Goal: Task Accomplishment & Management: Use online tool/utility

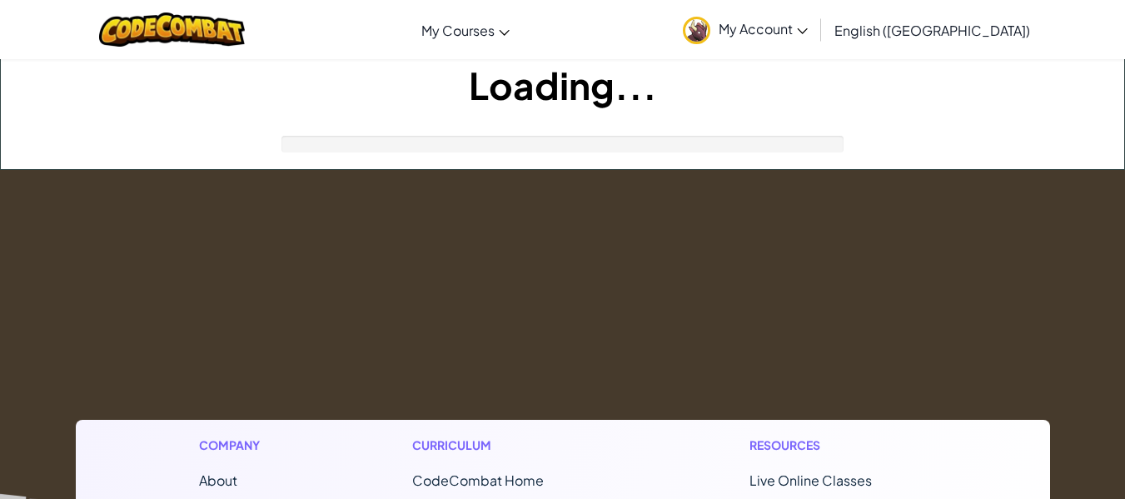
scroll to position [112, 0]
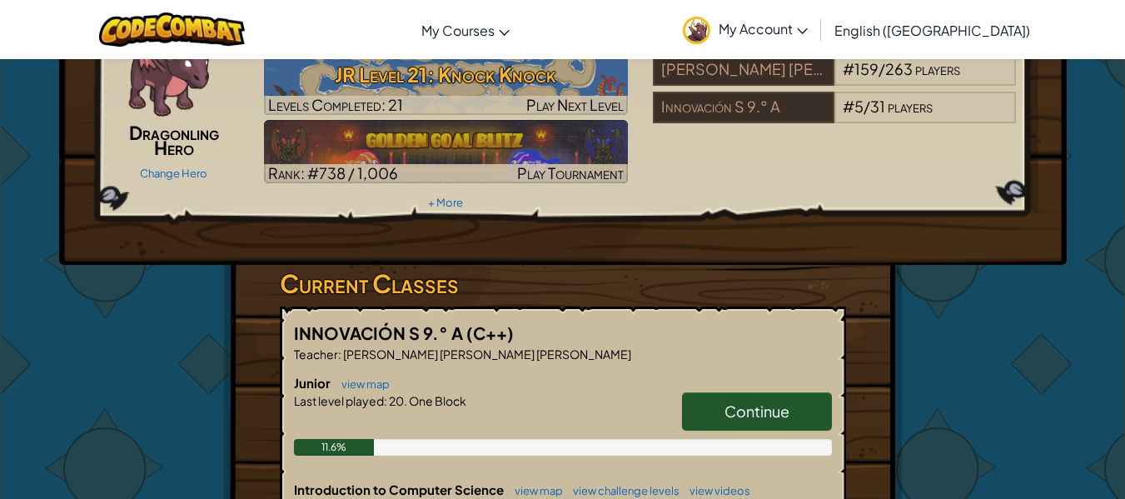
click at [735, 419] on span "Continue" at bounding box center [756, 410] width 65 height 19
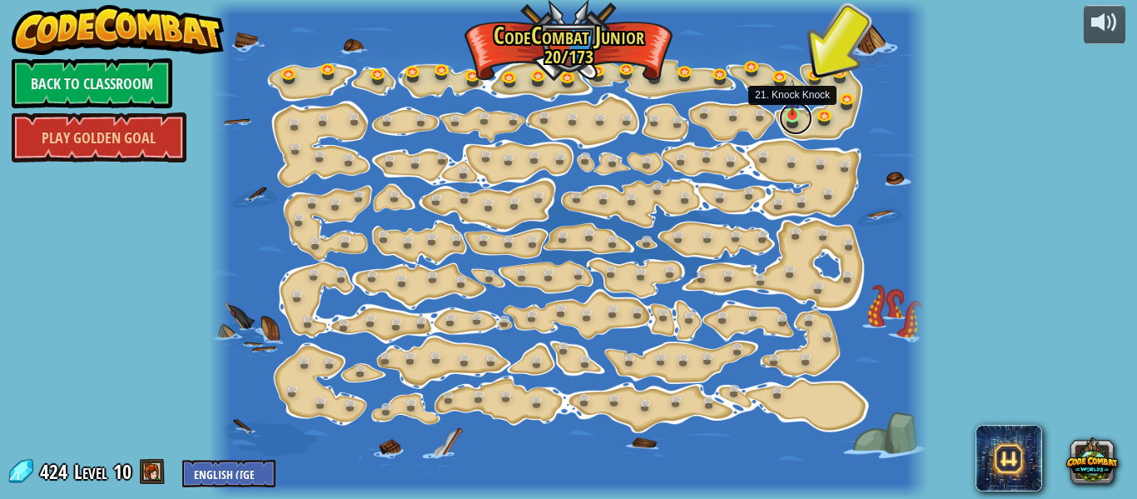
click at [792, 117] on link at bounding box center [795, 118] width 33 height 33
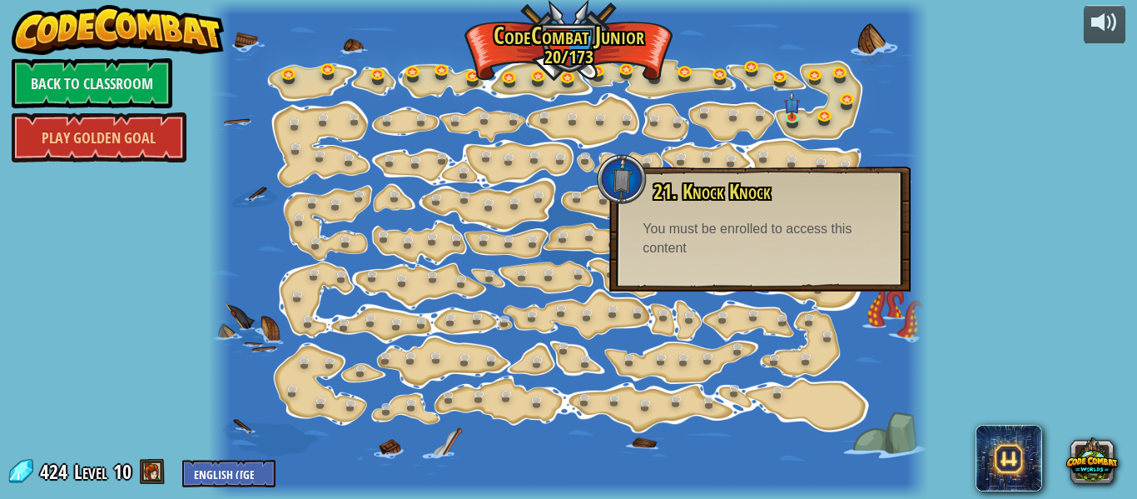
click at [748, 225] on div "You must be enrolled to access this content" at bounding box center [760, 239] width 235 height 38
click at [788, 112] on img at bounding box center [792, 97] width 16 height 37
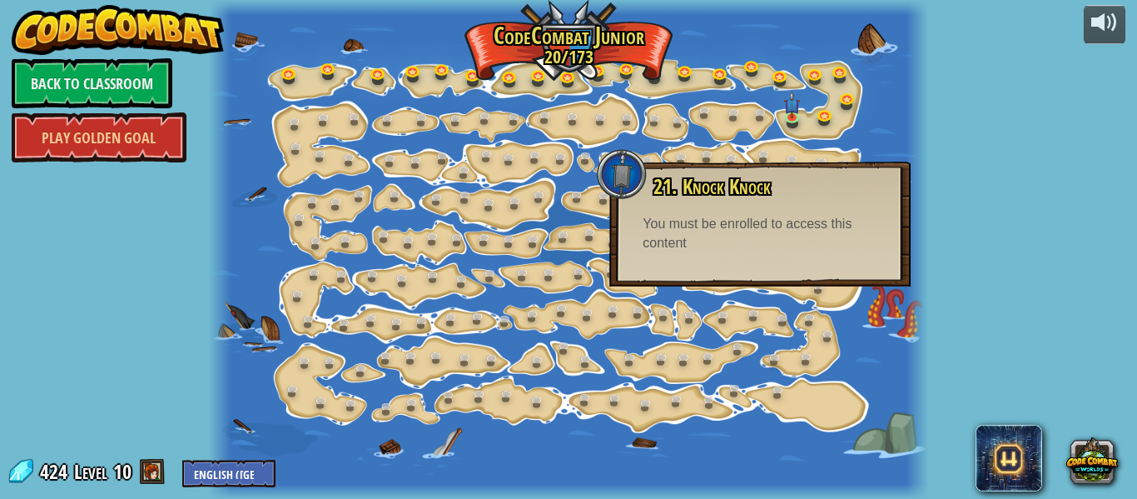
click at [740, 184] on span "21. Knock Knock" at bounding box center [711, 186] width 117 height 28
click at [783, 116] on link at bounding box center [795, 118] width 33 height 33
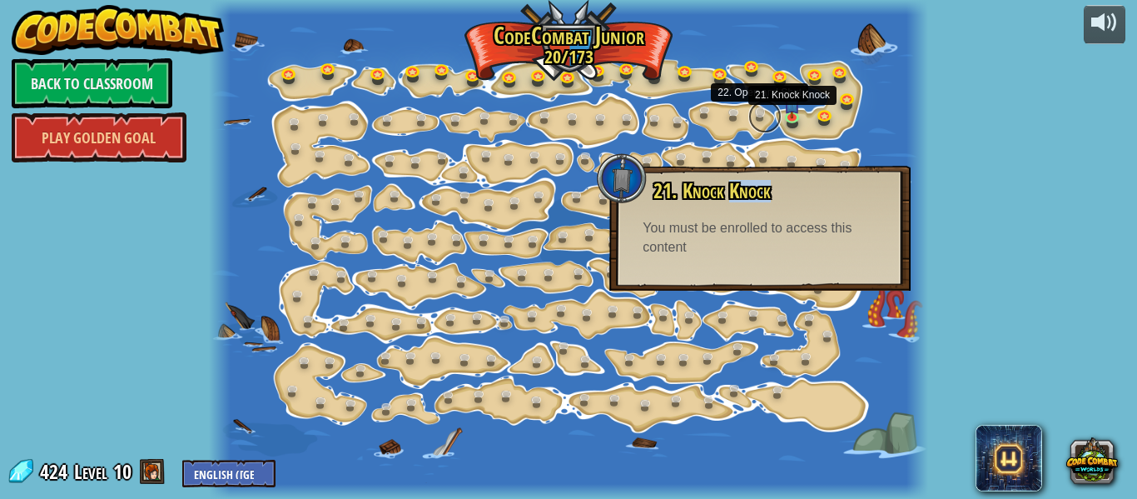
click at [757, 116] on link at bounding box center [764, 116] width 33 height 33
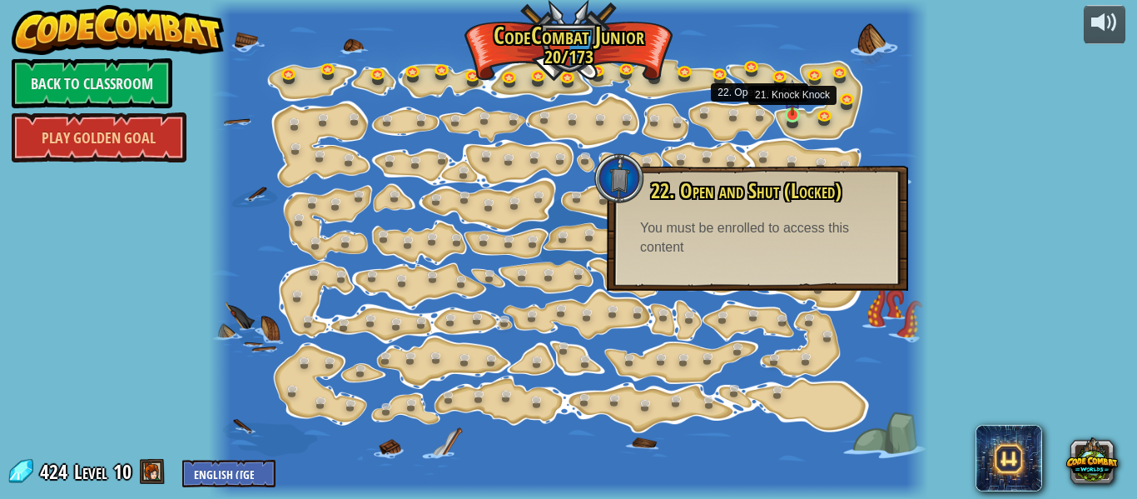
click at [785, 114] on img at bounding box center [792, 97] width 16 height 37
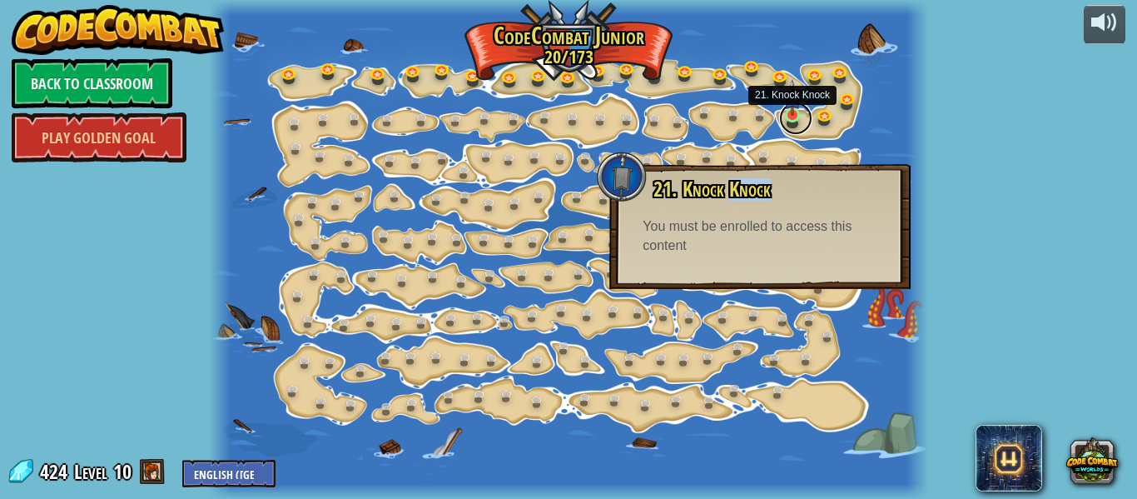
click at [803, 114] on link at bounding box center [795, 118] width 33 height 33
click at [812, 114] on link at bounding box center [795, 118] width 33 height 33
click at [817, 114] on link at bounding box center [828, 115] width 33 height 33
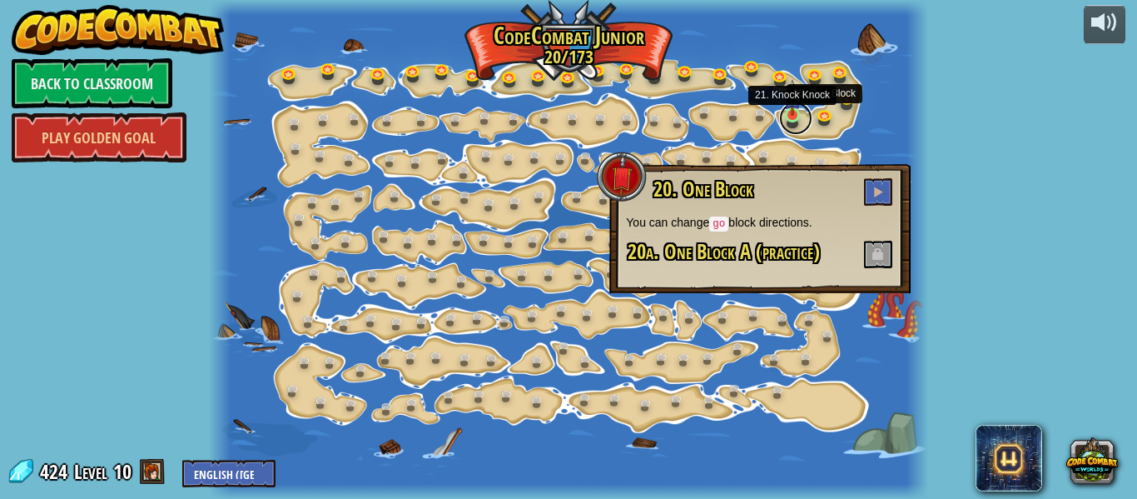
click at [801, 126] on link at bounding box center [795, 118] width 33 height 33
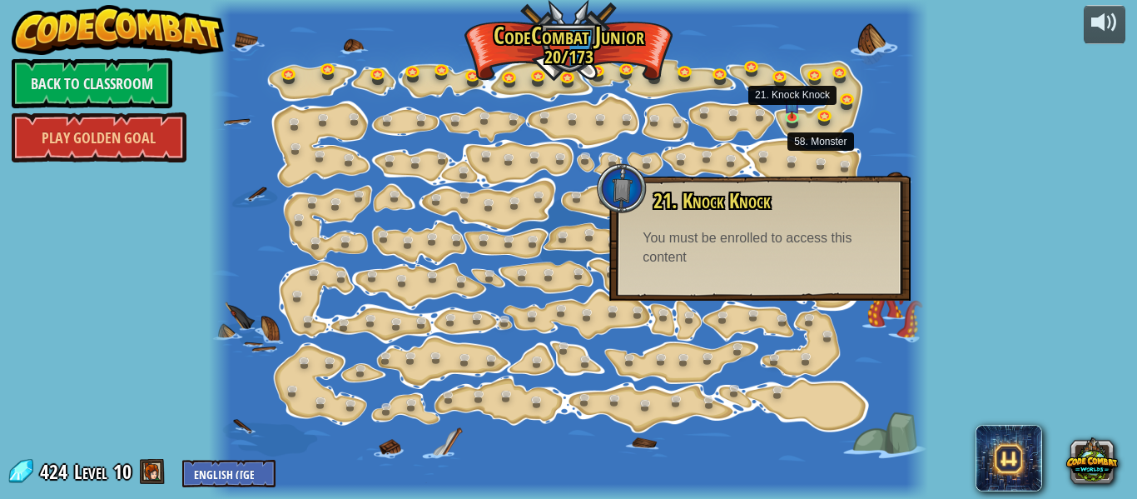
click at [840, 236] on div "You must be enrolled to access this content" at bounding box center [760, 248] width 235 height 38
click at [792, 112] on img at bounding box center [792, 97] width 16 height 37
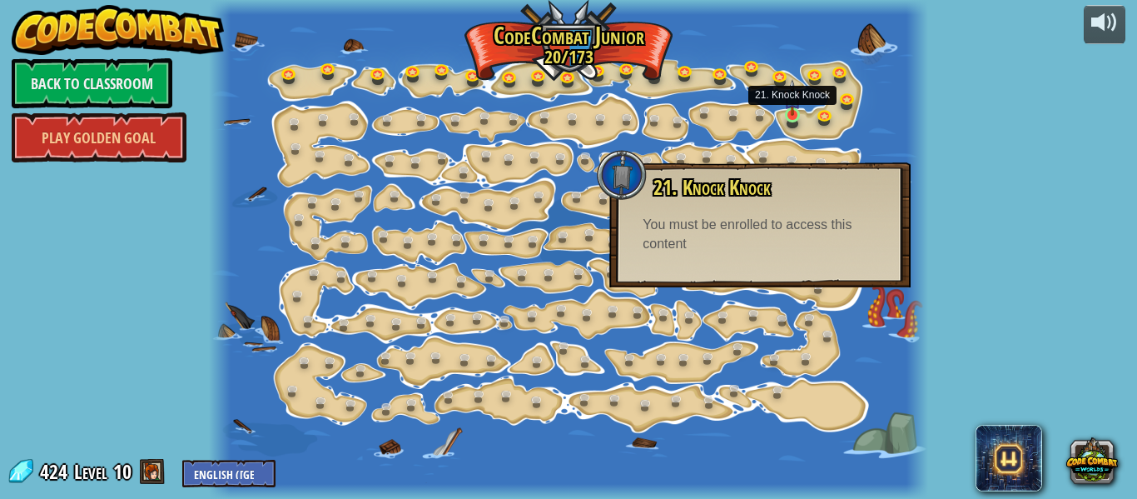
click at [792, 112] on img at bounding box center [792, 97] width 16 height 37
click at [797, 99] on img at bounding box center [792, 97] width 16 height 37
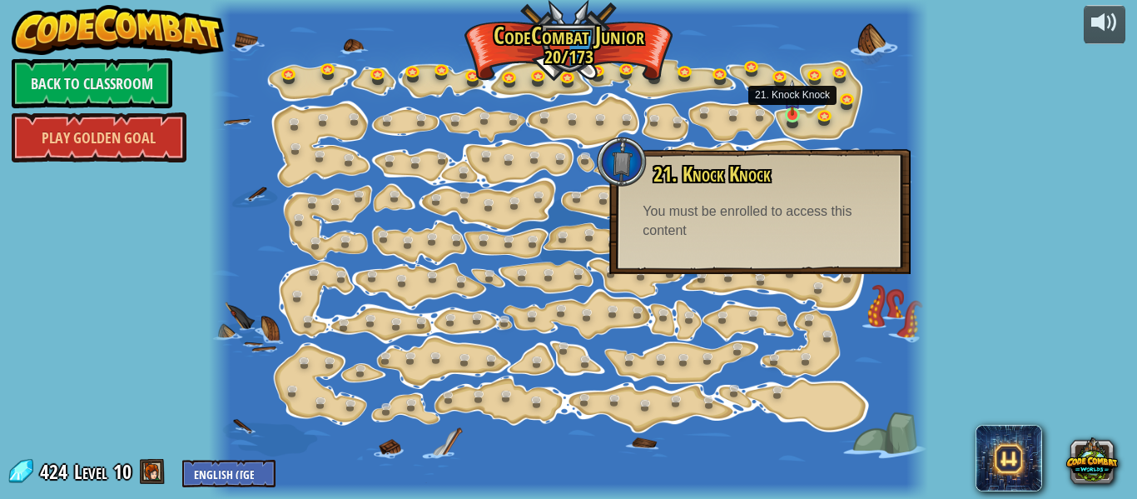
click at [797, 99] on img at bounding box center [792, 97] width 16 height 37
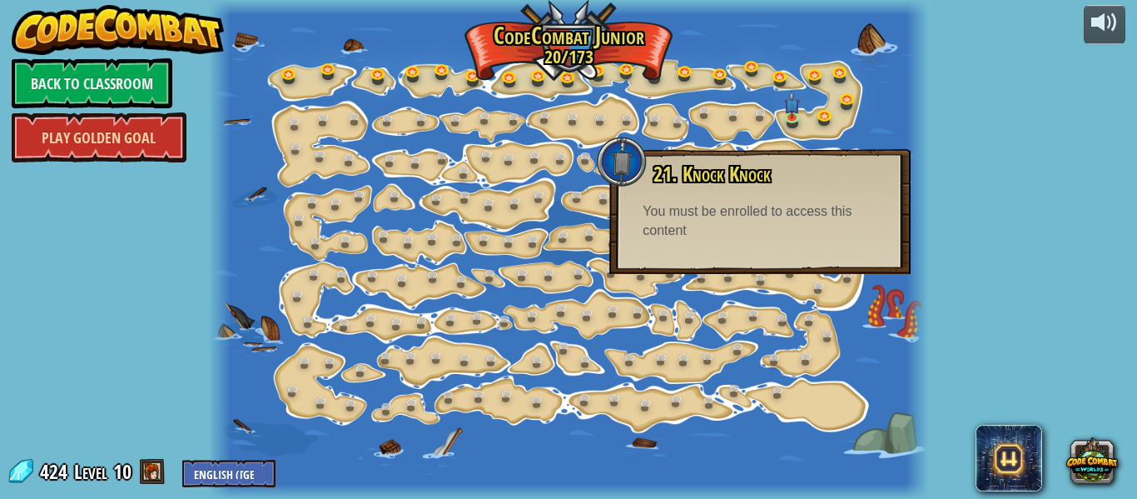
click at [130, 155] on link "Play Golden Goal" at bounding box center [99, 137] width 175 height 50
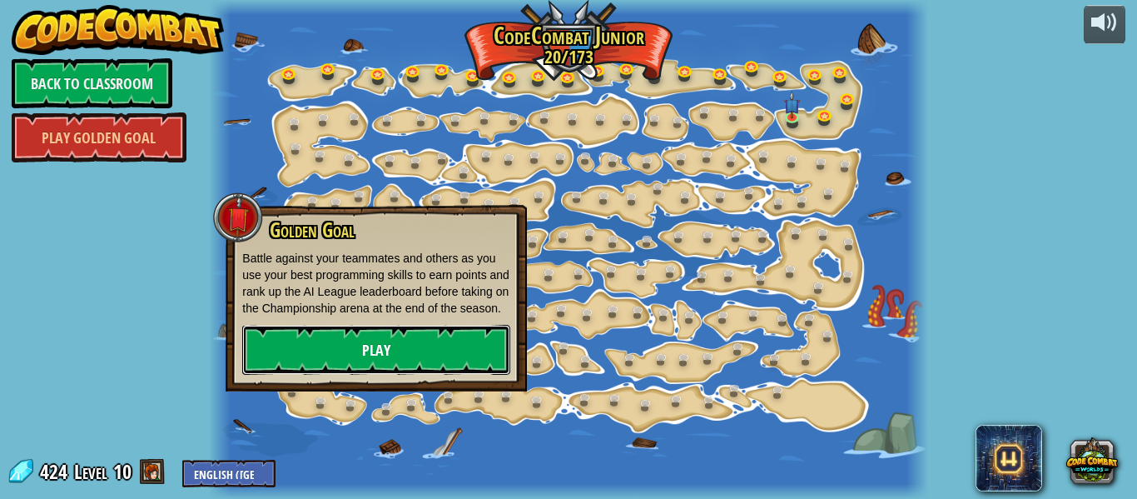
click at [348, 365] on link "Play" at bounding box center [376, 350] width 268 height 50
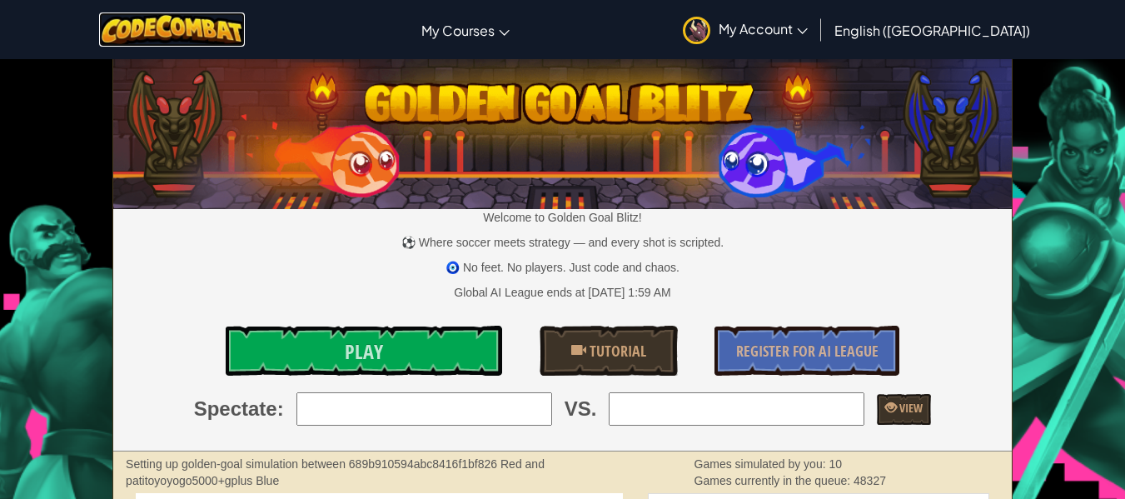
click at [229, 22] on img at bounding box center [172, 29] width 146 height 34
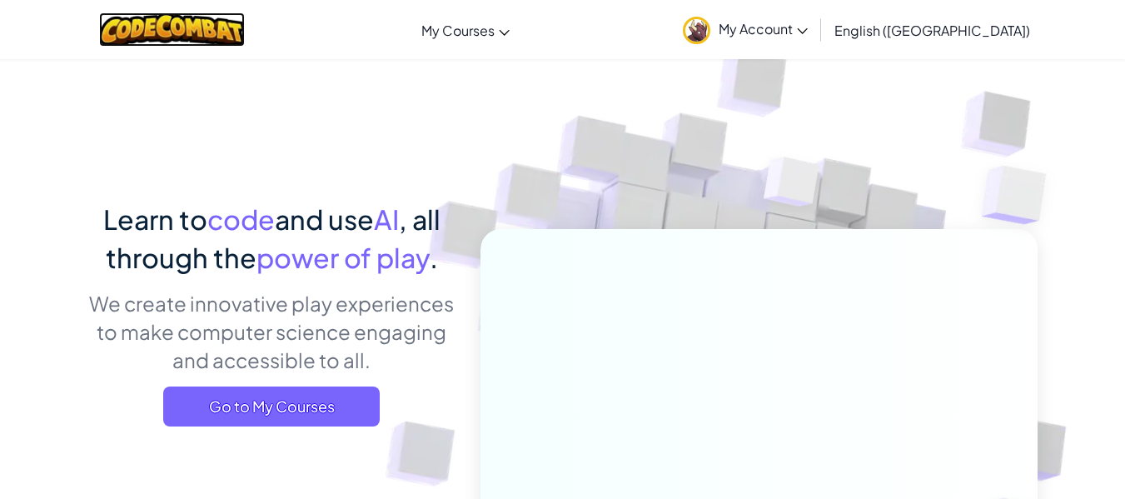
click at [229, 20] on img at bounding box center [172, 29] width 146 height 34
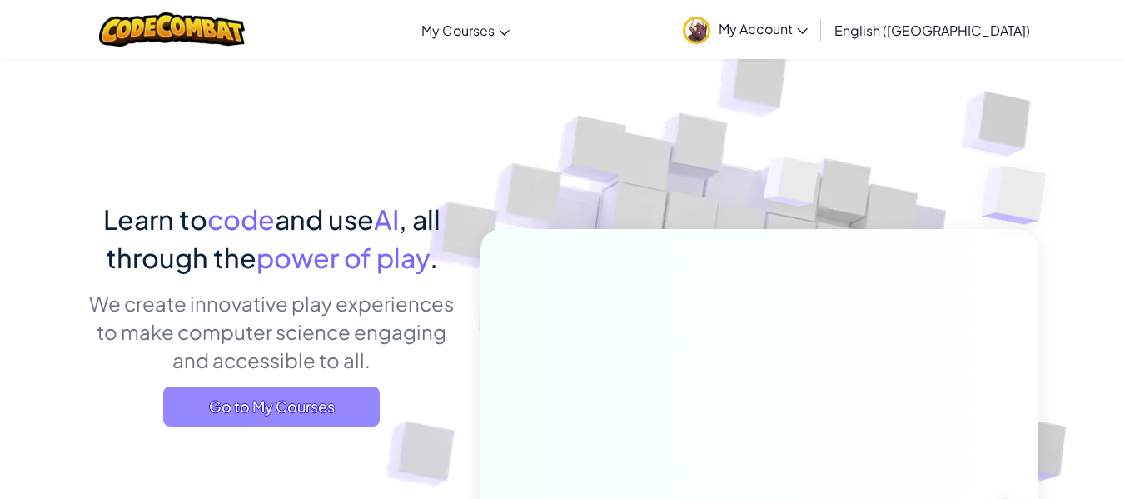
click at [274, 416] on span "Go to My Courses" at bounding box center [271, 406] width 216 height 40
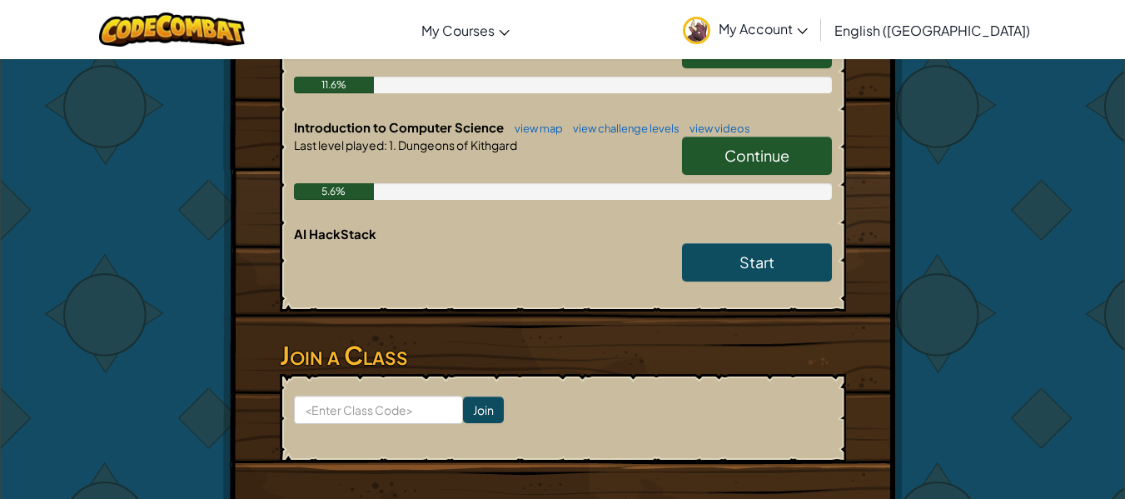
scroll to position [460, 0]
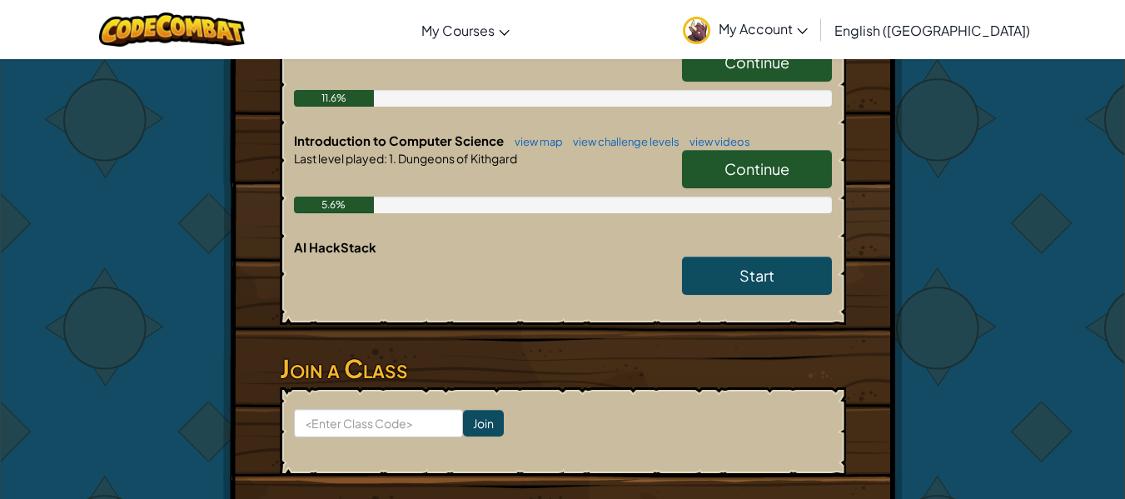
click at [750, 165] on span "Continue" at bounding box center [756, 168] width 65 height 19
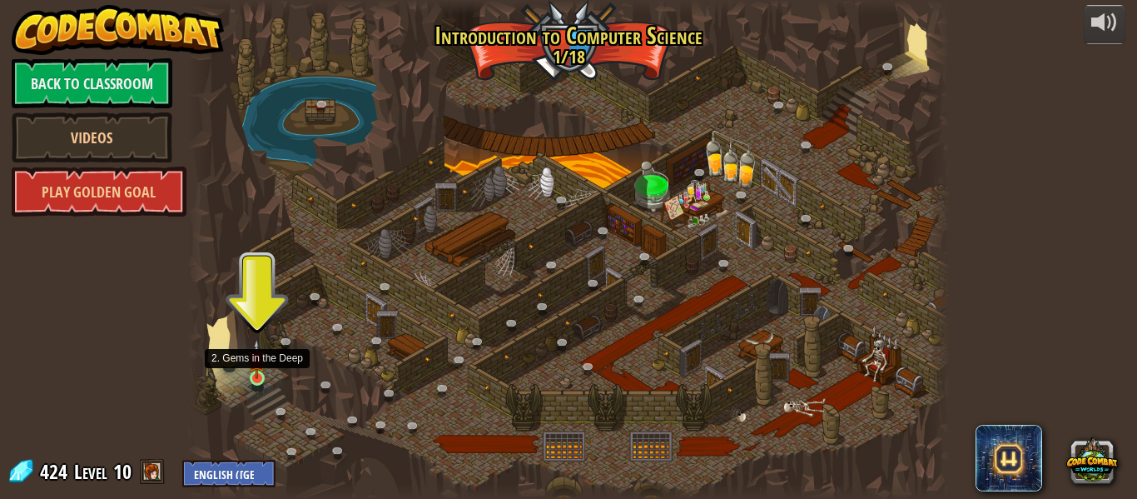
click at [258, 370] on img at bounding box center [256, 359] width 17 height 40
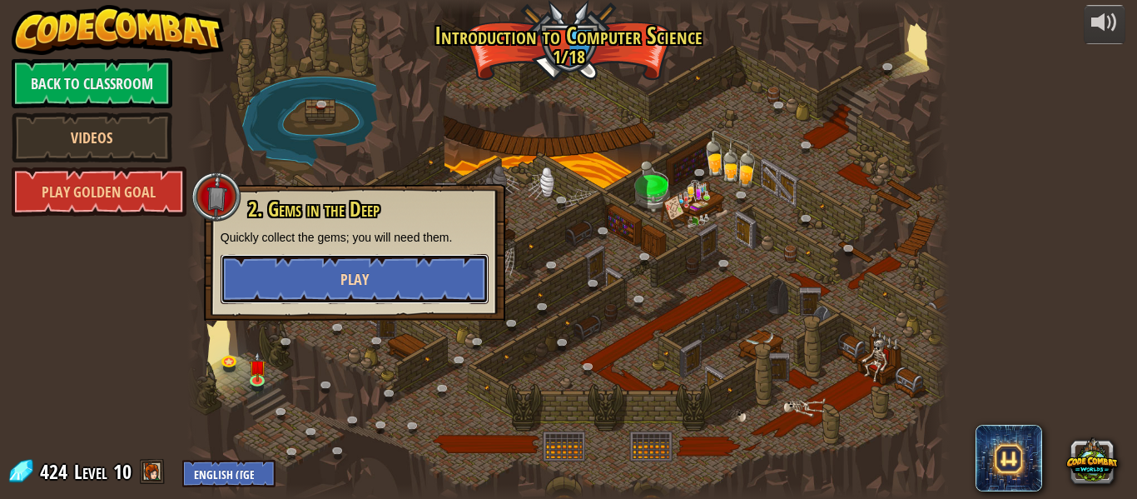
click at [325, 269] on button "Play" at bounding box center [355, 279] width 268 height 50
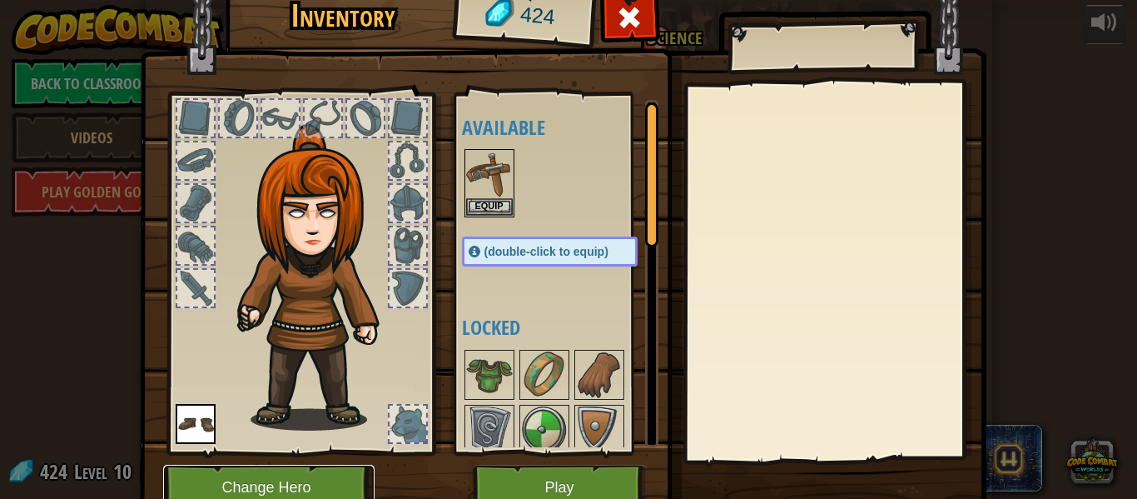
click at [338, 473] on button "Change Hero" at bounding box center [268, 487] width 211 height 46
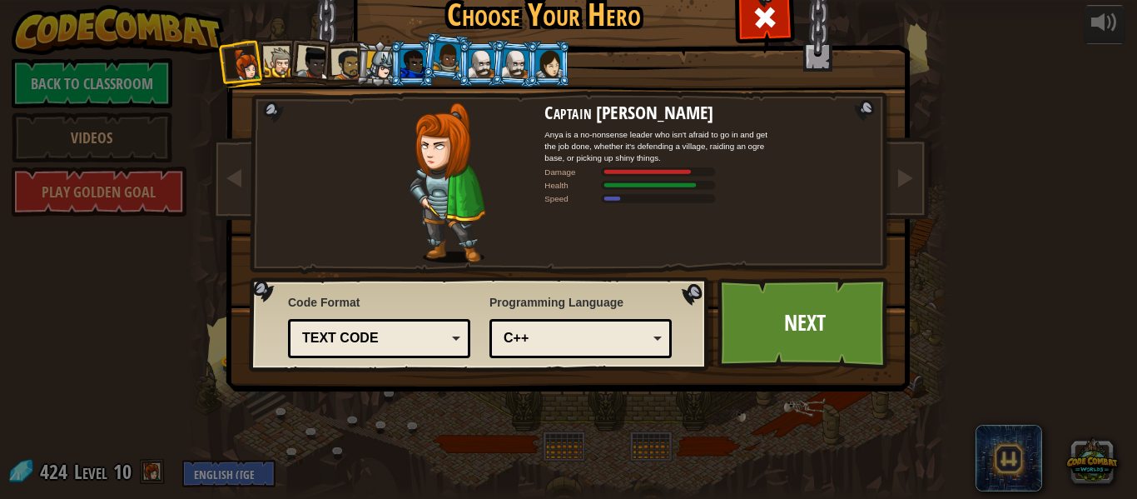
click at [380, 66] on div at bounding box center [380, 65] width 28 height 28
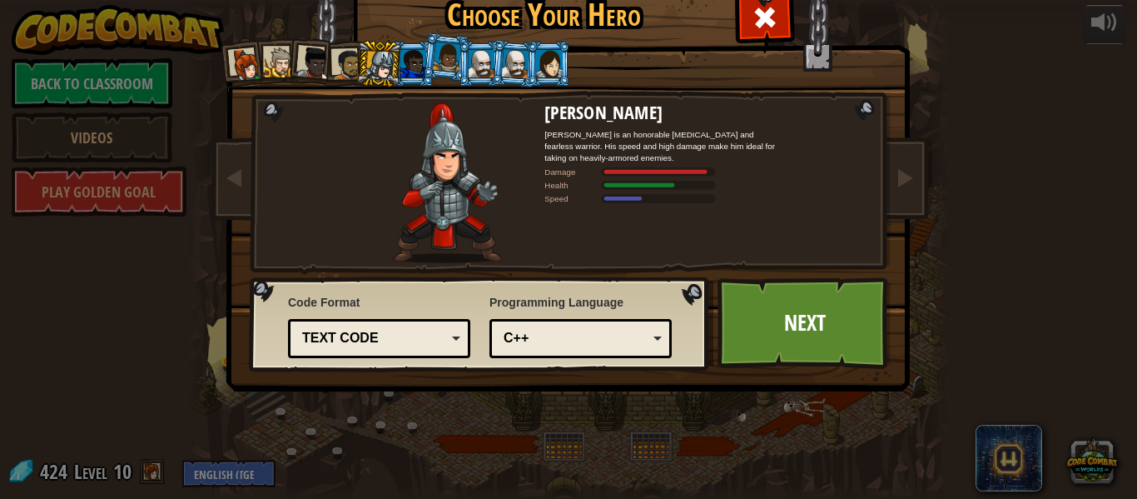
click at [408, 65] on div at bounding box center [413, 63] width 26 height 27
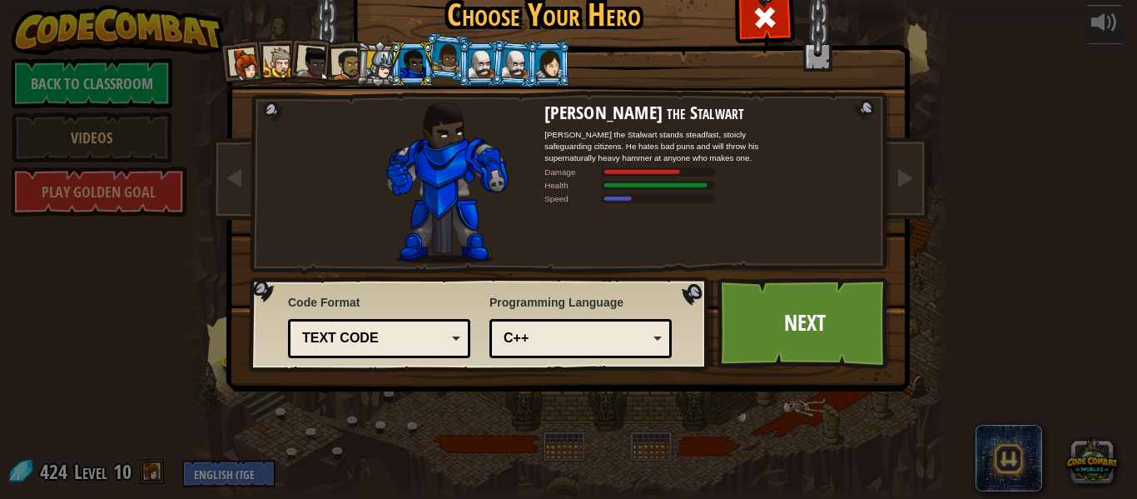
click at [417, 62] on div at bounding box center [413, 63] width 26 height 27
click at [447, 54] on div at bounding box center [447, 56] width 28 height 29
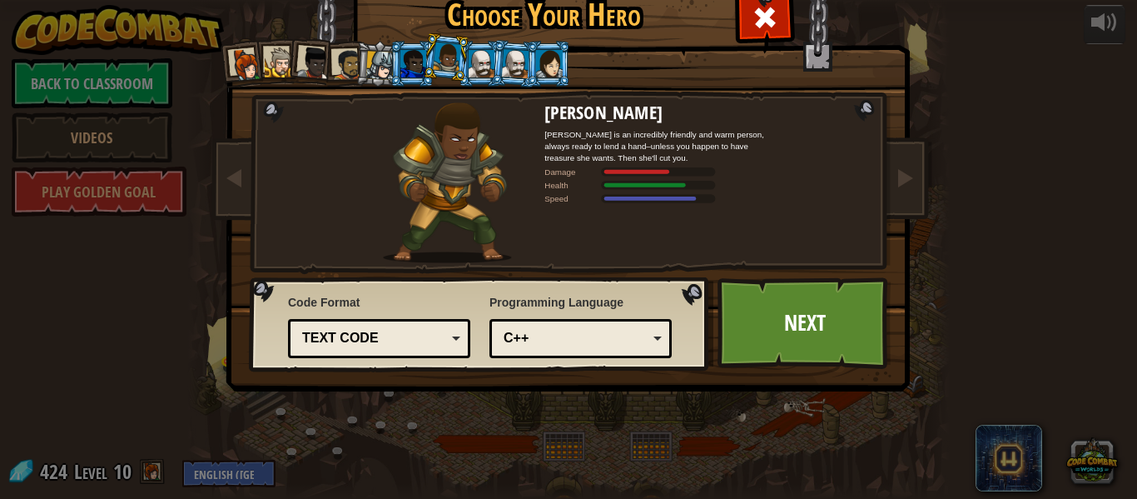
click at [474, 58] on div at bounding box center [482, 63] width 26 height 27
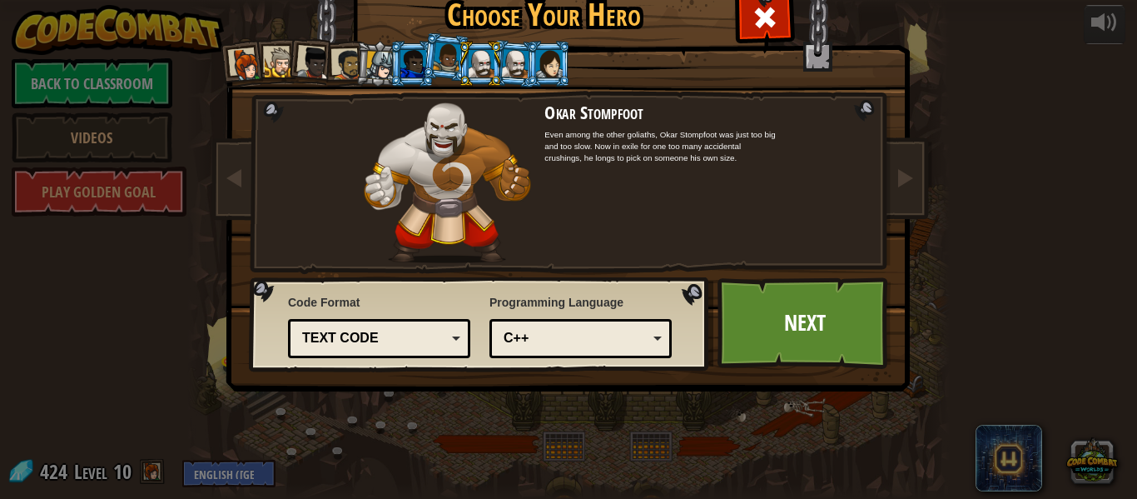
click at [501, 63] on div at bounding box center [514, 63] width 27 height 28
click at [539, 57] on div at bounding box center [549, 63] width 26 height 27
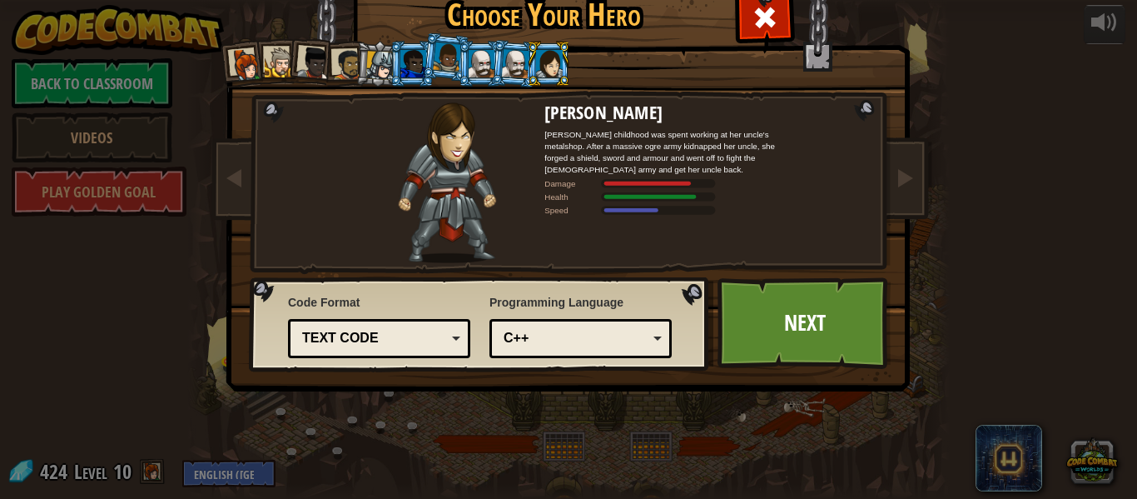
click at [490, 57] on li at bounding box center [514, 63] width 48 height 48
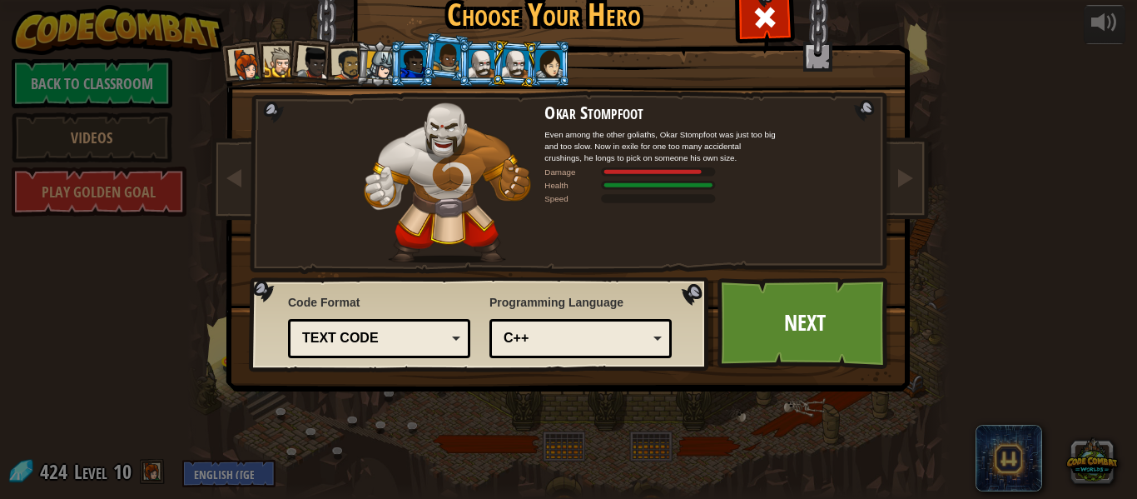
click at [458, 62] on li at bounding box center [480, 64] width 45 height 46
click at [410, 67] on div at bounding box center [413, 63] width 26 height 27
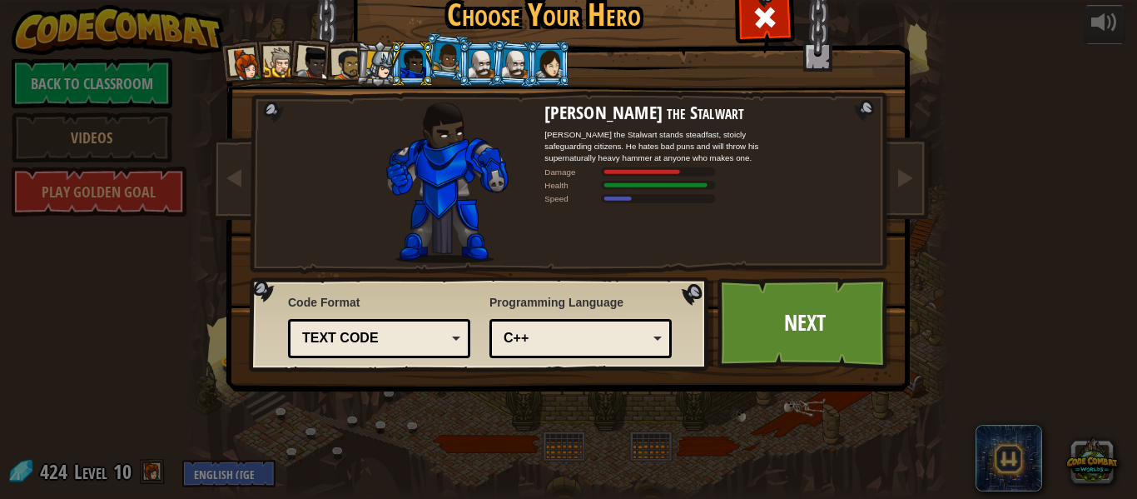
click at [275, 60] on div at bounding box center [280, 62] width 31 height 31
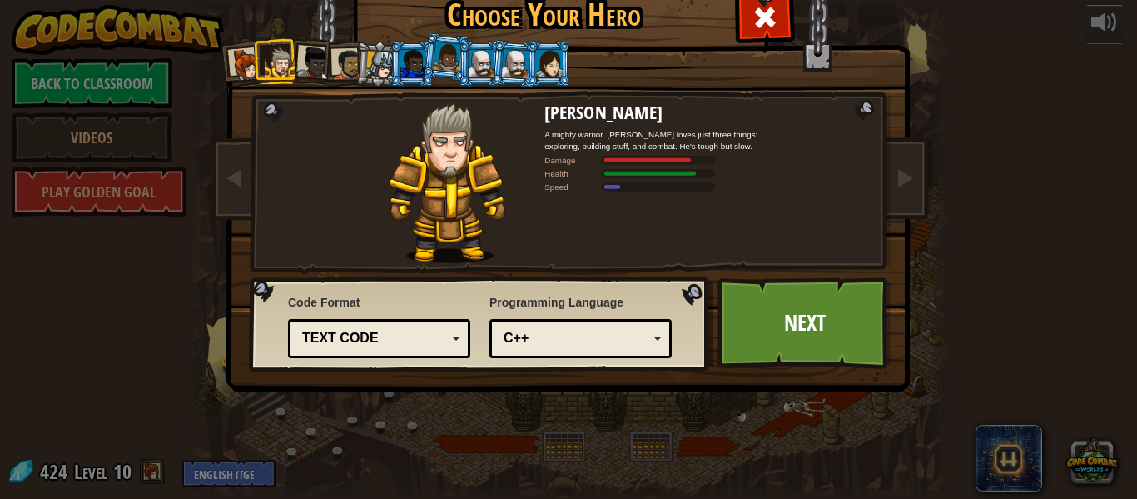
click at [346, 62] on div at bounding box center [347, 64] width 31 height 31
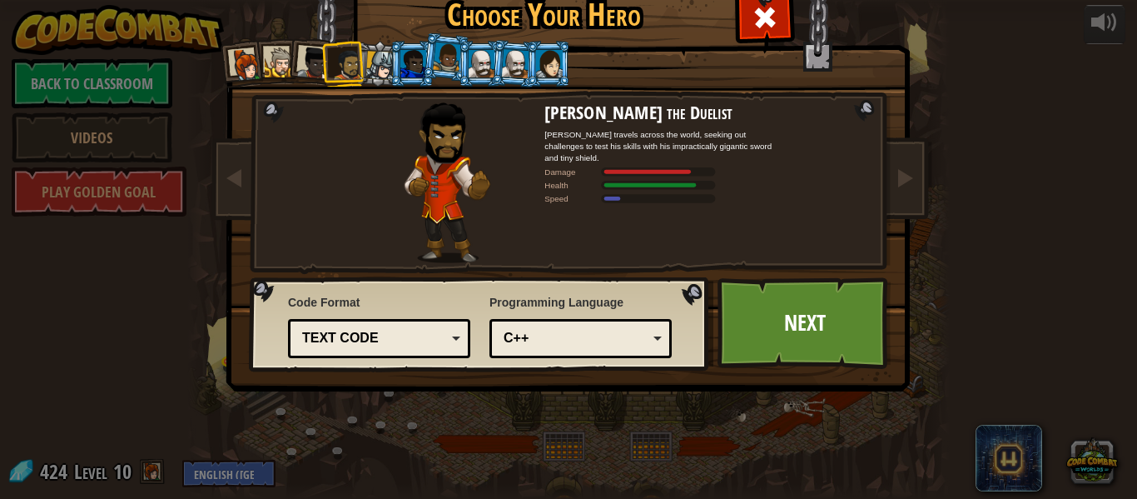
click at [400, 64] on div at bounding box center [413, 63] width 26 height 27
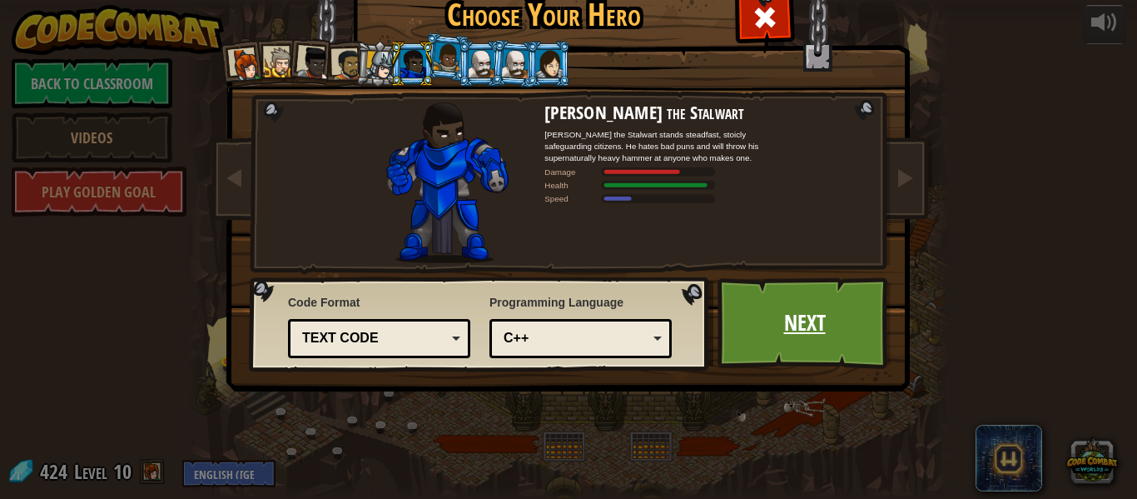
click at [737, 284] on link "Next" at bounding box center [805, 323] width 174 height 92
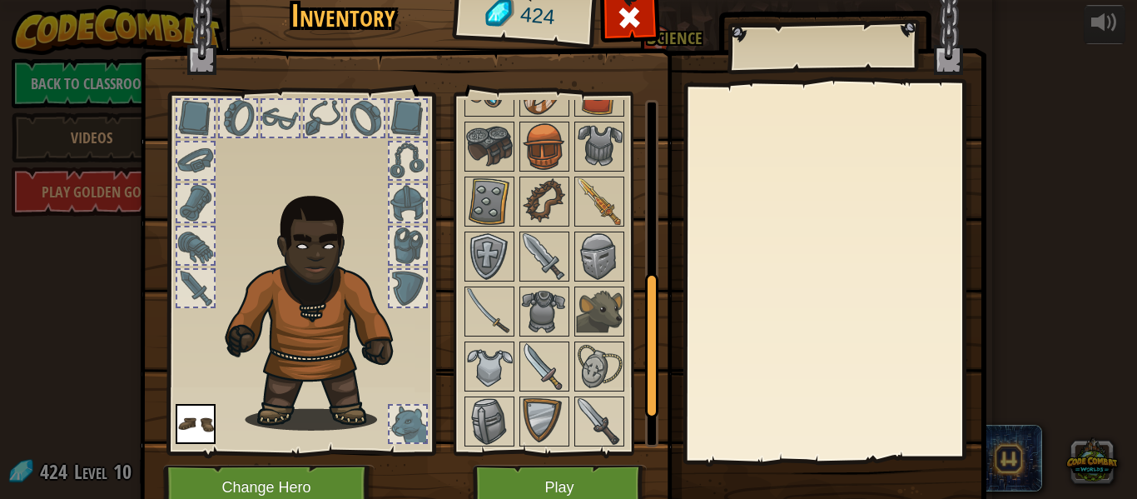
drag, startPoint x: 643, startPoint y: 225, endPoint x: 619, endPoint y: 419, distance: 195.3
click at [619, 419] on div "Available Equip Equip (double-click to equip) Locked" at bounding box center [560, 273] width 196 height 347
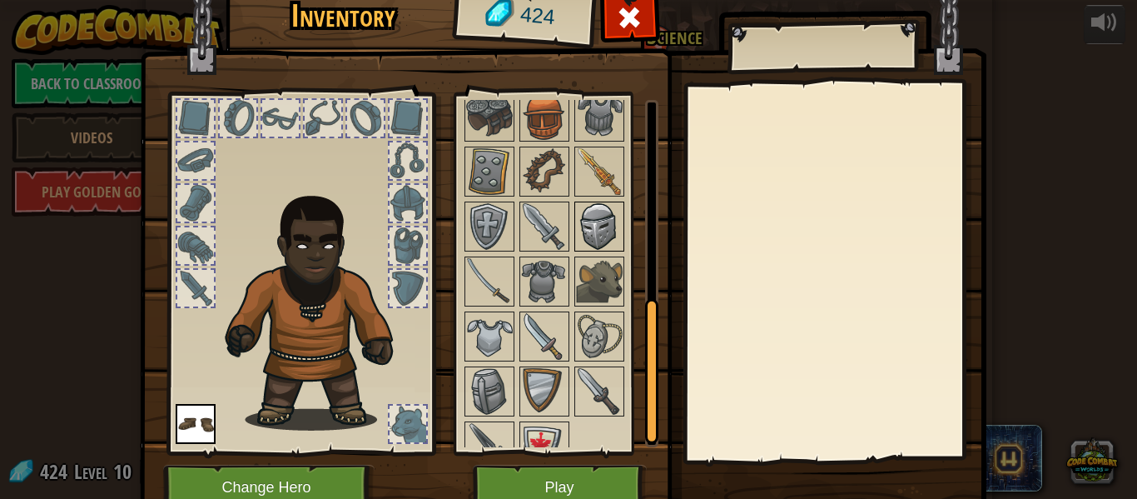
click at [576, 223] on img at bounding box center [599, 226] width 47 height 47
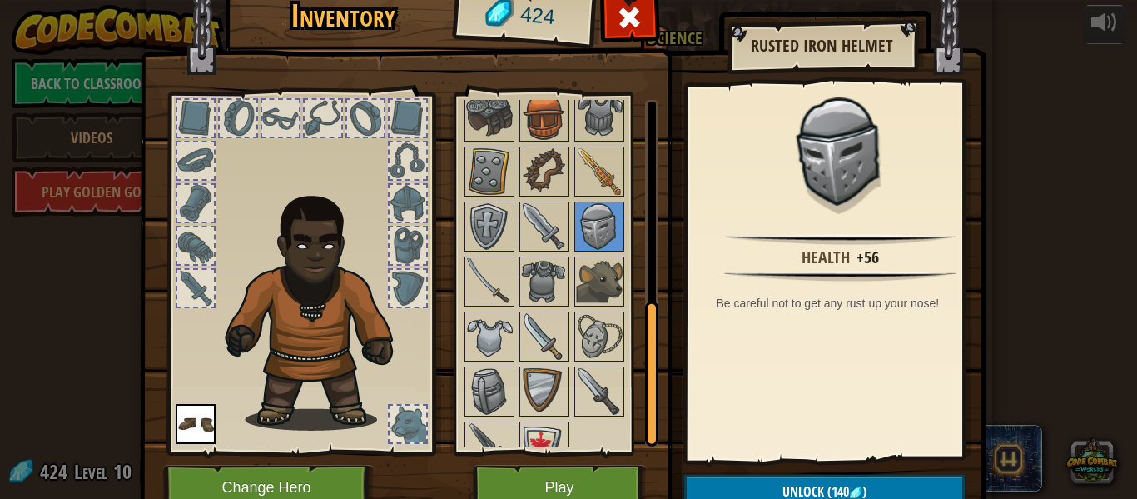
scroll to position [504, 0]
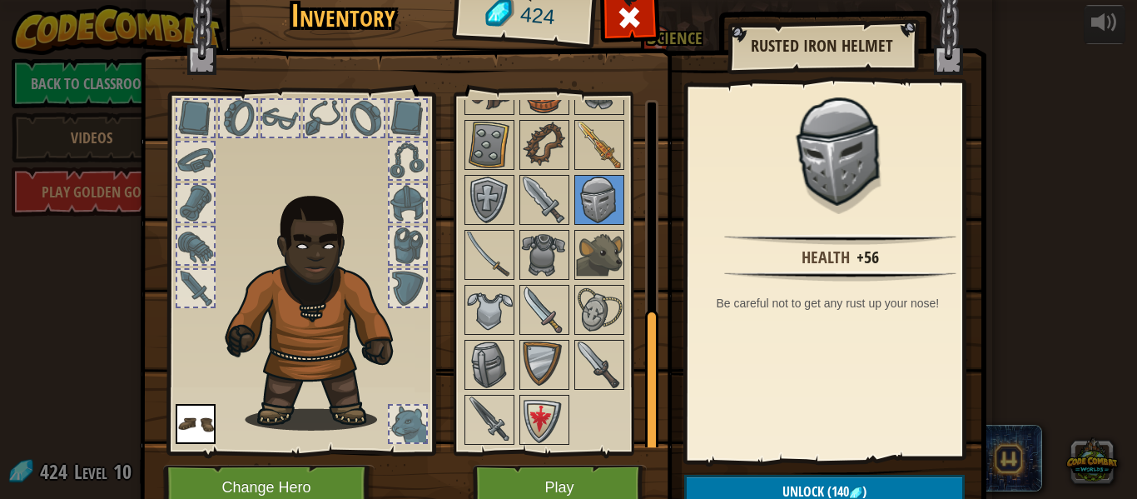
drag, startPoint x: 648, startPoint y: 309, endPoint x: 640, endPoint y: 385, distance: 76.1
click at [645, 382] on div at bounding box center [651, 382] width 13 height 145
click at [304, 486] on button "Change Hero" at bounding box center [268, 487] width 211 height 46
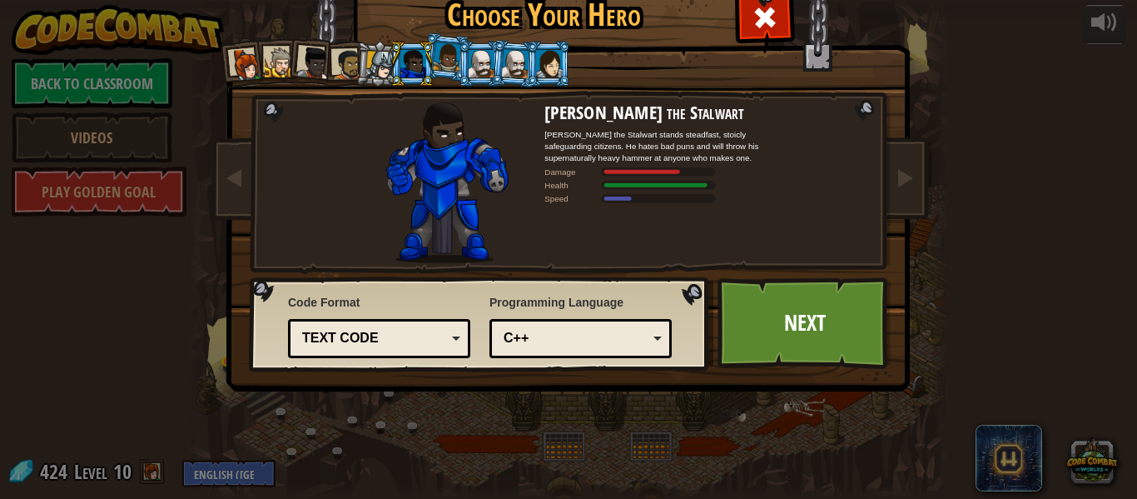
click at [448, 162] on img at bounding box center [447, 182] width 122 height 161
click at [447, 165] on img at bounding box center [447, 182] width 122 height 161
click at [447, 159] on img at bounding box center [447, 182] width 122 height 161
drag, startPoint x: 447, startPoint y: 151, endPoint x: 445, endPoint y: 129, distance: 22.5
click at [447, 150] on img at bounding box center [447, 182] width 122 height 161
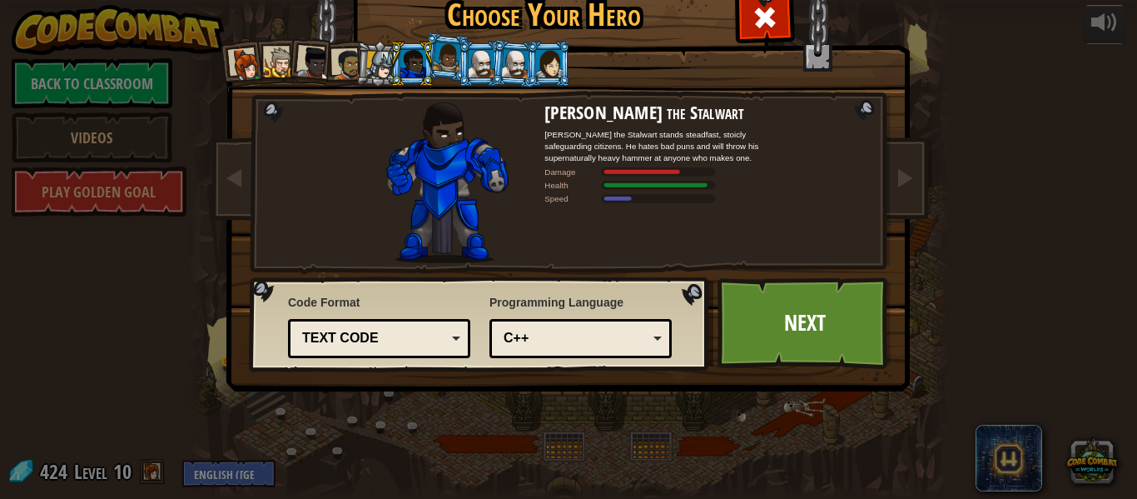
click at [390, 68] on li at bounding box center [412, 64] width 45 height 46
click at [366, 67] on div at bounding box center [380, 65] width 28 height 28
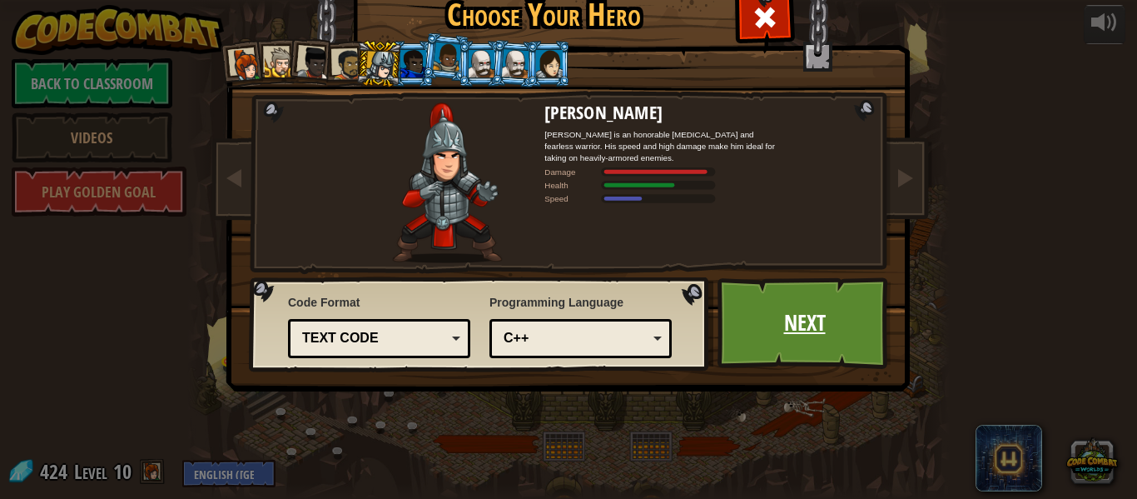
click at [718, 305] on link "Next" at bounding box center [805, 323] width 174 height 92
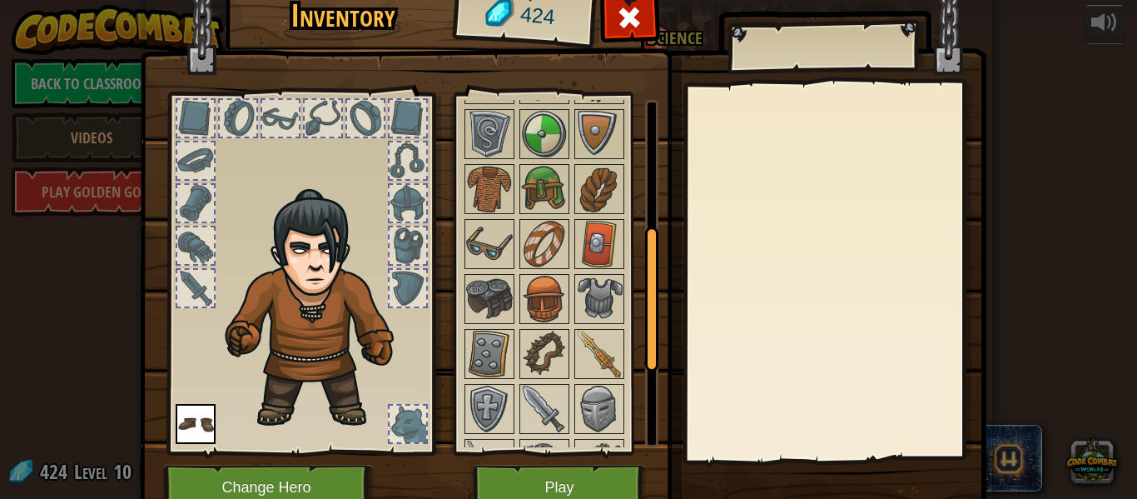
scroll to position [305, 0]
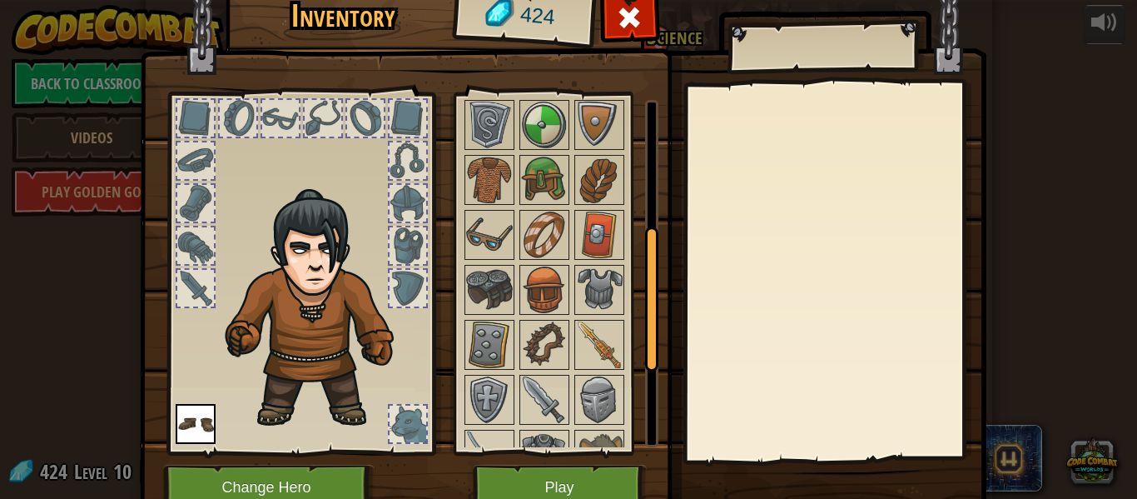
drag, startPoint x: 643, startPoint y: 216, endPoint x: 643, endPoint y: 339, distance: 123.2
click at [645, 339] on div at bounding box center [651, 298] width 13 height 145
click at [590, 286] on img at bounding box center [599, 289] width 47 height 47
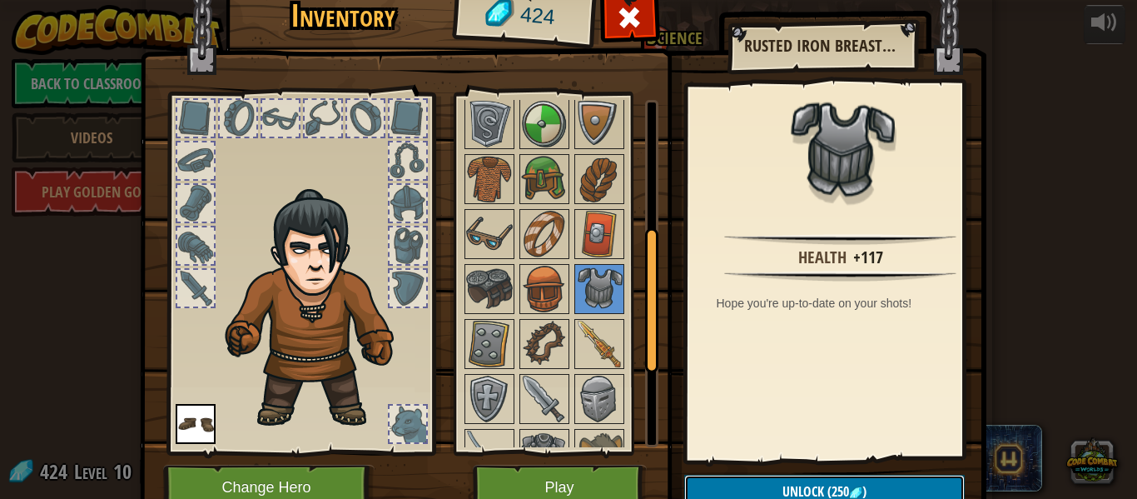
click at [747, 489] on button "Unlock (250 )" at bounding box center [824, 491] width 281 height 34
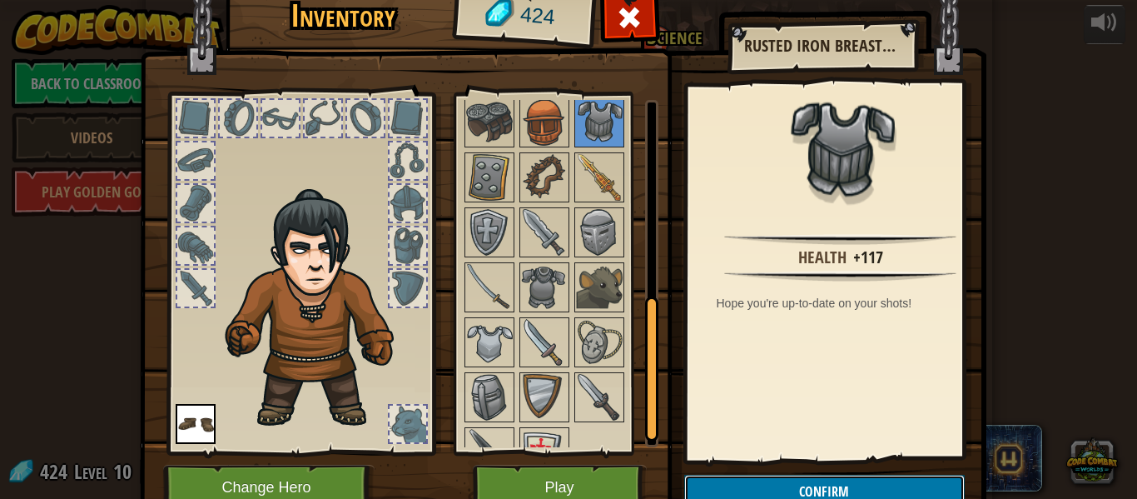
scroll to position [474, 0]
drag, startPoint x: 639, startPoint y: 332, endPoint x: 641, endPoint y: 385, distance: 53.3
click at [645, 385] on div at bounding box center [651, 369] width 13 height 145
click at [488, 335] on img at bounding box center [489, 340] width 47 height 47
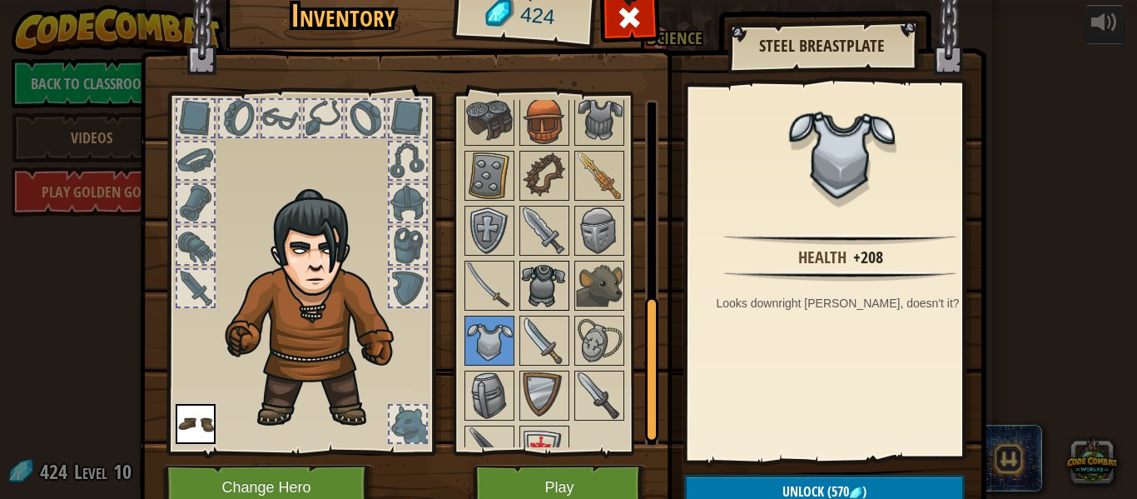
click at [547, 271] on img at bounding box center [544, 285] width 47 height 47
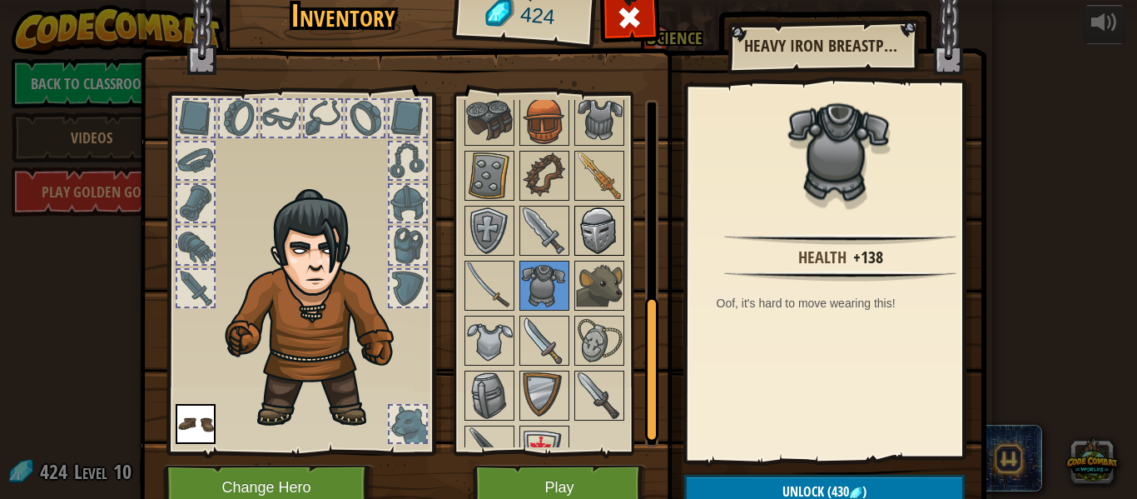
click at [587, 232] on img at bounding box center [599, 230] width 47 height 47
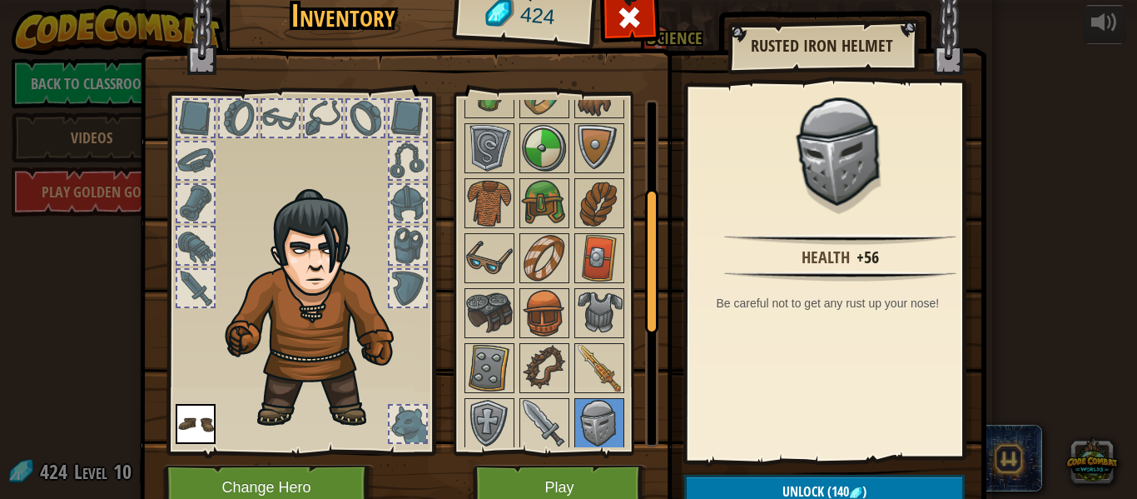
scroll to position [211, 0]
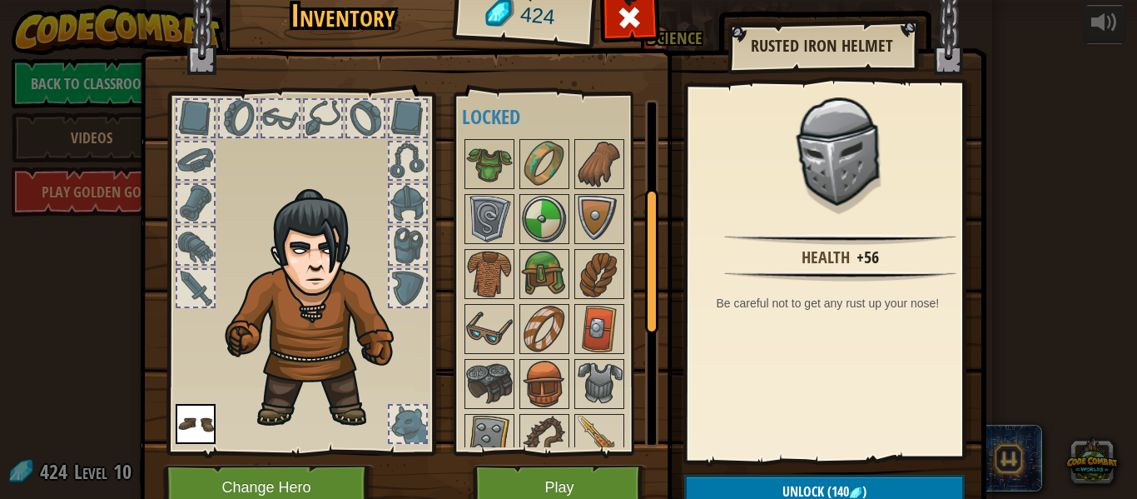
drag, startPoint x: 641, startPoint y: 353, endPoint x: 618, endPoint y: 242, distance: 113.0
click at [618, 242] on div "Available Equip Equip (double-click to equip) Locked" at bounding box center [560, 273] width 196 height 347
click at [476, 164] on img at bounding box center [489, 164] width 47 height 47
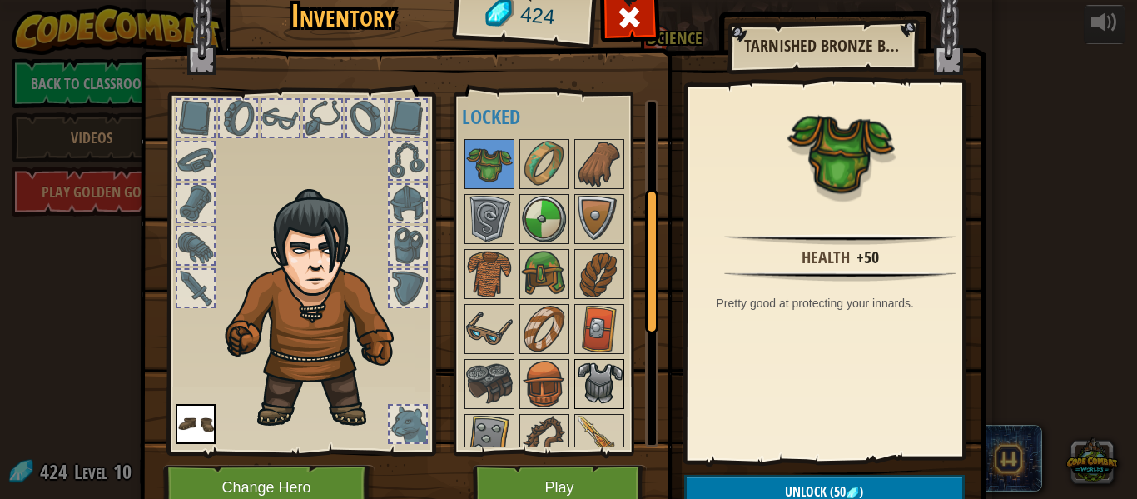
click at [588, 363] on img at bounding box center [599, 383] width 47 height 47
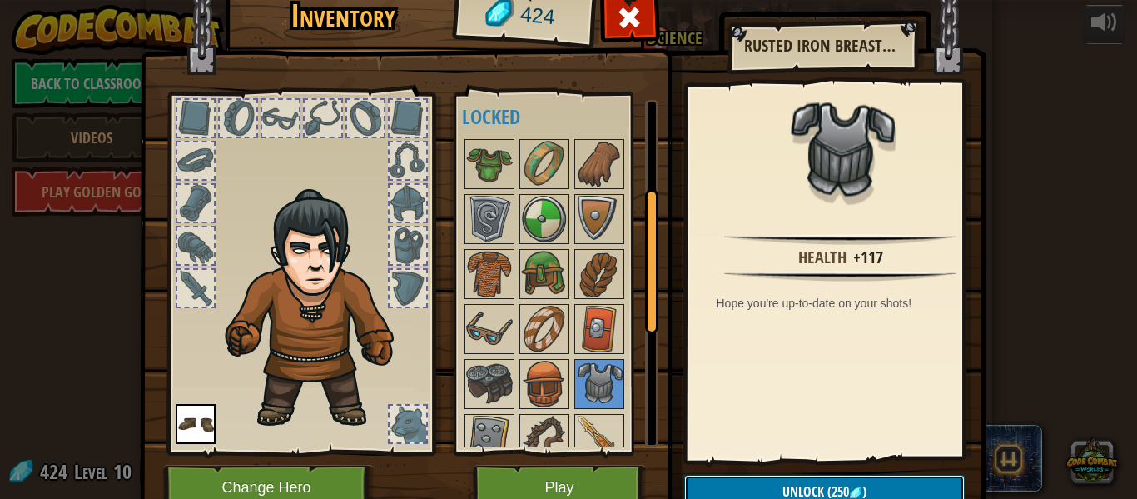
click at [699, 483] on button "Unlock (250 )" at bounding box center [824, 491] width 281 height 34
click at [699, 483] on button "Confirm" at bounding box center [824, 491] width 281 height 34
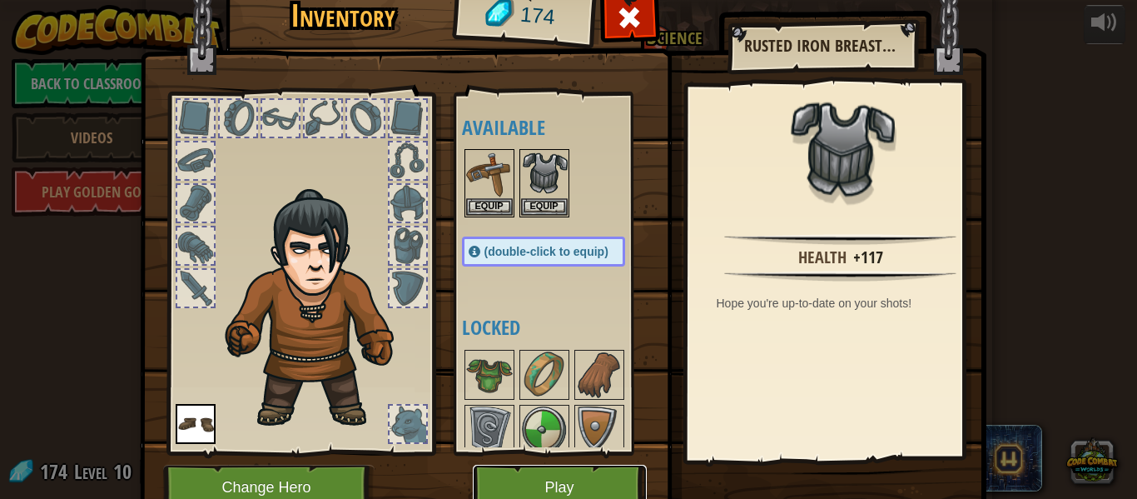
click at [509, 479] on button "Play" at bounding box center [560, 487] width 174 height 46
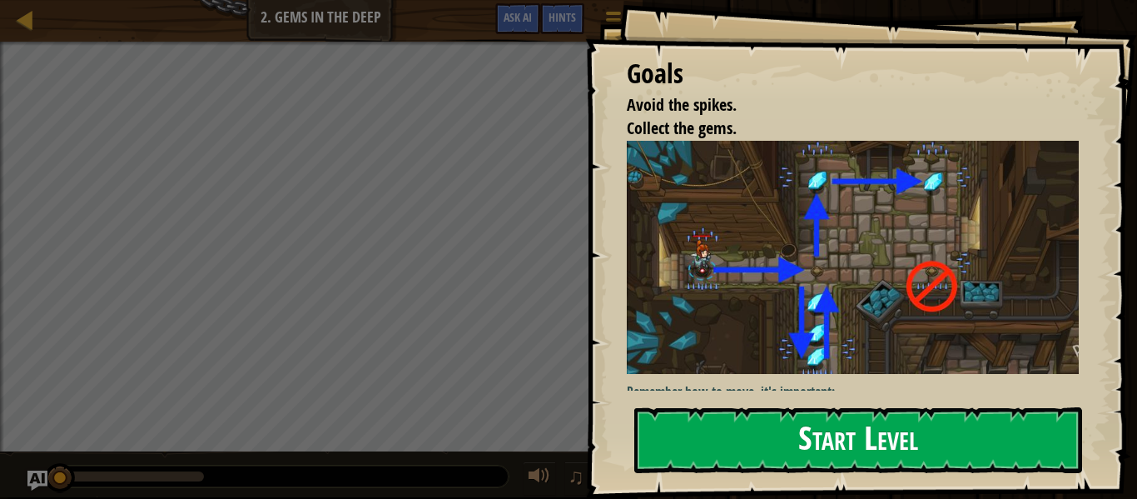
click at [711, 407] on button "Start Level" at bounding box center [858, 440] width 448 height 66
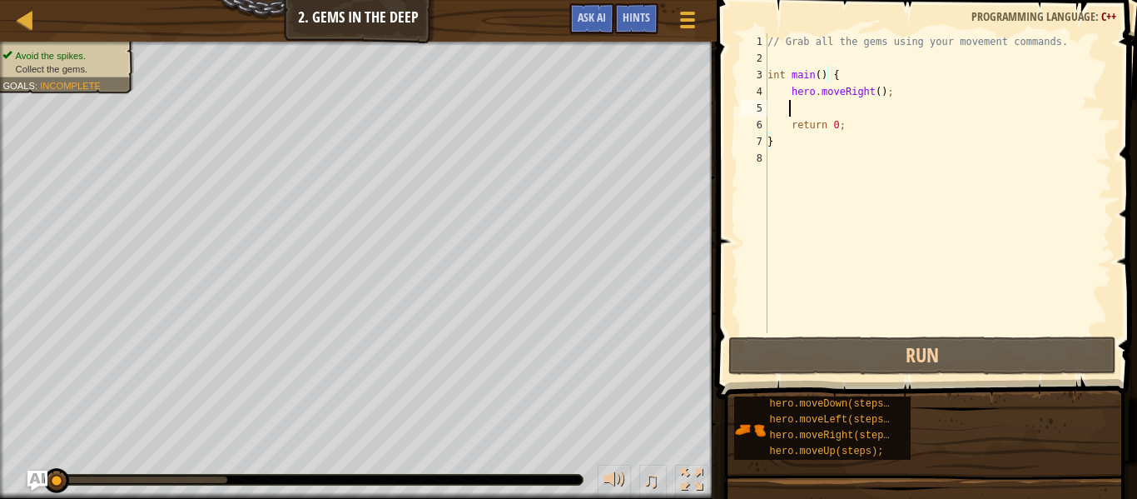
click at [826, 110] on div "// Grab all the gems using your movement commands. int main ( ) { hero . moveRi…" at bounding box center [938, 199] width 348 height 333
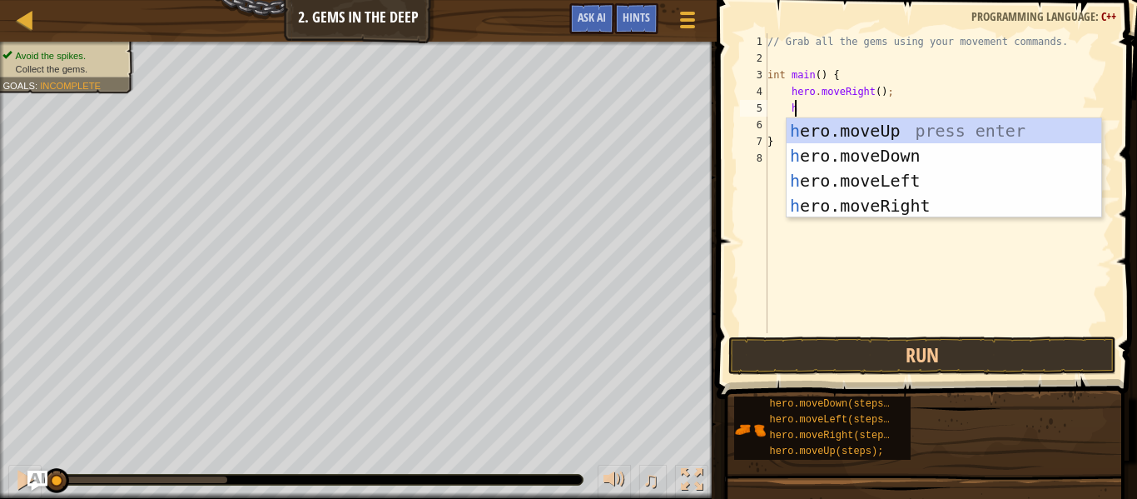
type textarea "he"
click at [874, 134] on div "he ro.moveUp press enter he ro.moveDown press enter he ro.moveLeft press enter …" at bounding box center [944, 193] width 315 height 150
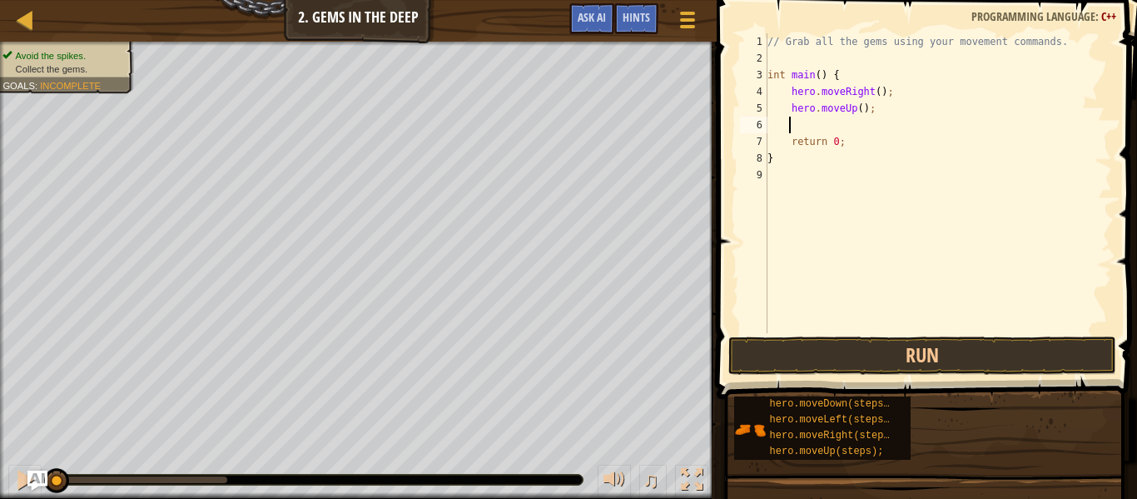
type textarea "h"
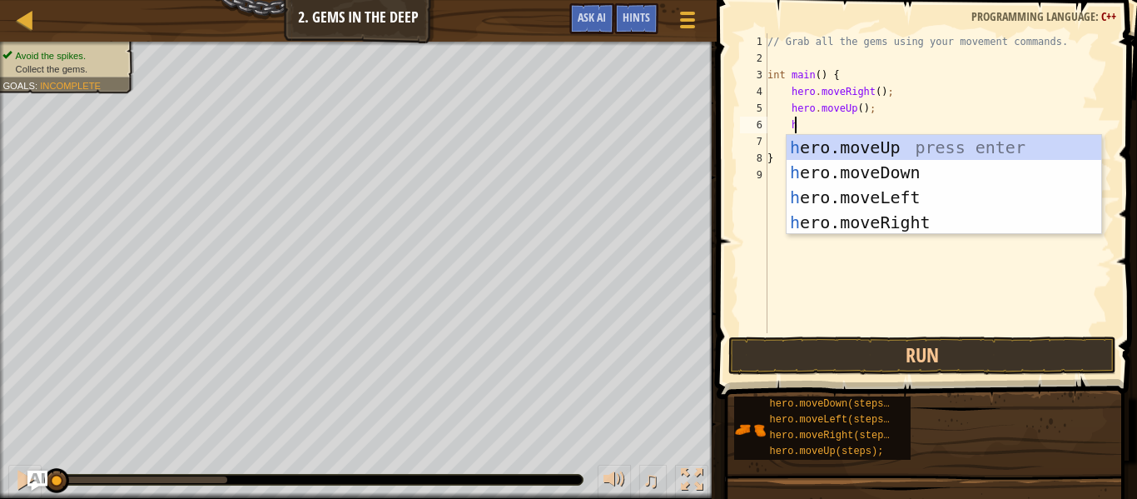
scroll to position [7, 2]
click at [884, 150] on div "h ero.moveUp press enter h ero.moveDown press enter h ero.moveLeft press enter …" at bounding box center [944, 210] width 315 height 150
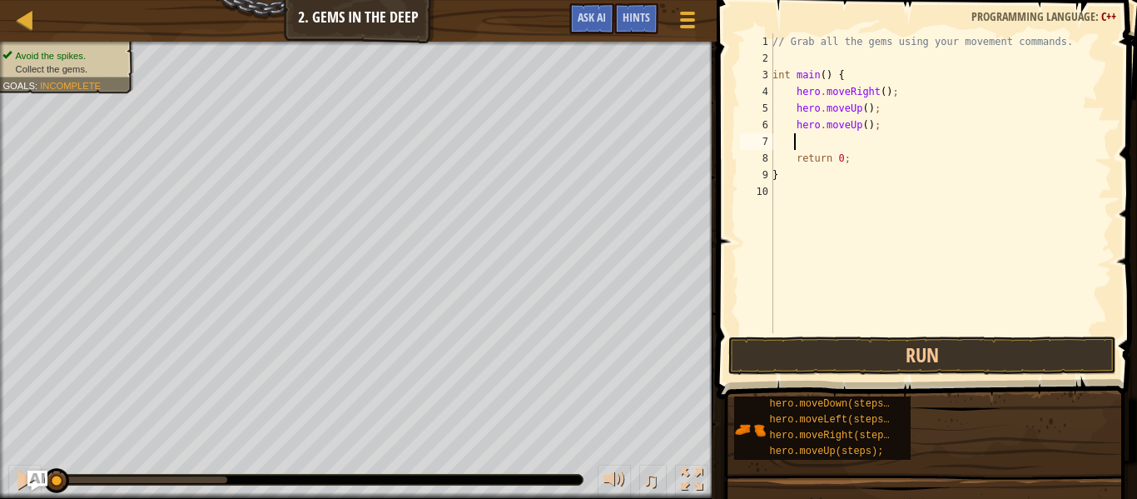
type textarea "h"
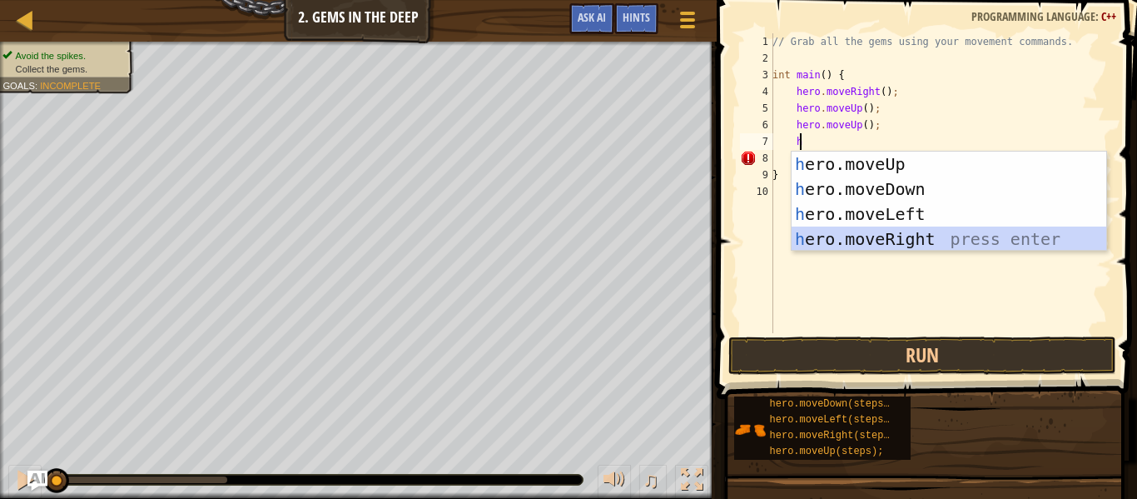
click at [901, 232] on div "h ero.moveUp press enter h ero.moveDown press enter h ero.moveLeft press enter …" at bounding box center [949, 226] width 315 height 150
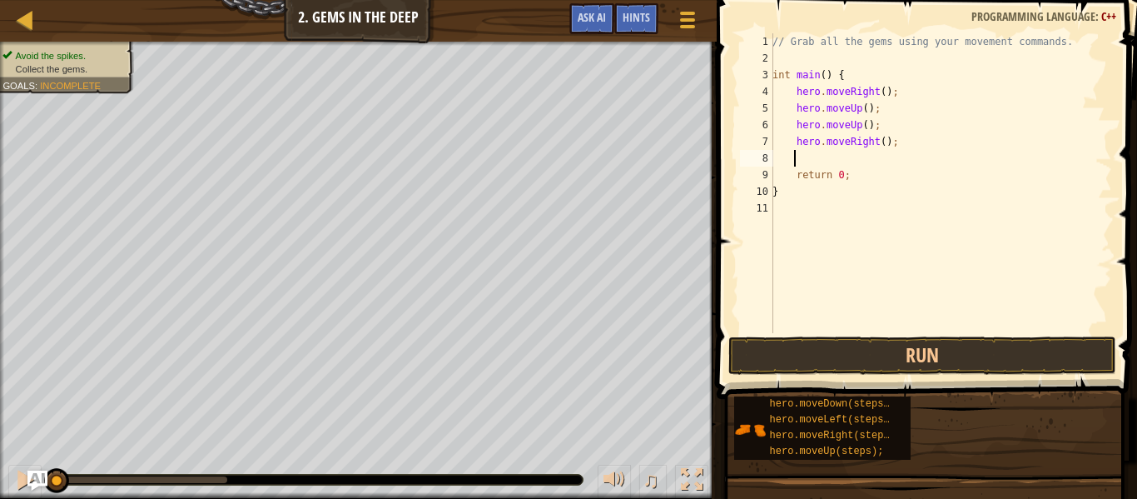
type textarea "h"
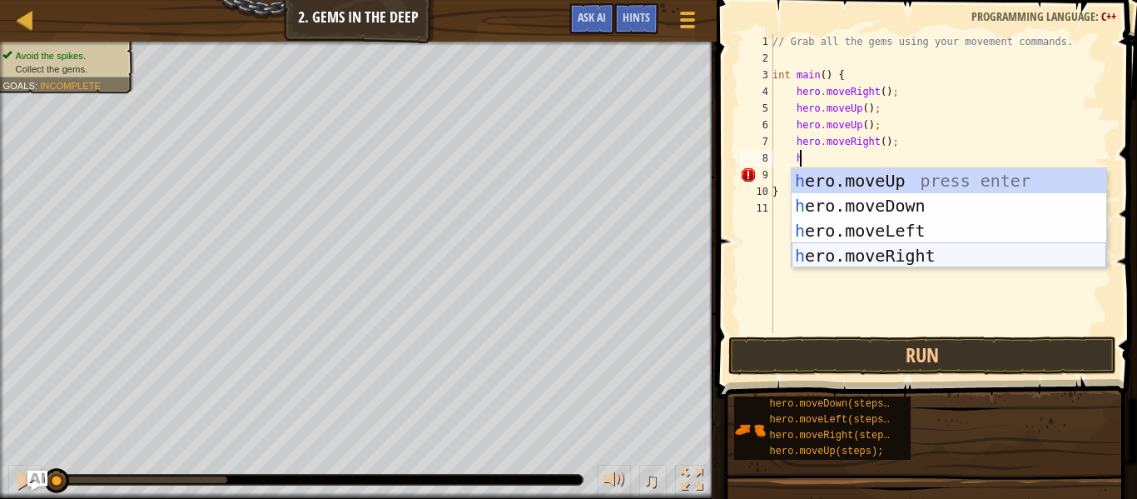
click at [919, 245] on div "h ero.moveUp press enter h ero.moveDown press enter h ero.moveLeft press enter …" at bounding box center [949, 243] width 315 height 150
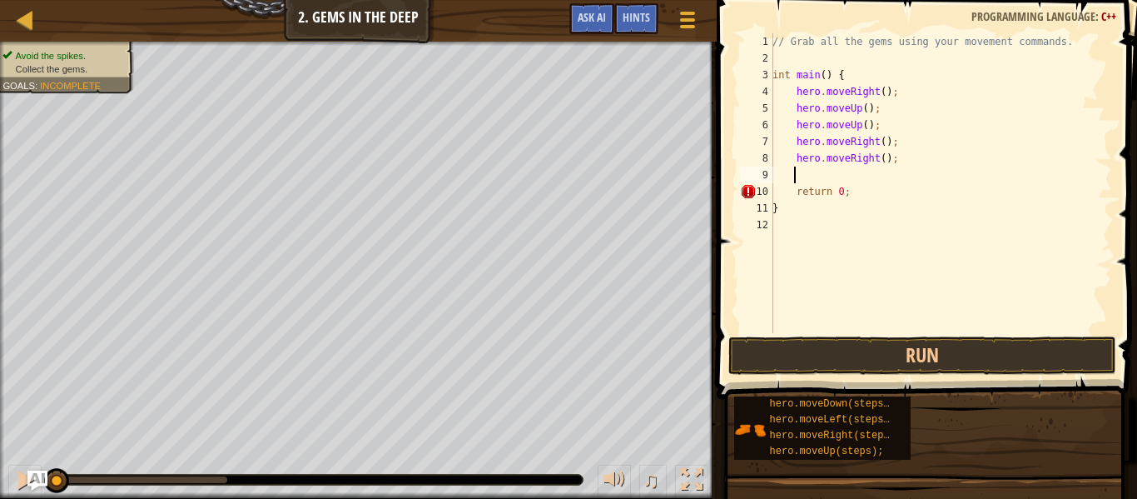
scroll to position [7, 1]
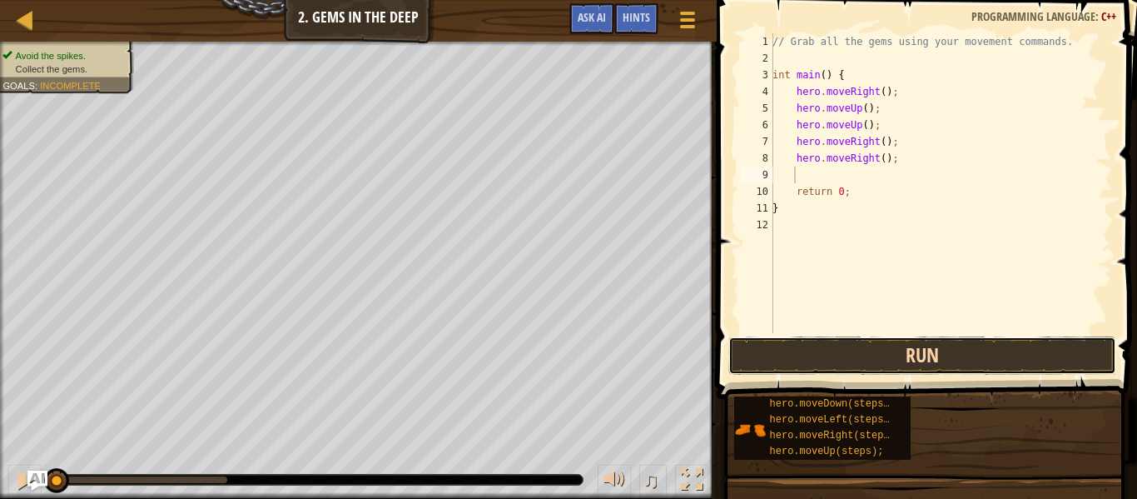
click at [858, 357] on button "Run" at bounding box center [922, 355] width 388 height 38
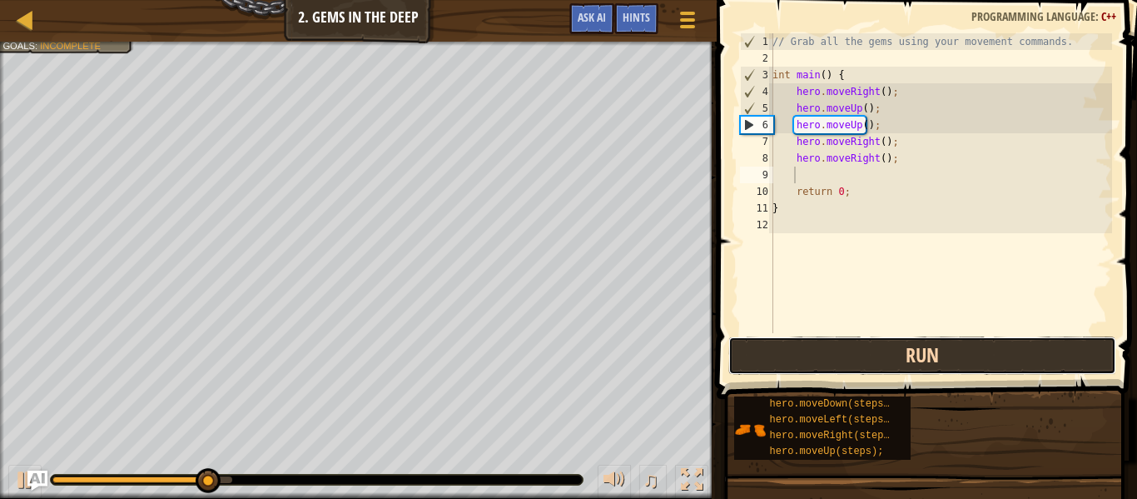
click at [858, 357] on button "Run" at bounding box center [922, 355] width 388 height 38
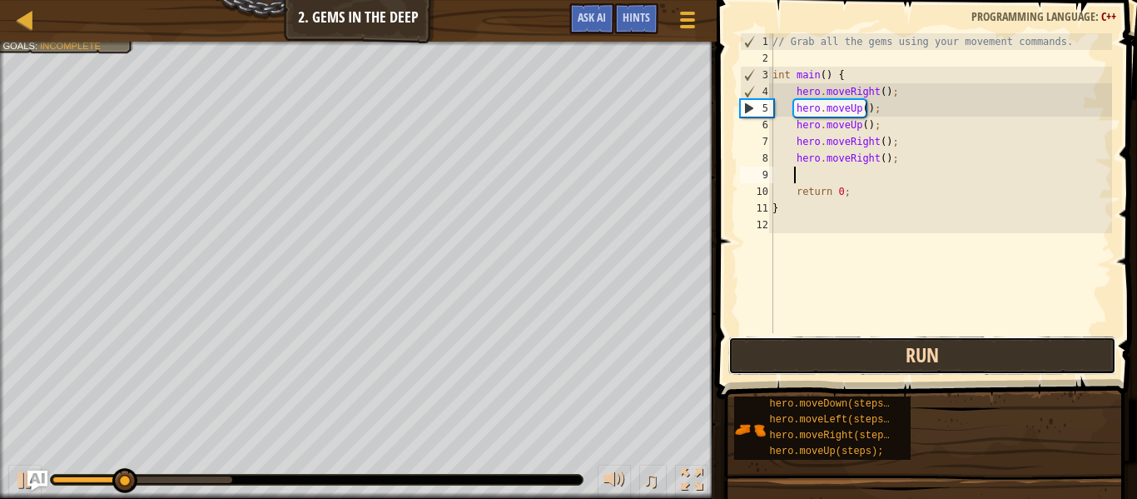
click at [858, 357] on button "Run" at bounding box center [922, 355] width 388 height 38
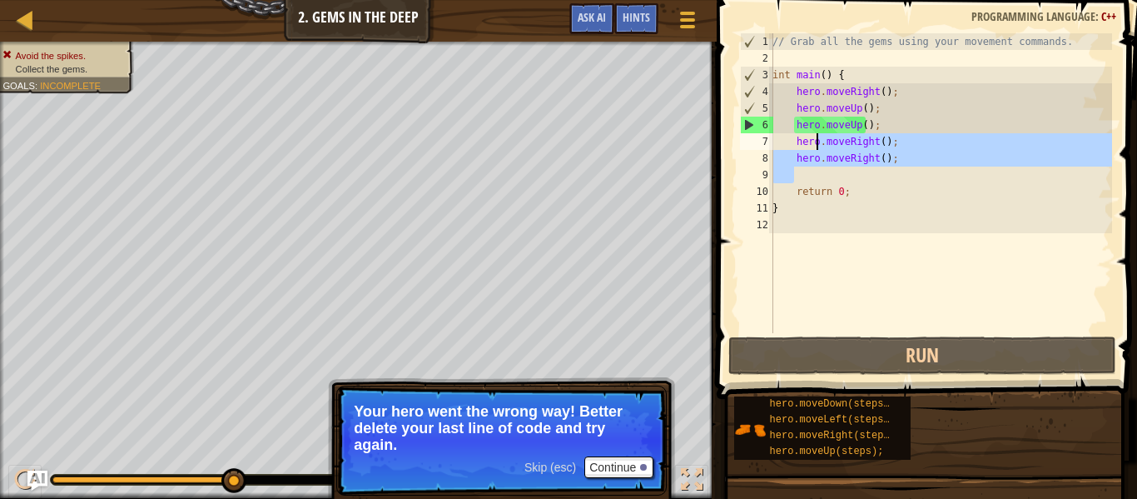
drag, startPoint x: 875, startPoint y: 169, endPoint x: 817, endPoint y: 136, distance: 67.1
click at [817, 136] on div "// Grab all the gems using your movement commands. int main ( ) { hero . moveRi…" at bounding box center [940, 199] width 343 height 333
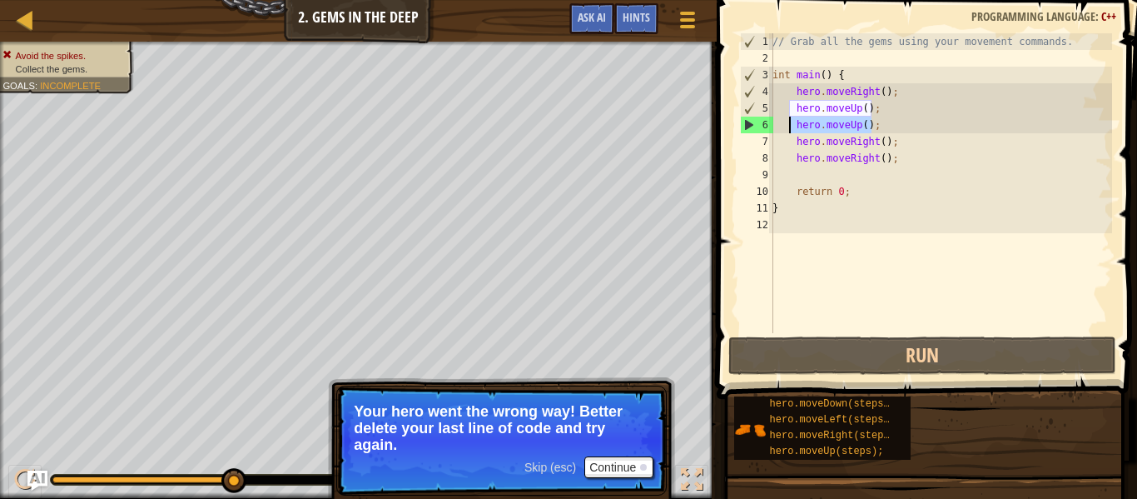
drag, startPoint x: 878, startPoint y: 129, endPoint x: 788, endPoint y: 126, distance: 90.0
click at [788, 126] on div "// Grab all the gems using your movement commands. int main ( ) { hero . moveRi…" at bounding box center [940, 199] width 343 height 333
click at [877, 144] on div "// Grab all the gems using your movement commands. int main ( ) { hero . moveRi…" at bounding box center [940, 199] width 343 height 333
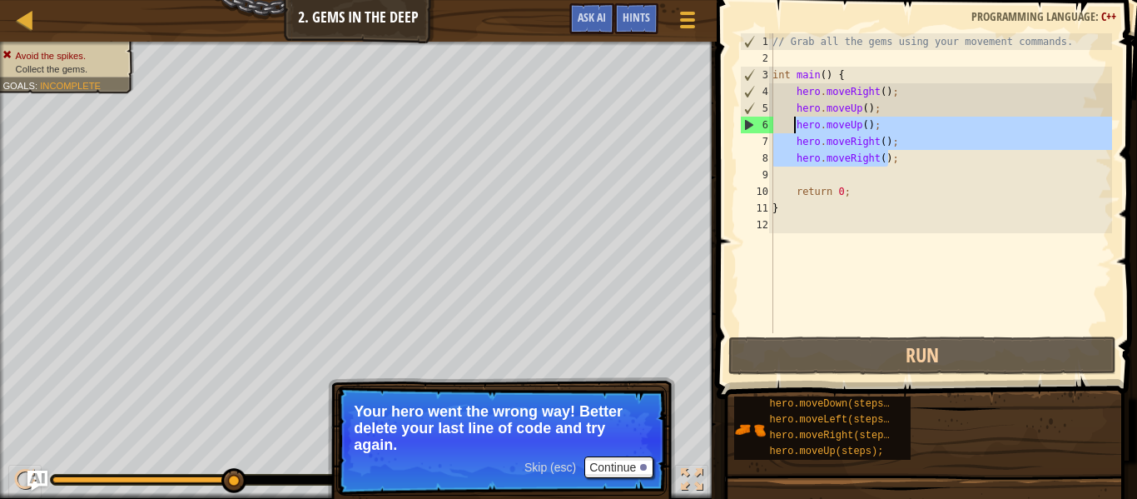
drag, startPoint x: 893, startPoint y: 151, endPoint x: 794, endPoint y: 126, distance: 102.4
click at [794, 126] on div "// Grab all the gems using your movement commands. int main ( ) { hero . moveRi…" at bounding box center [940, 199] width 343 height 333
type textarea "hero.moveUp(); hero.moveRight();"
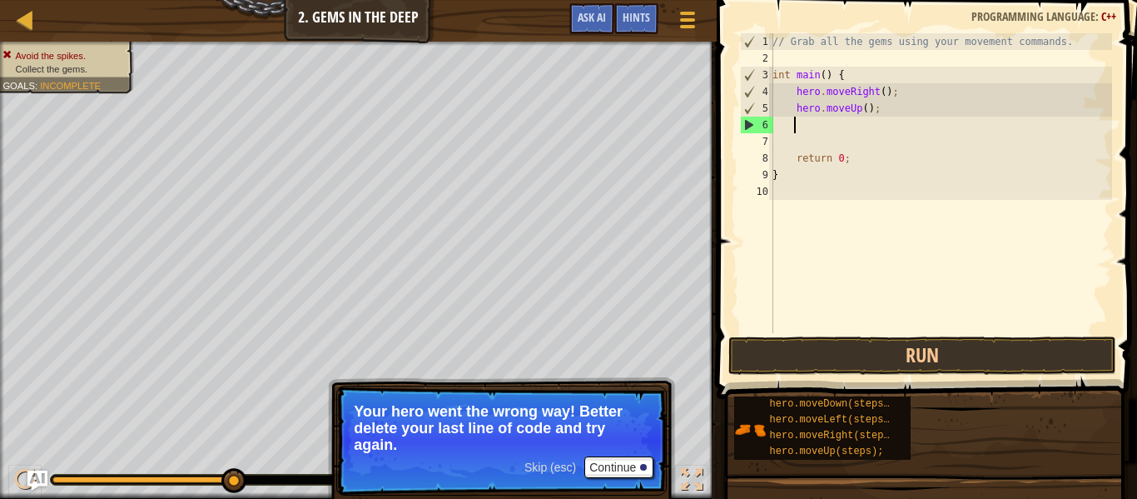
click at [795, 124] on div "// Grab all the gems using your movement commands. int main ( ) { hero . moveRi…" at bounding box center [940, 199] width 343 height 333
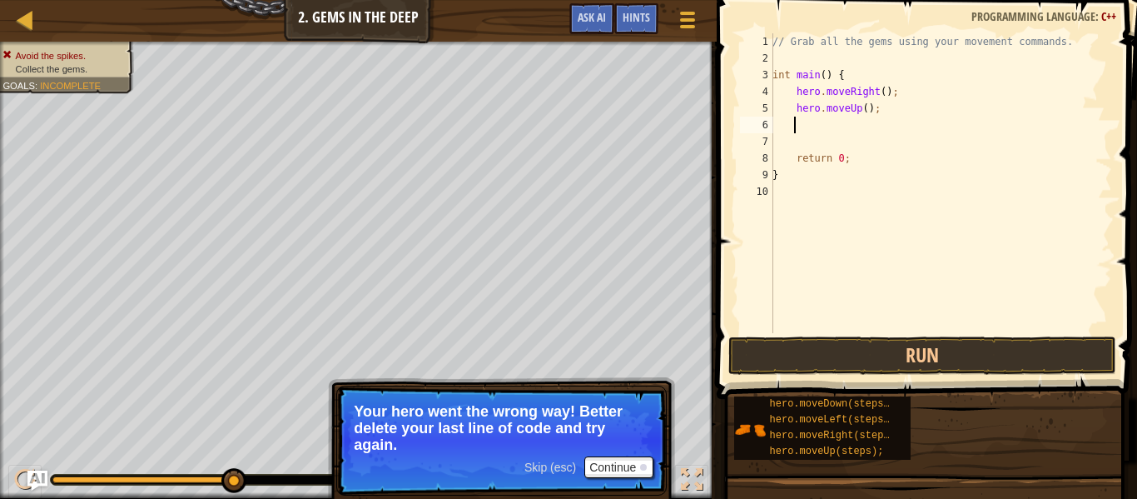
type textarea "h"
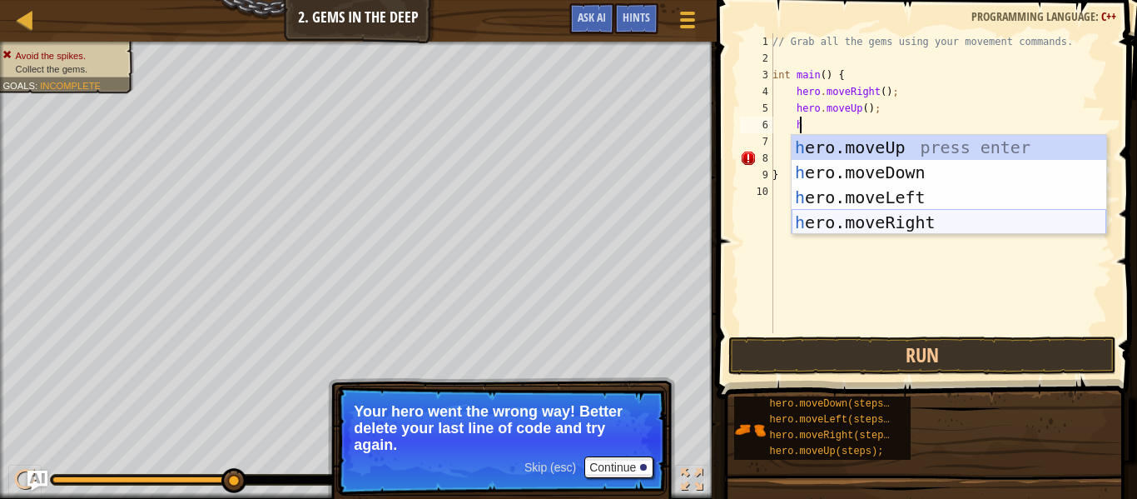
click at [842, 221] on div "h ero.moveUp press enter h ero.moveDown press enter h ero.moveLeft press enter …" at bounding box center [949, 210] width 315 height 150
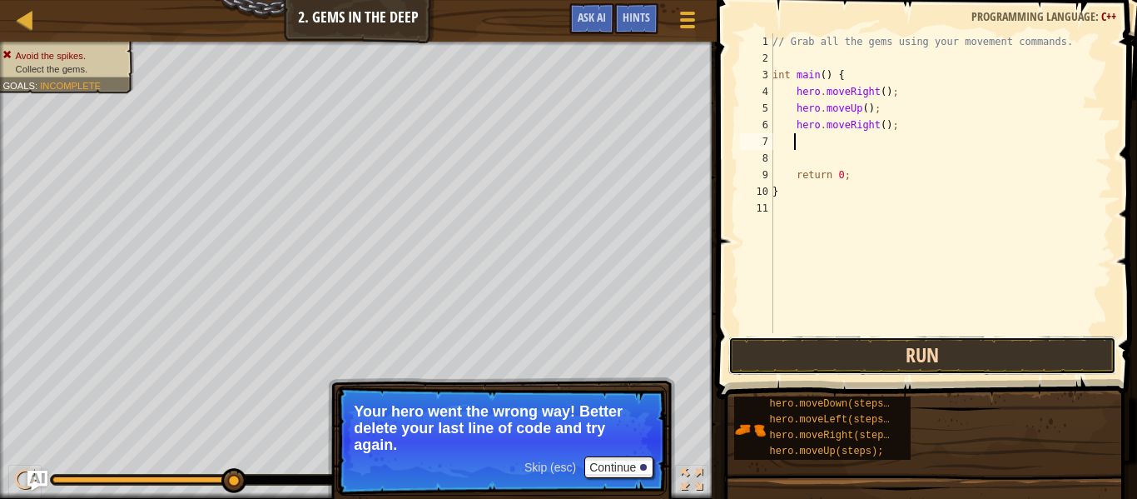
click at [810, 352] on button "Run" at bounding box center [922, 355] width 388 height 38
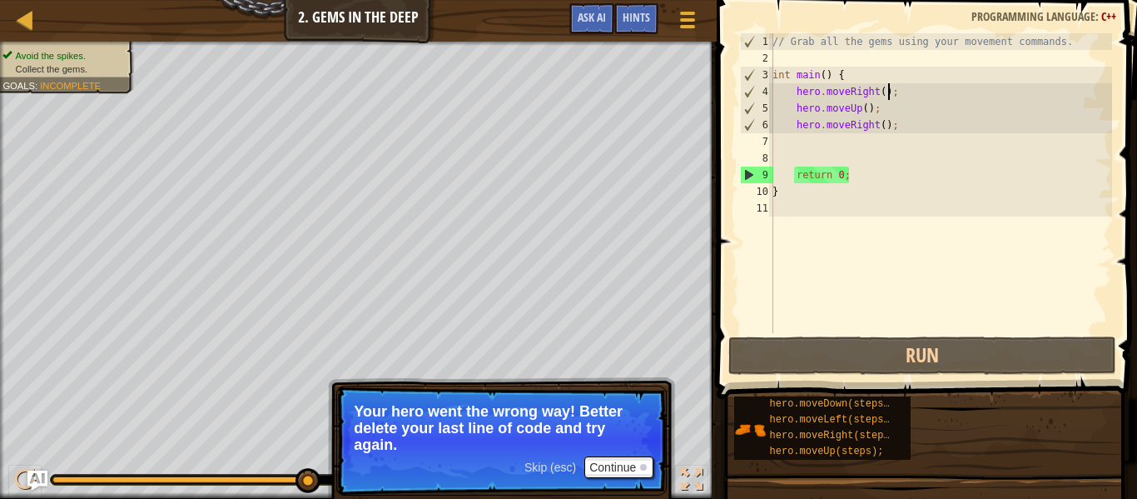
click at [902, 97] on div "// Grab all the gems using your movement commands. int main ( ) { hero . moveRi…" at bounding box center [940, 199] width 343 height 333
type textarea "hero.moveRight();"
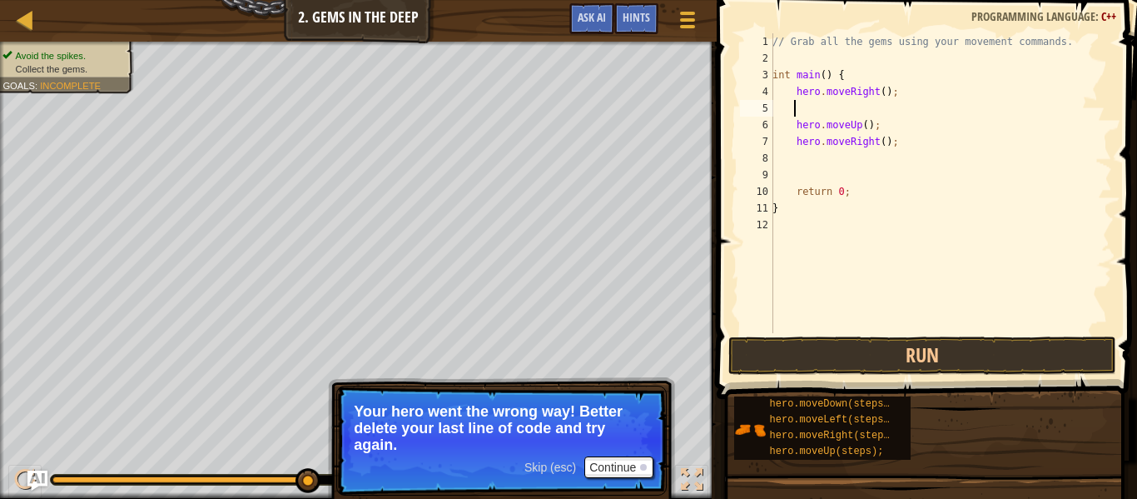
type textarea "h"
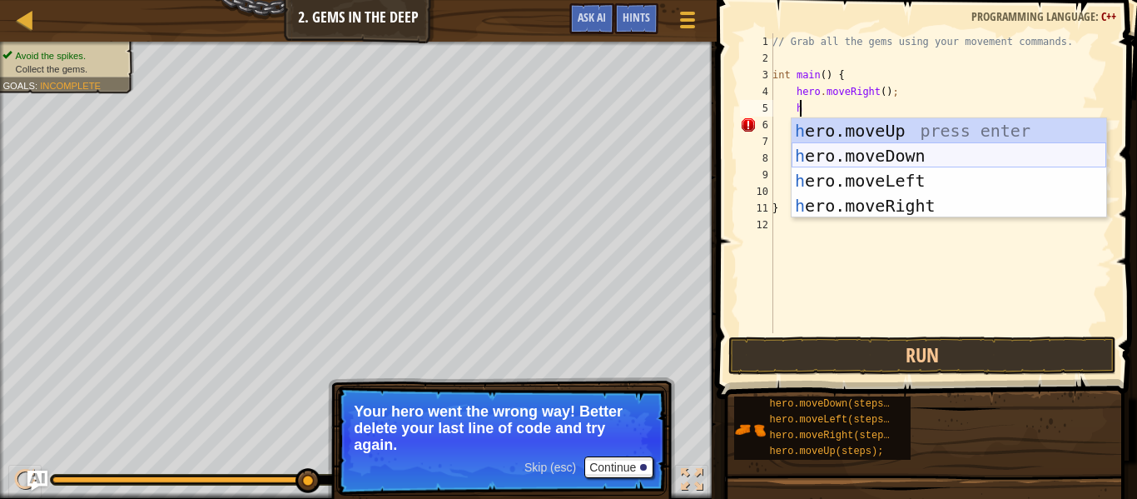
click at [901, 146] on div "h ero.moveUp press enter h ero.moveDown press enter h ero.moveLeft press enter …" at bounding box center [949, 193] width 315 height 150
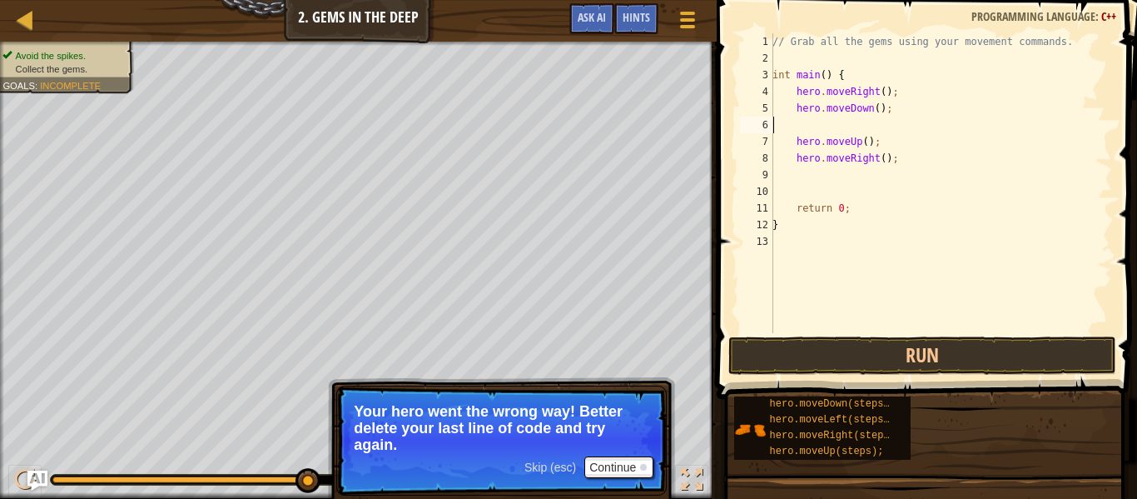
scroll to position [7, 0]
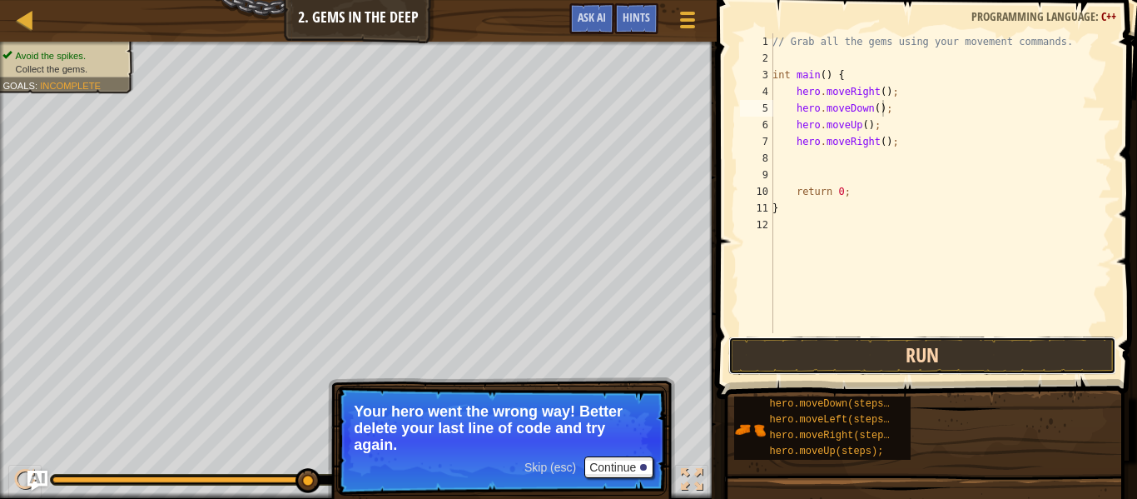
click at [777, 350] on button "Run" at bounding box center [922, 355] width 388 height 38
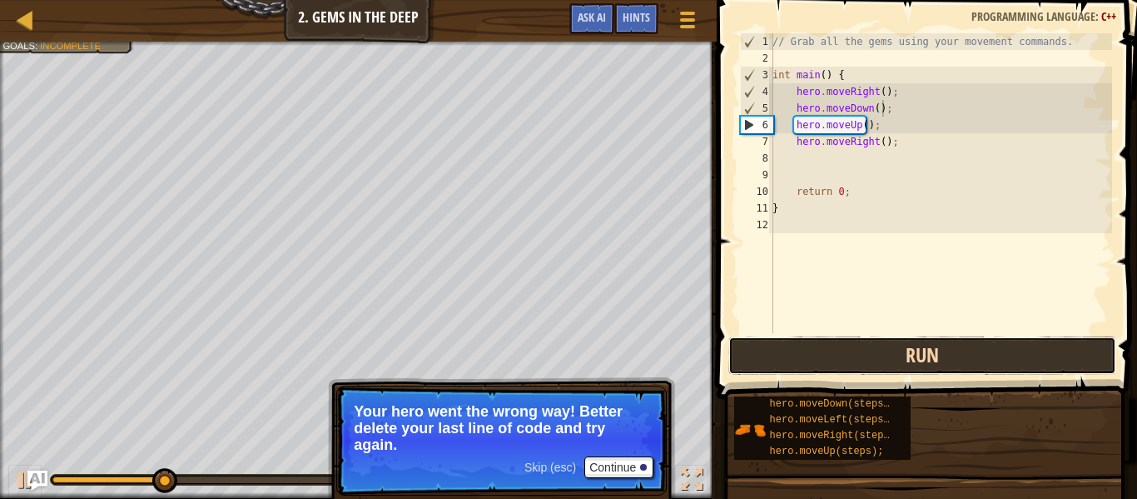
click at [776, 361] on button "Run" at bounding box center [922, 355] width 388 height 38
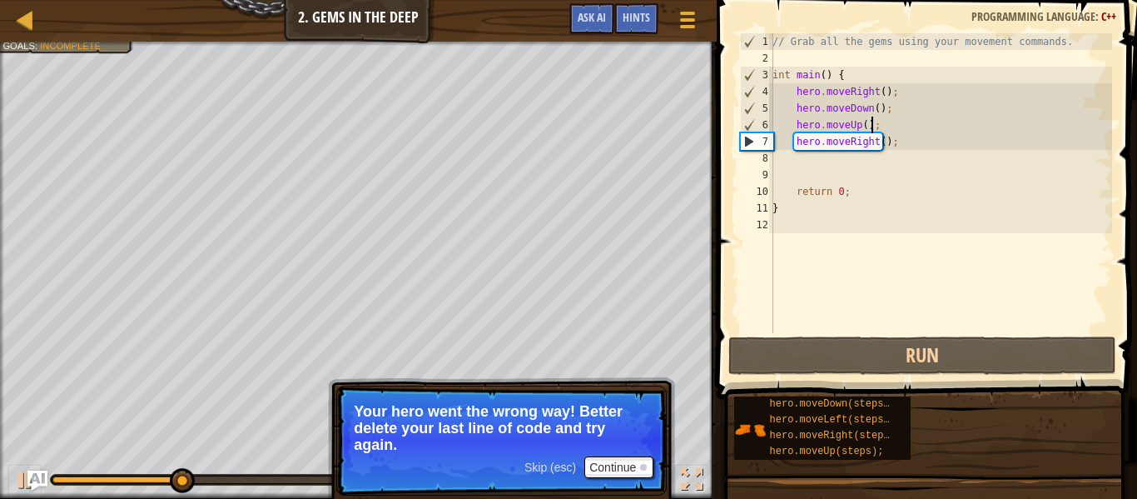
click at [886, 120] on div "// Grab all the gems using your movement commands. int main ( ) { hero . moveRi…" at bounding box center [940, 199] width 343 height 333
type textarea "hero.moveUp();"
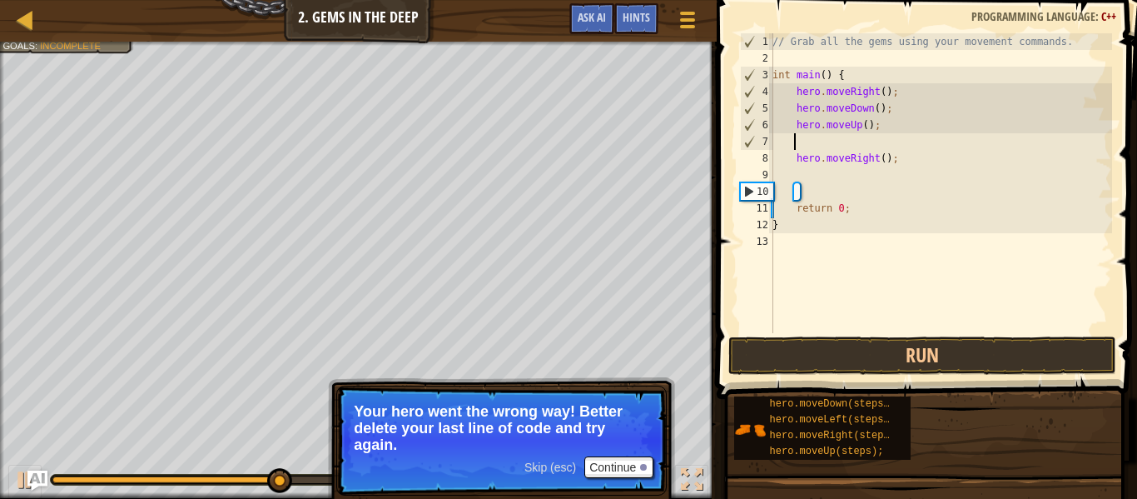
type textarea "m"
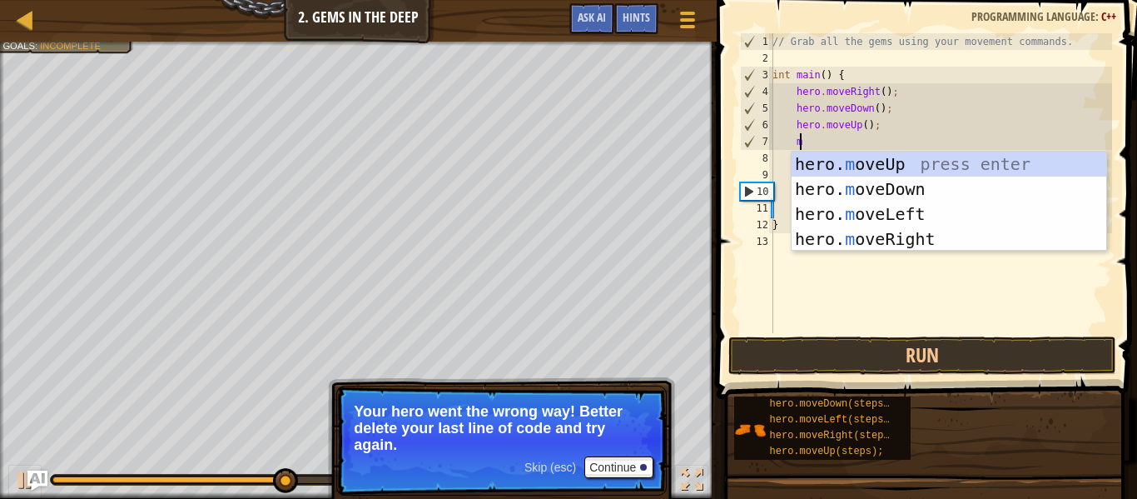
scroll to position [7, 2]
click at [890, 169] on div "hero. m oveUp press enter hero. m oveDown press enter hero. m oveLeft press ent…" at bounding box center [949, 226] width 315 height 150
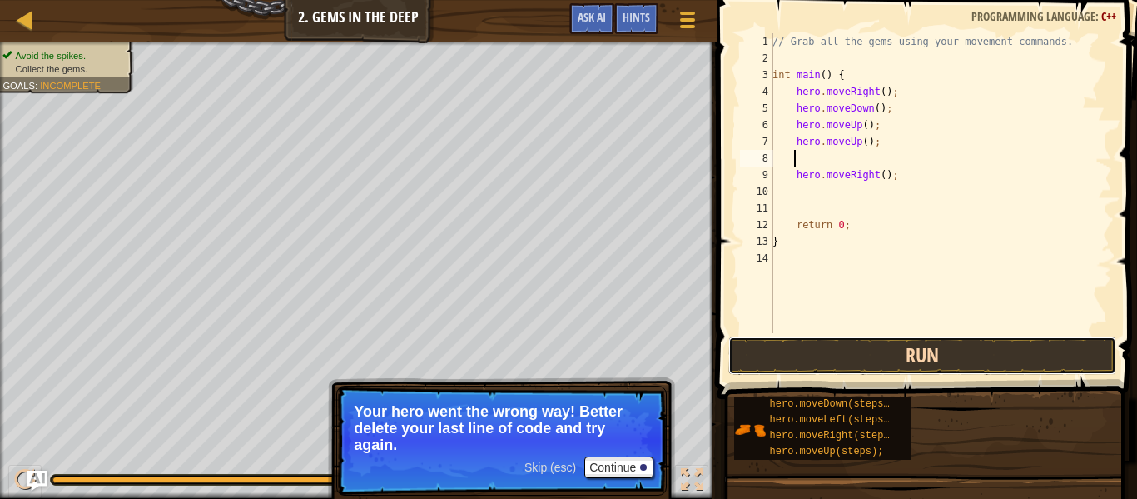
click at [850, 361] on button "Run" at bounding box center [922, 355] width 388 height 38
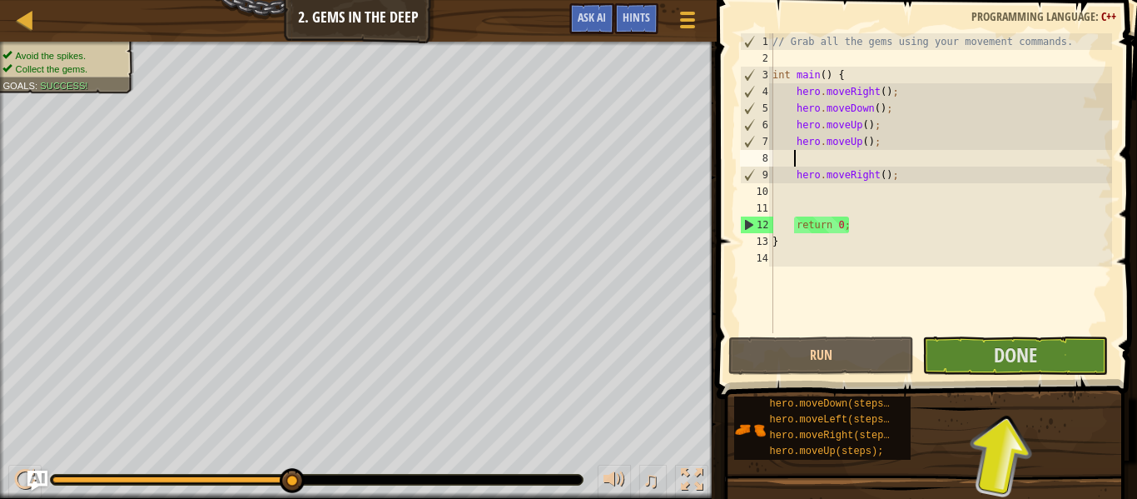
type textarea "h"
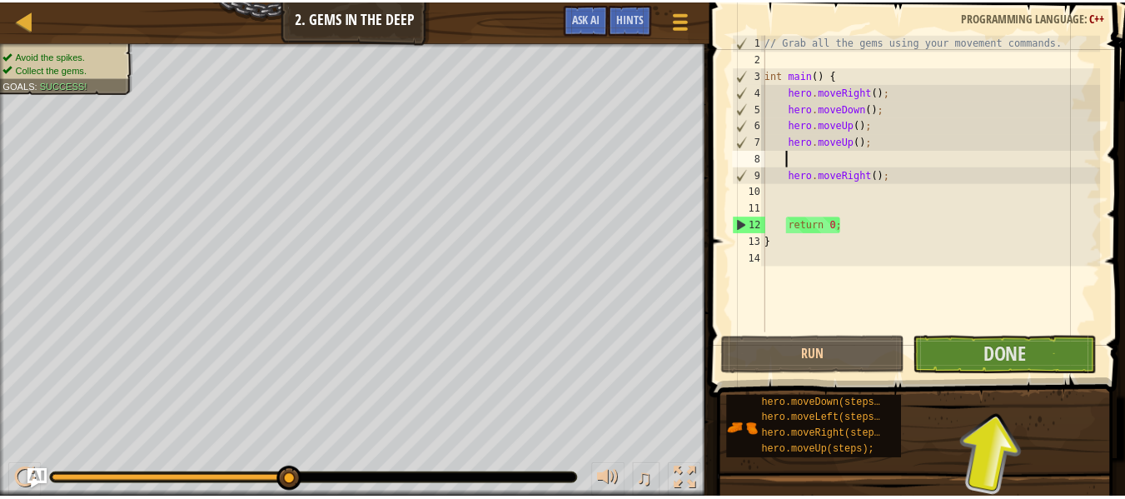
scroll to position [7, 2]
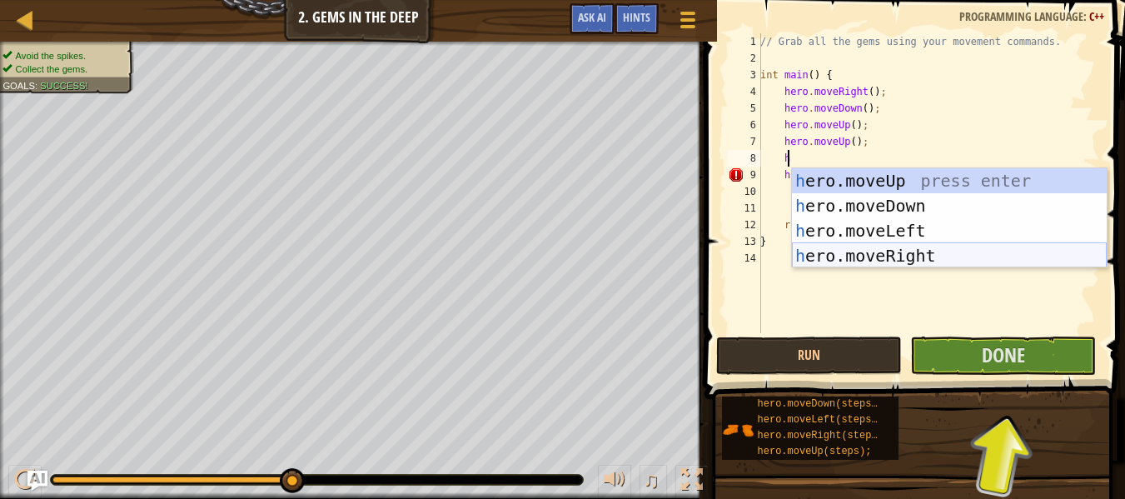
click at [871, 247] on div "h ero.moveUp press enter h ero.moveDown press enter h ero.moveLeft press enter …" at bounding box center [949, 243] width 315 height 150
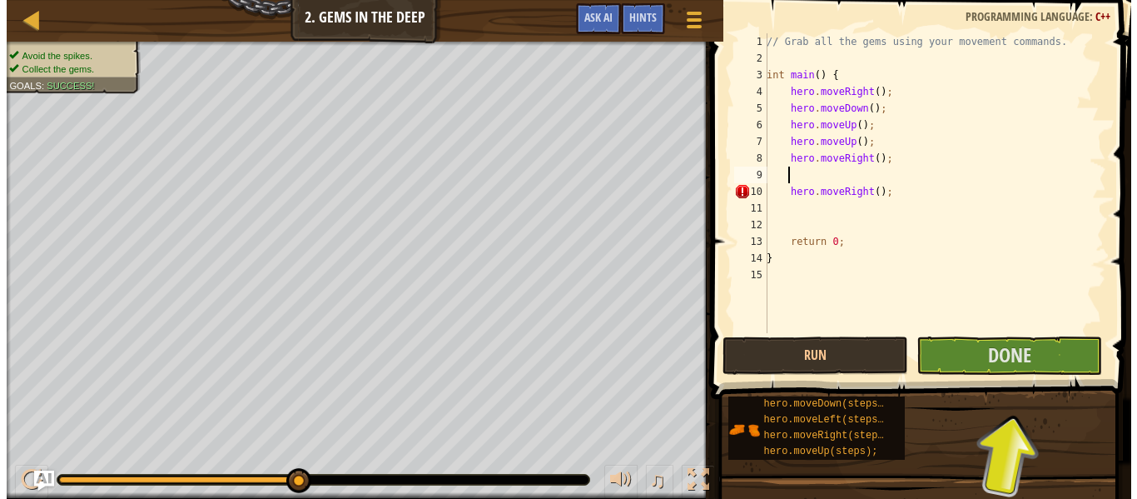
scroll to position [7, 1]
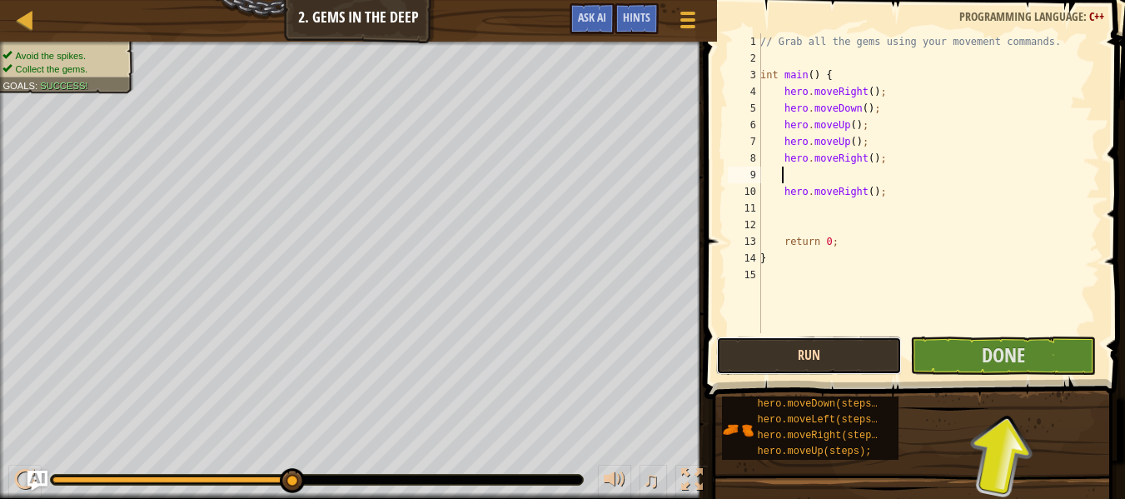
click at [833, 365] on button "Run" at bounding box center [809, 355] width 186 height 38
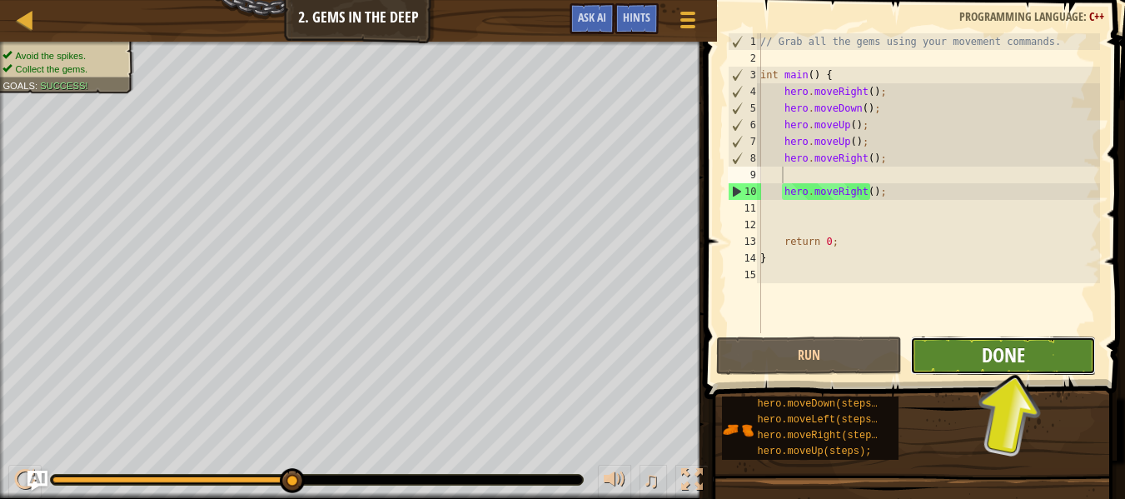
click at [1011, 353] on span "Done" at bounding box center [1002, 354] width 43 height 27
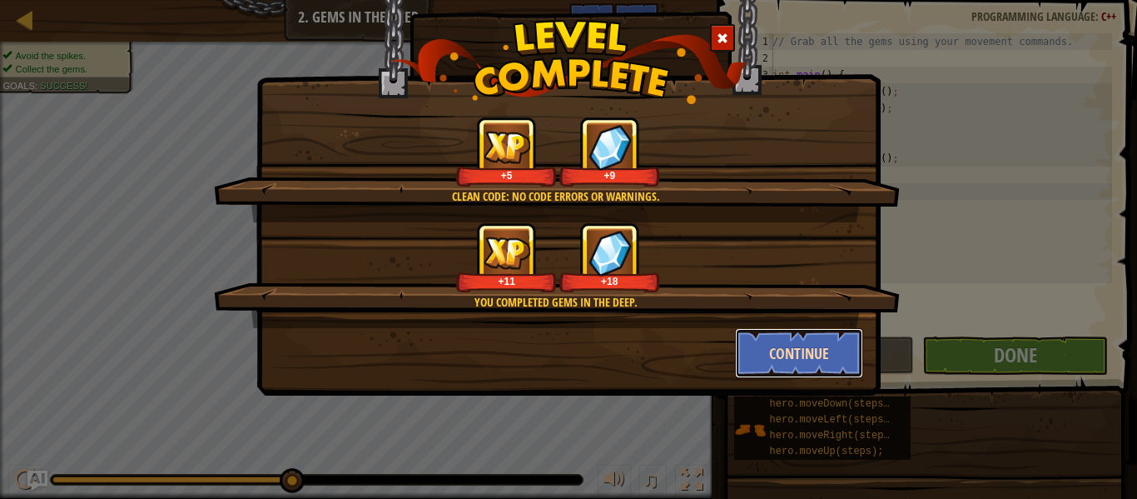
click at [772, 344] on button "Continue" at bounding box center [799, 353] width 129 height 50
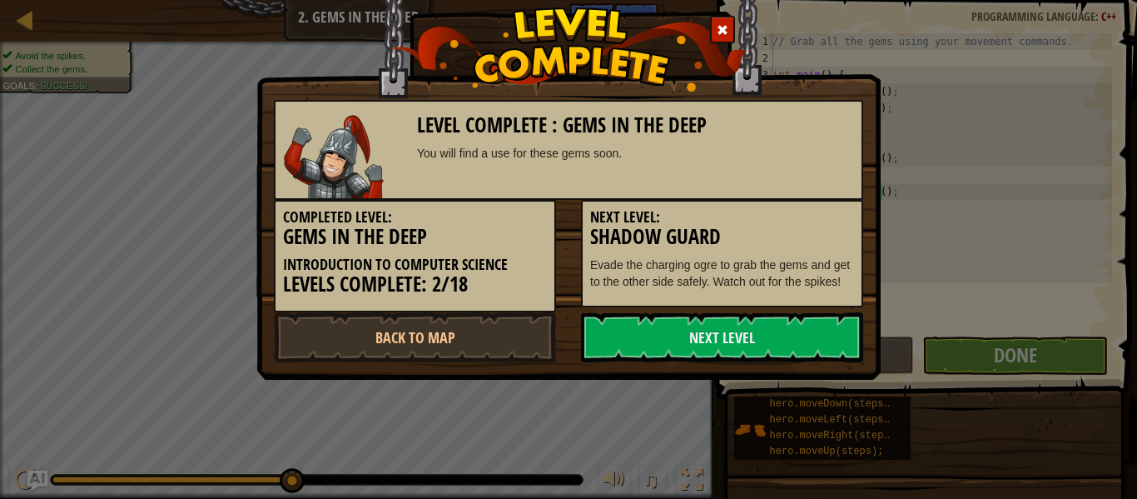
click at [772, 345] on link "Next Level" at bounding box center [722, 337] width 282 height 50
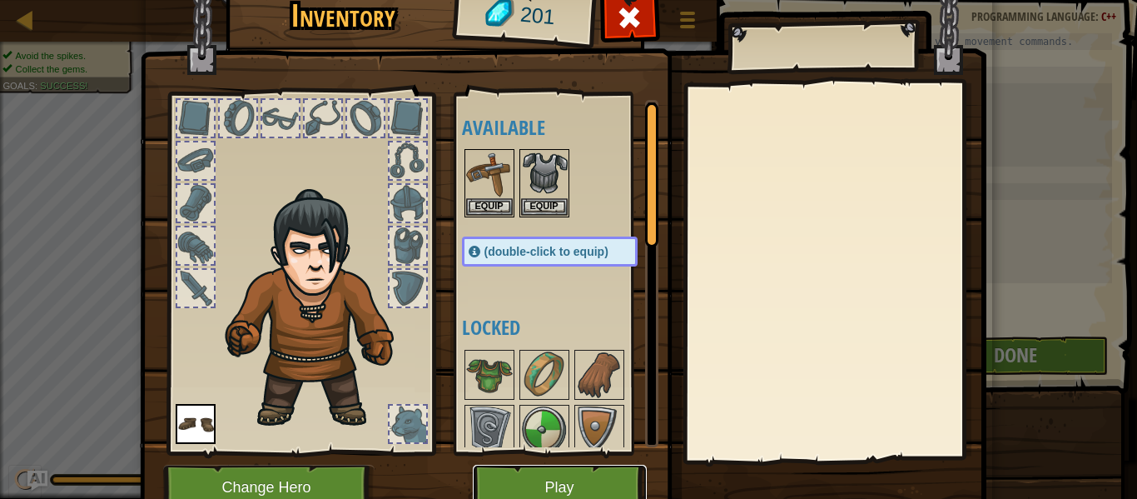
click at [525, 485] on button "Play" at bounding box center [560, 487] width 174 height 46
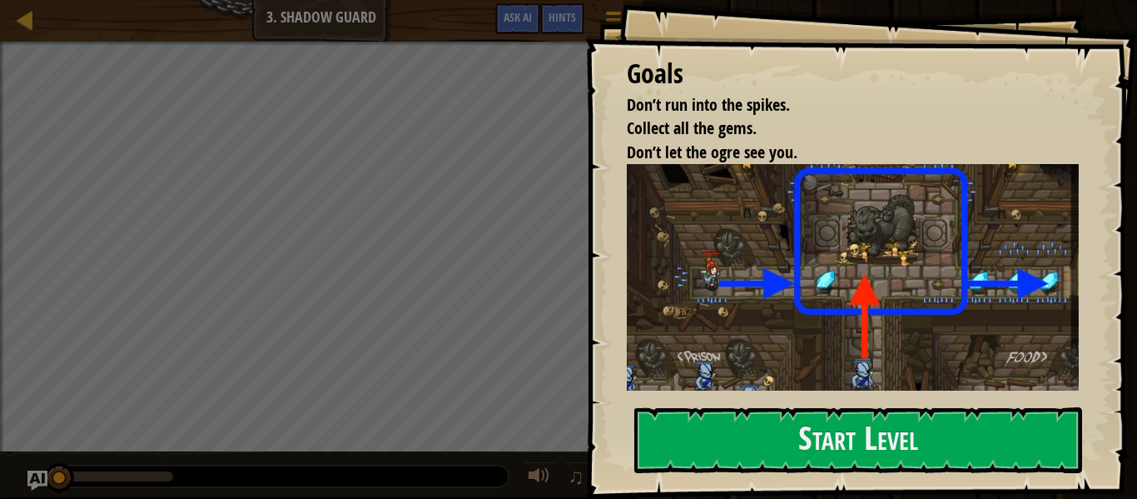
click at [652, 380] on img at bounding box center [859, 282] width 464 height 236
click at [813, 445] on button "Start Level" at bounding box center [858, 440] width 448 height 66
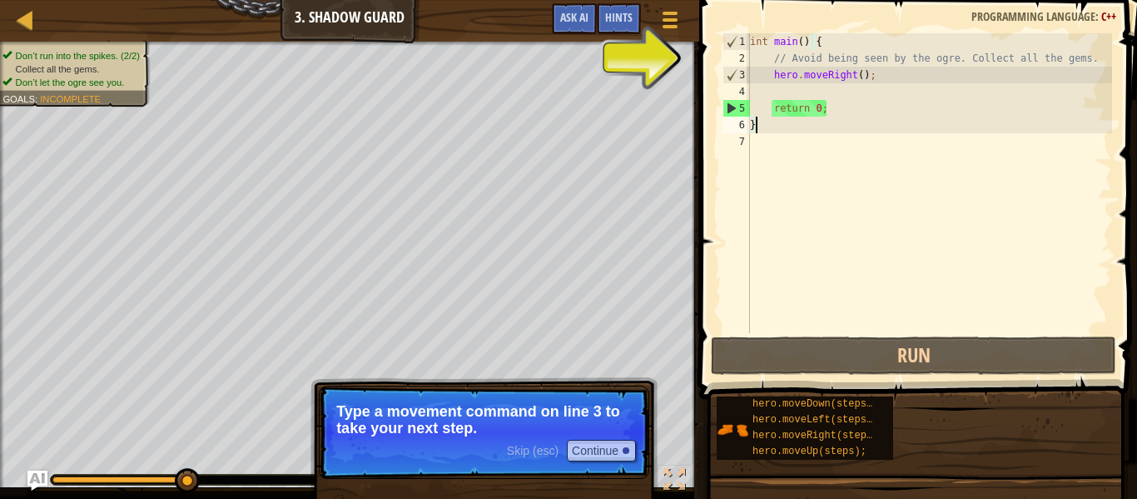
click at [827, 92] on div "int main ( ) { // Avoid being seen by the ogre. Collect all the gems. hero . mo…" at bounding box center [929, 199] width 365 height 333
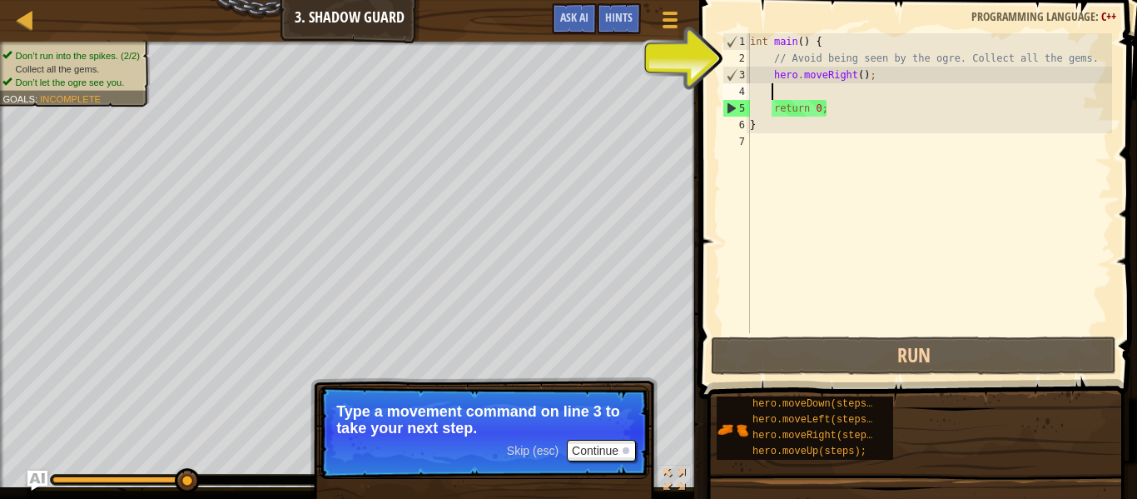
type textarea "h"
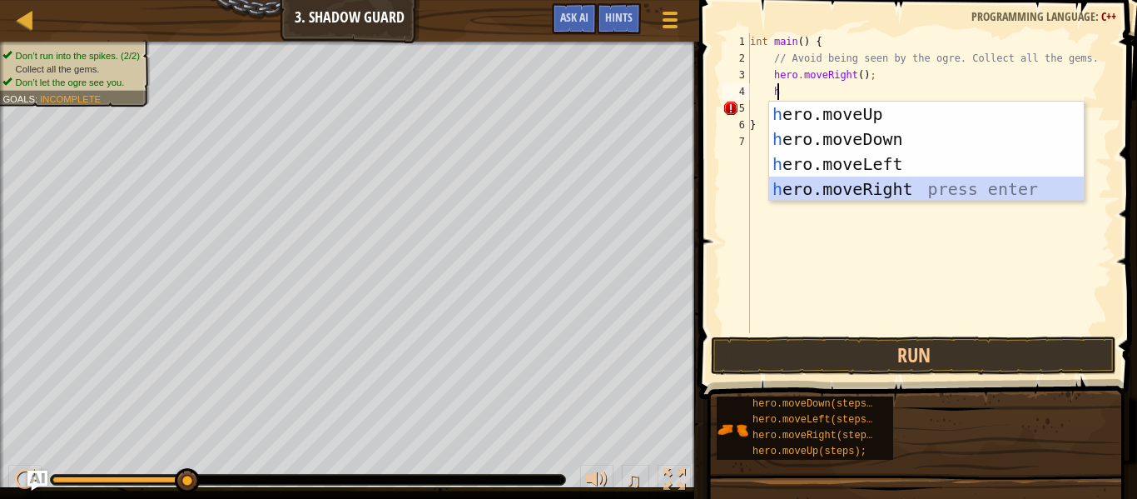
click at [822, 182] on div "h ero.moveUp press enter h ero.moveDown press enter h ero.moveLeft press enter …" at bounding box center [926, 177] width 315 height 150
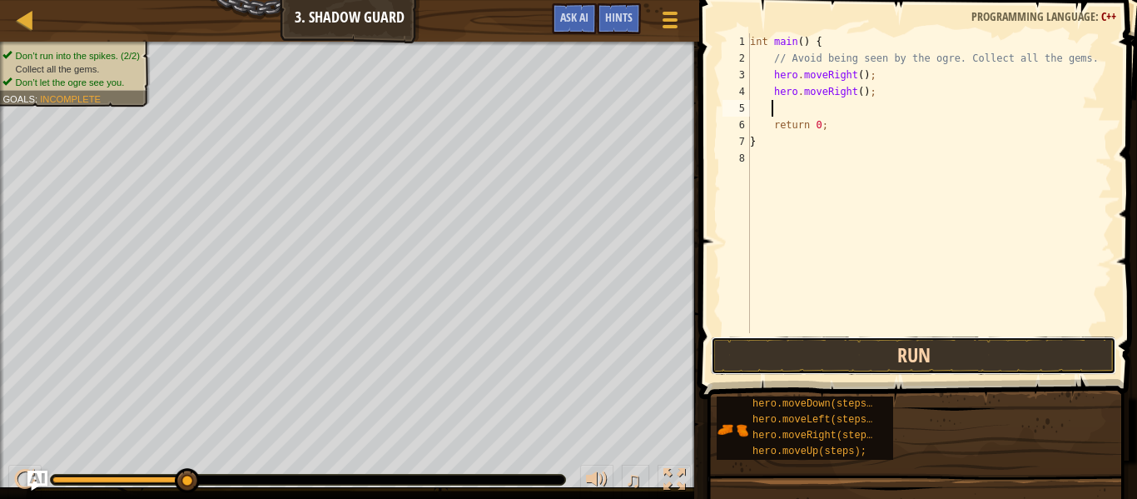
click at [815, 345] on button "Run" at bounding box center [913, 355] width 405 height 38
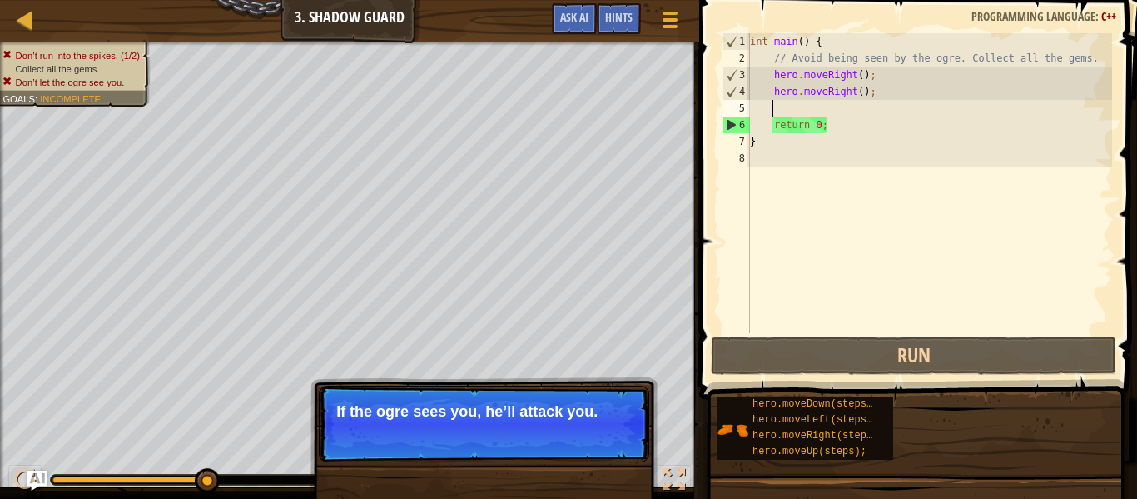
type textarea "h"
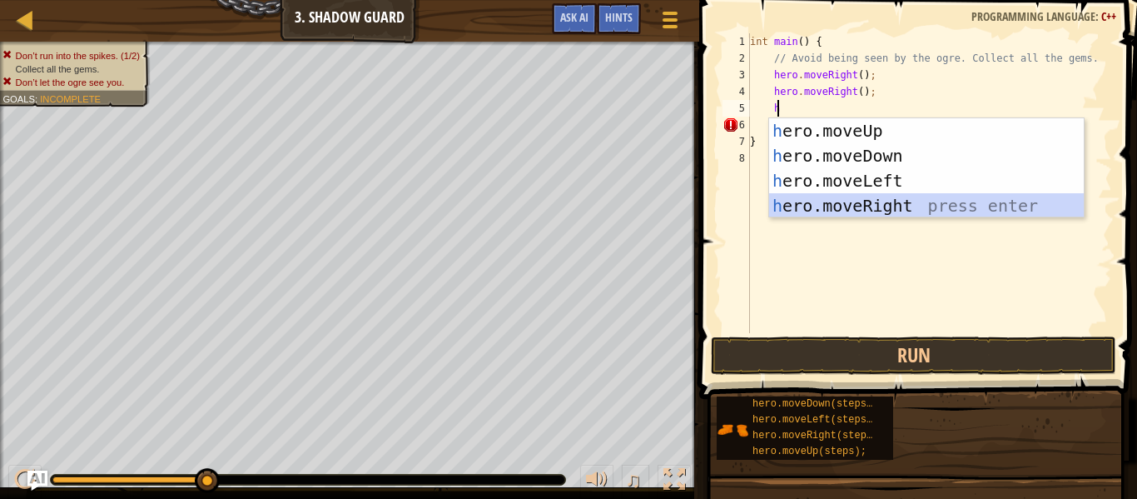
click at [817, 203] on div "h ero.moveUp press enter h ero.moveDown press enter h ero.moveLeft press enter …" at bounding box center [926, 193] width 315 height 150
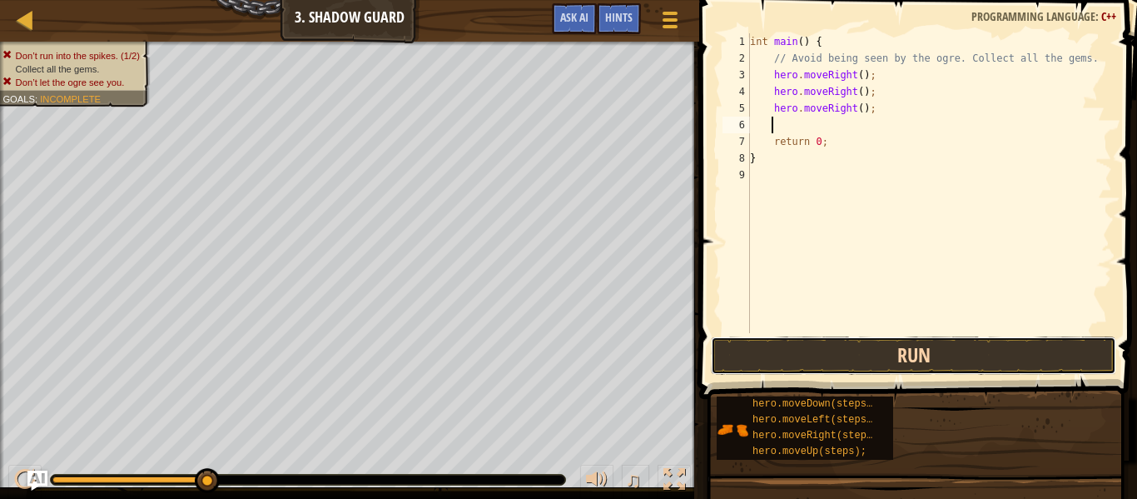
click at [782, 355] on button "Run" at bounding box center [913, 355] width 405 height 38
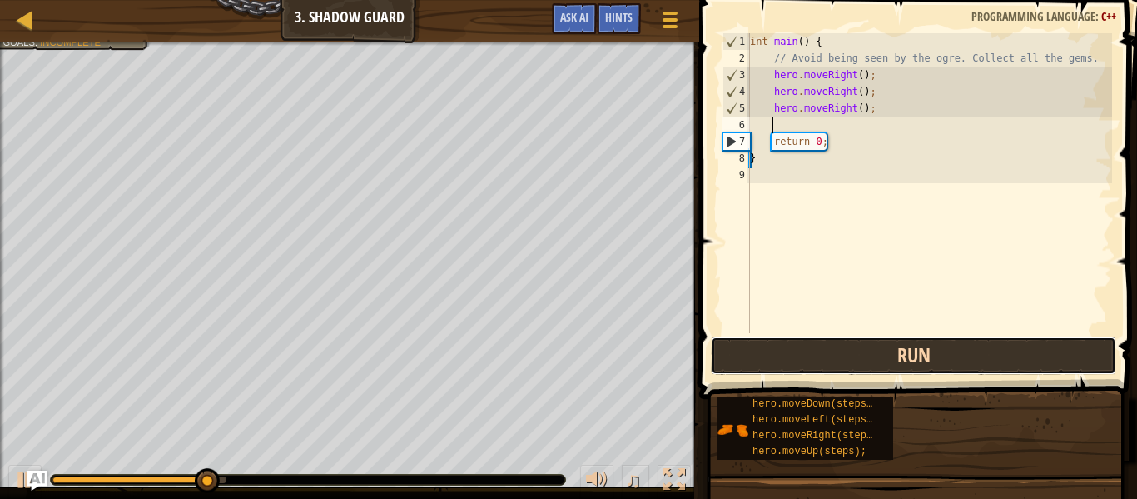
drag, startPoint x: 782, startPoint y: 355, endPoint x: 789, endPoint y: 350, distance: 9.5
click at [785, 352] on button "Run" at bounding box center [913, 355] width 405 height 38
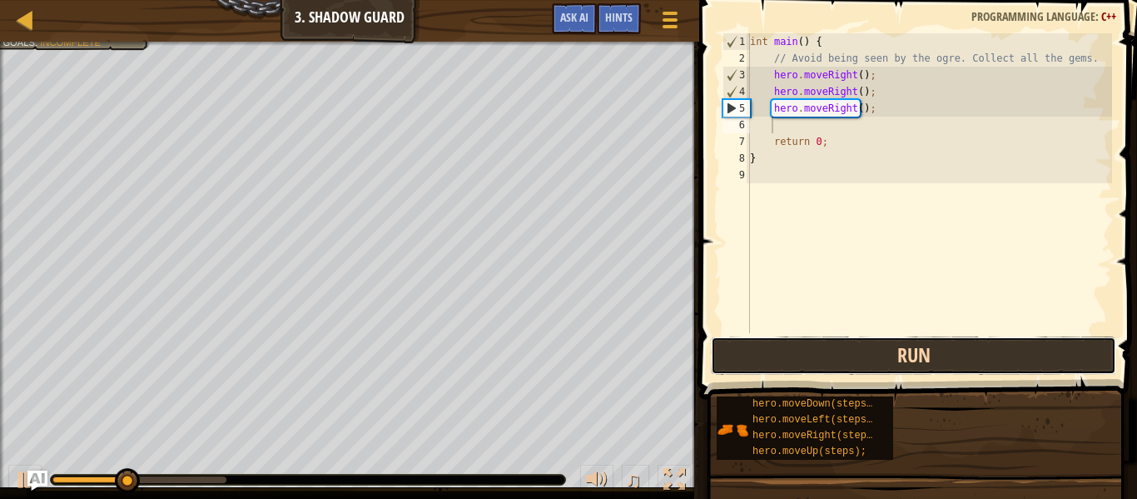
click at [789, 350] on button "Run" at bounding box center [913, 355] width 405 height 38
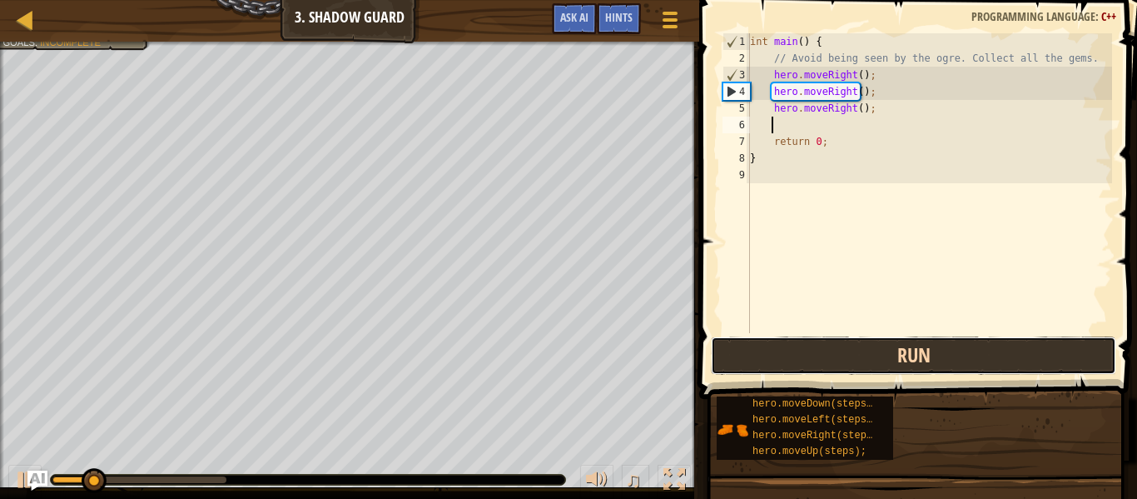
click at [789, 348] on button "Run" at bounding box center [913, 355] width 405 height 38
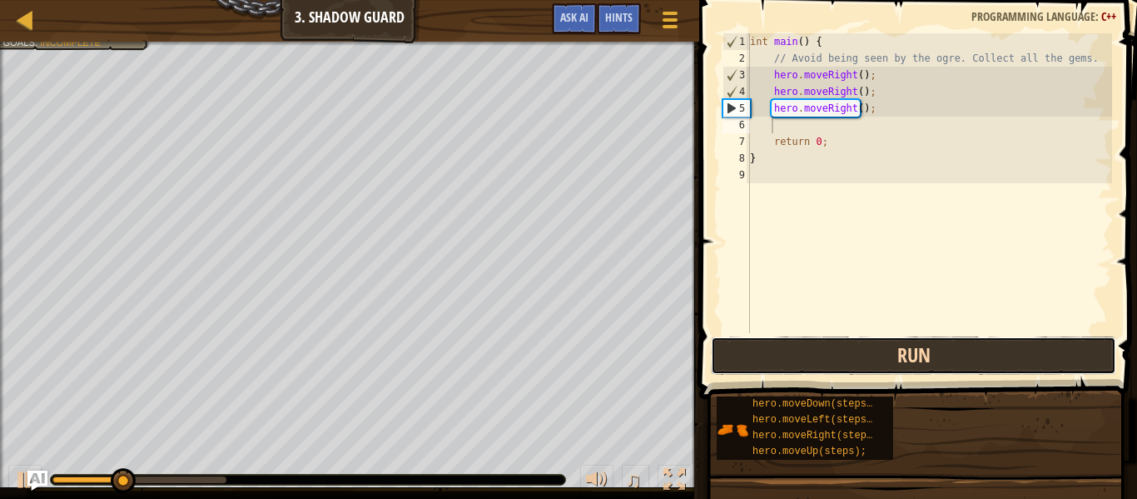
click at [789, 348] on button "Run" at bounding box center [913, 355] width 405 height 38
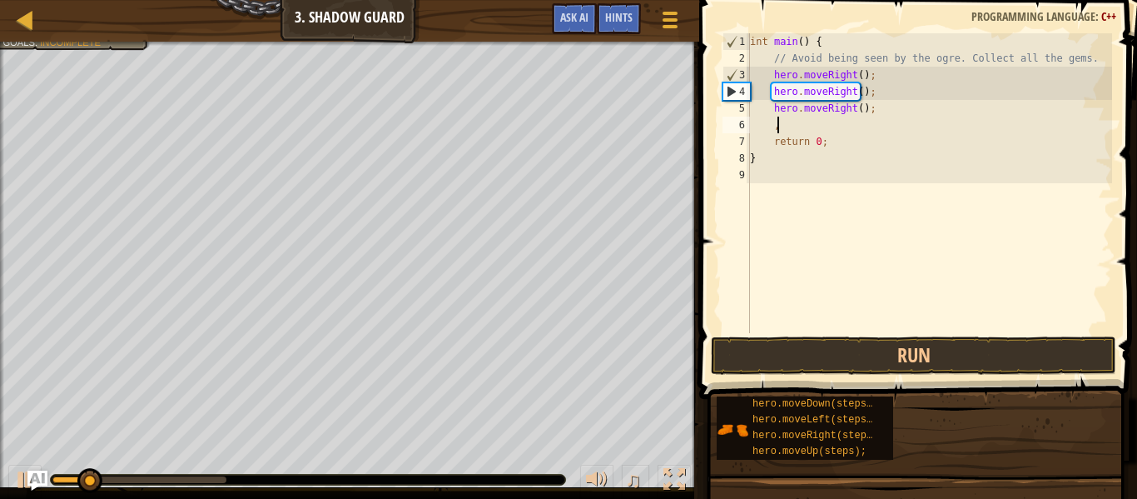
scroll to position [7, 2]
type textarea ",m"
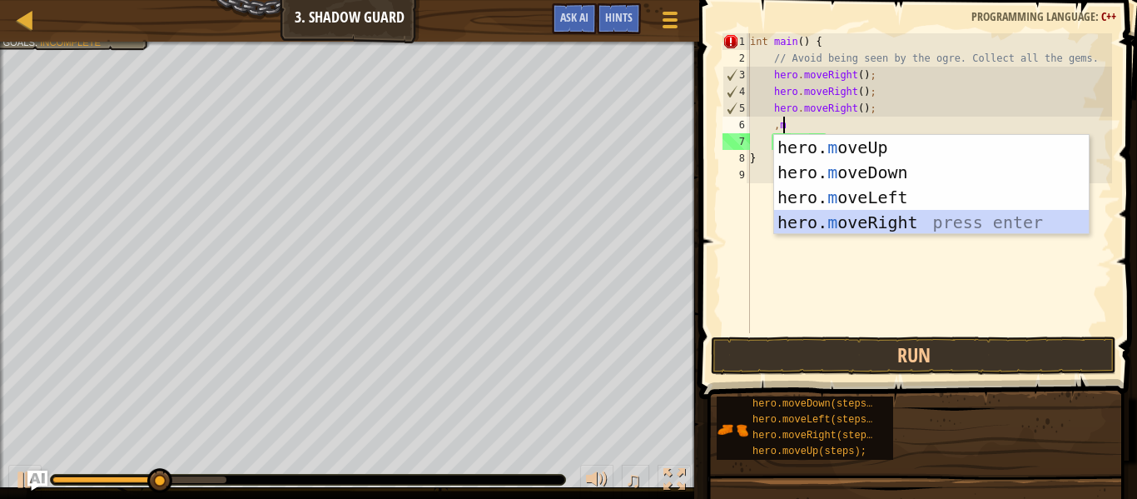
click at [859, 215] on div "hero. m oveUp press enter hero. m oveDown press enter hero. m oveLeft press ent…" at bounding box center [931, 210] width 315 height 150
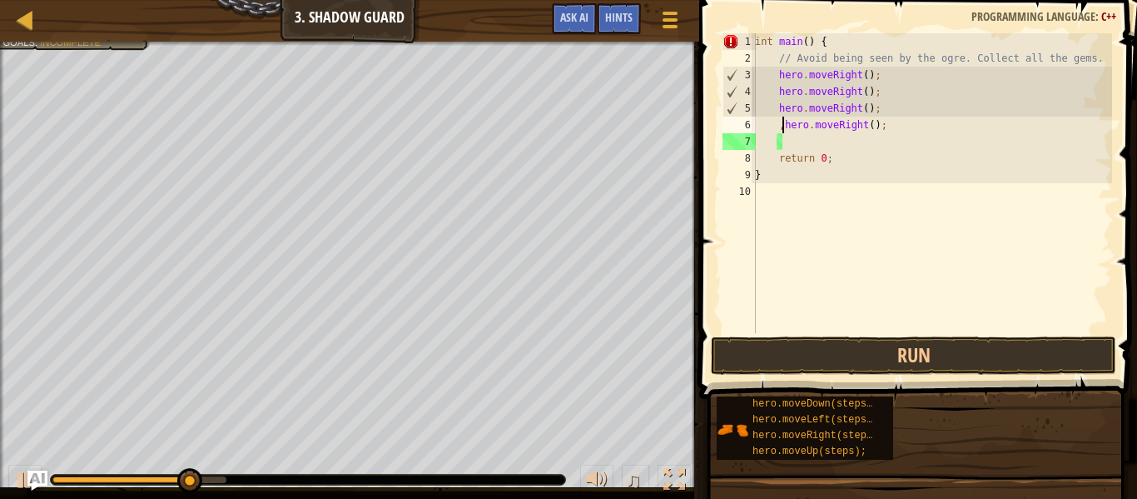
click at [782, 131] on div "int main ( ) { // Avoid being seen by the ogre. Collect all the gems. hero . mo…" at bounding box center [932, 199] width 360 height 333
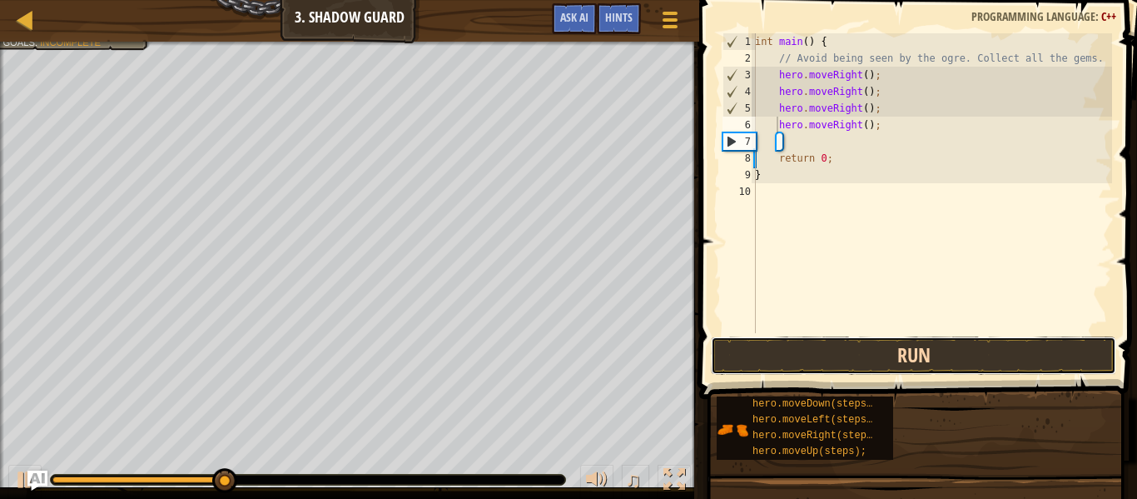
click at [776, 351] on button "Run" at bounding box center [913, 355] width 405 height 38
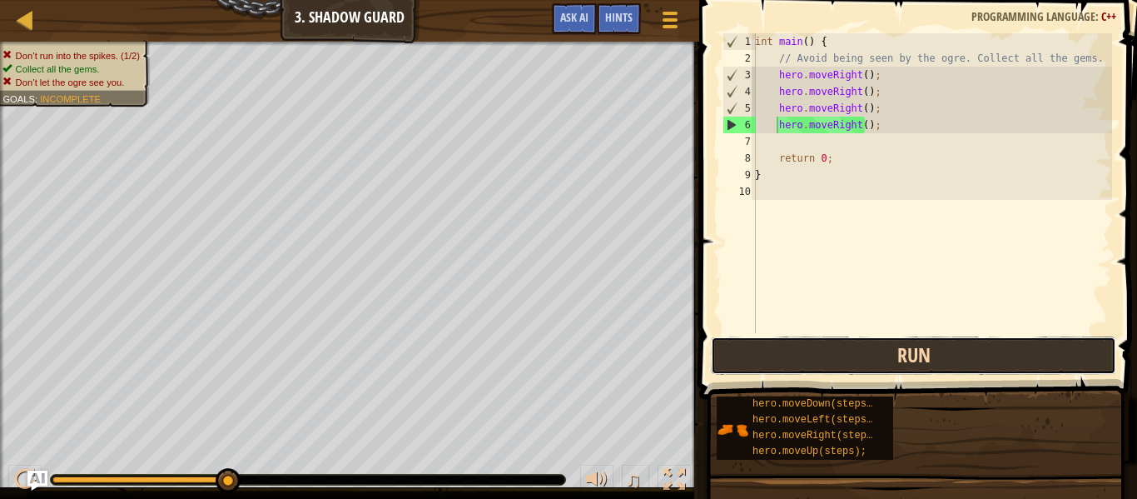
click at [776, 351] on button "Run" at bounding box center [913, 355] width 405 height 38
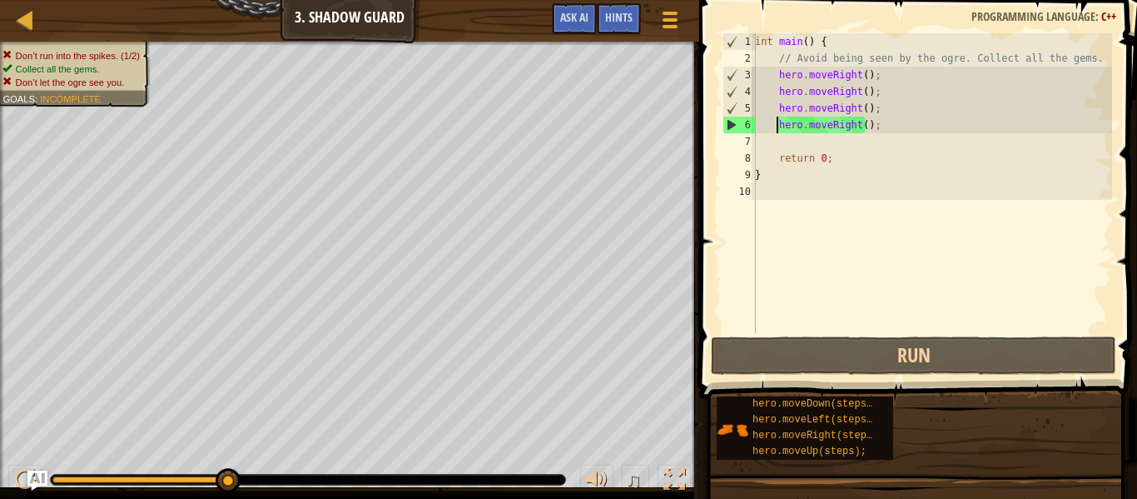
click at [881, 92] on div "int main ( ) { // Avoid being seen by the ogre. Collect all the gems. hero . mo…" at bounding box center [932, 199] width 360 height 333
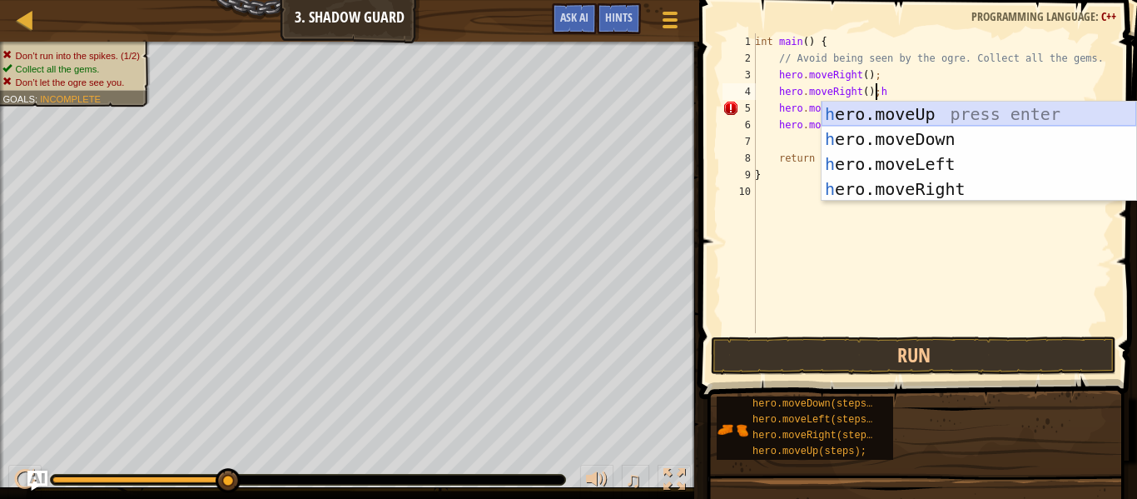
type textarea "hero.moveRight();"
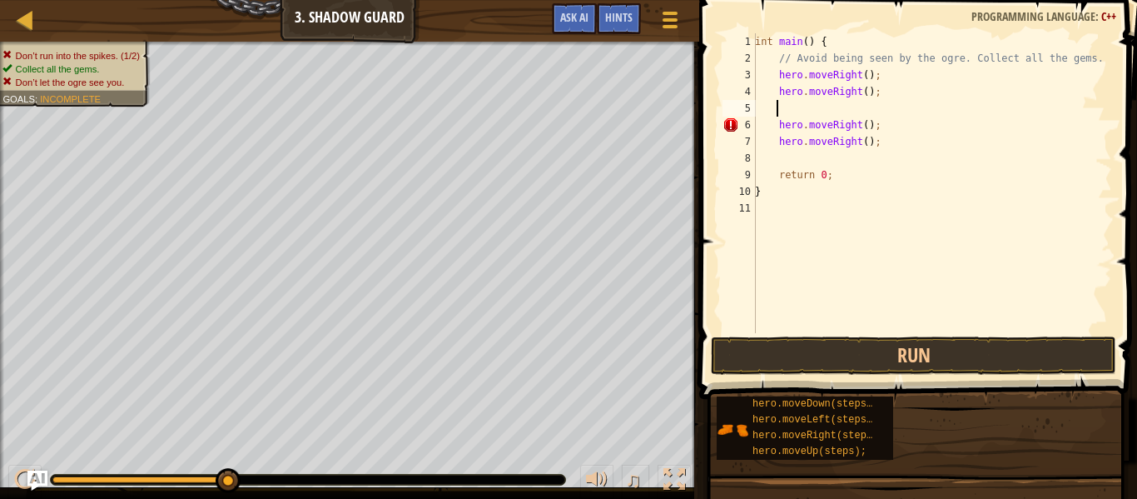
type textarea "h"
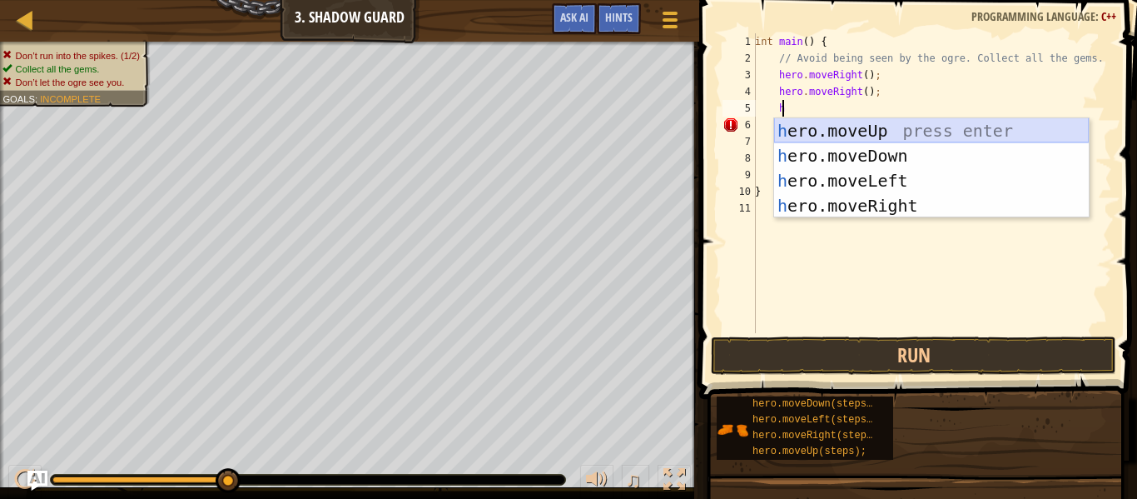
click at [866, 139] on div "h ero.moveUp press enter h ero.moveDown press enter h ero.moveLeft press enter …" at bounding box center [931, 193] width 315 height 150
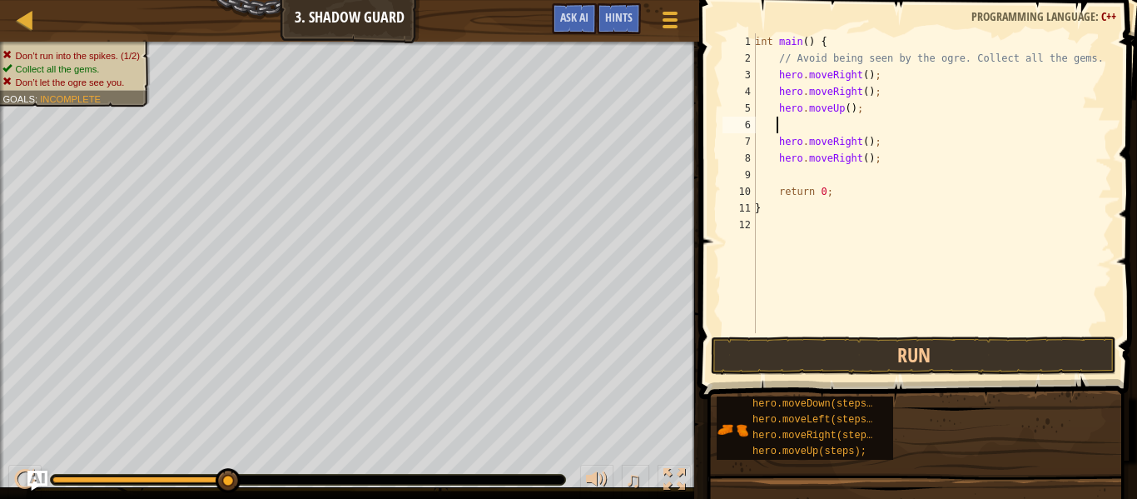
type textarea "h"
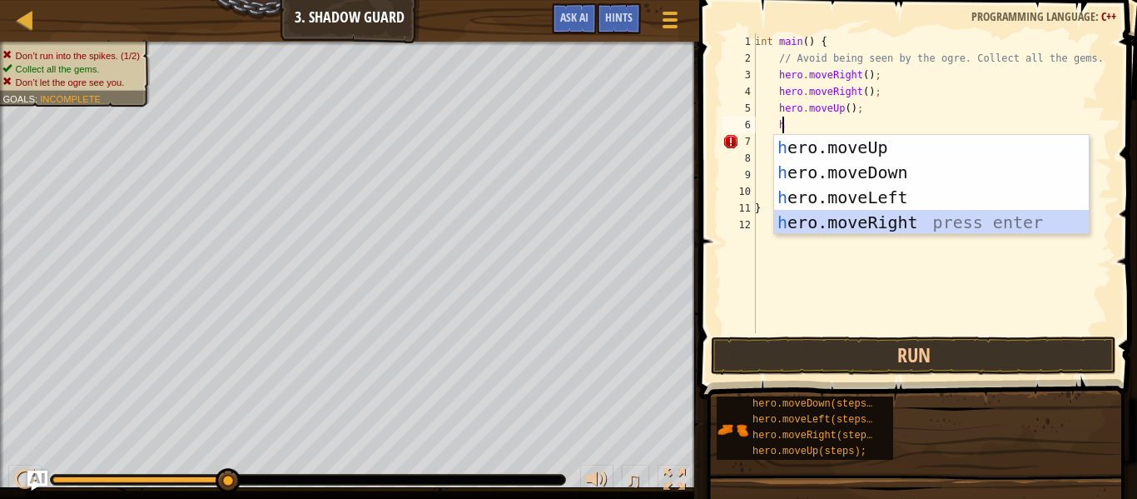
click at [849, 217] on div "h ero.moveUp press enter h ero.moveDown press enter h ero.moveLeft press enter …" at bounding box center [931, 210] width 315 height 150
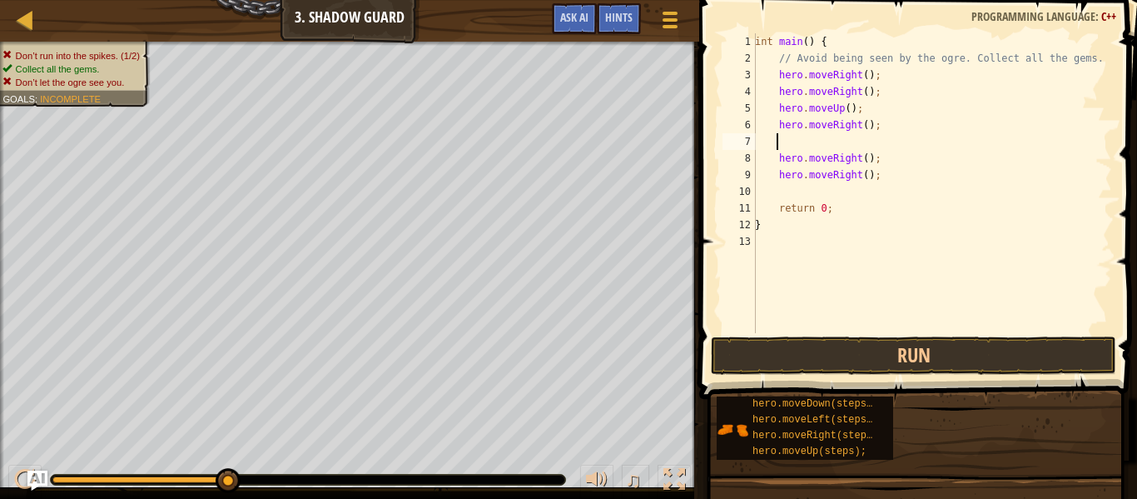
type textarea "h"
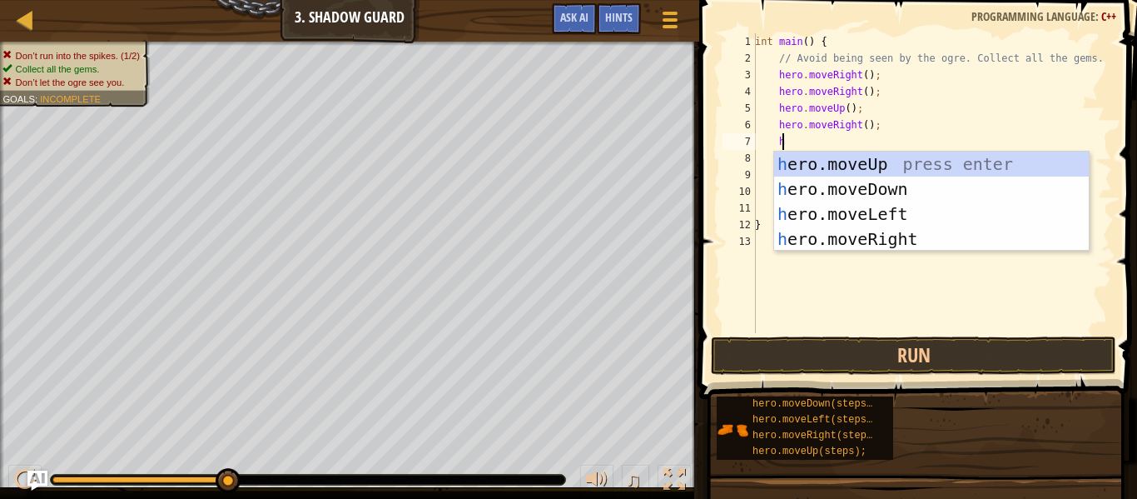
scroll to position [7, 2]
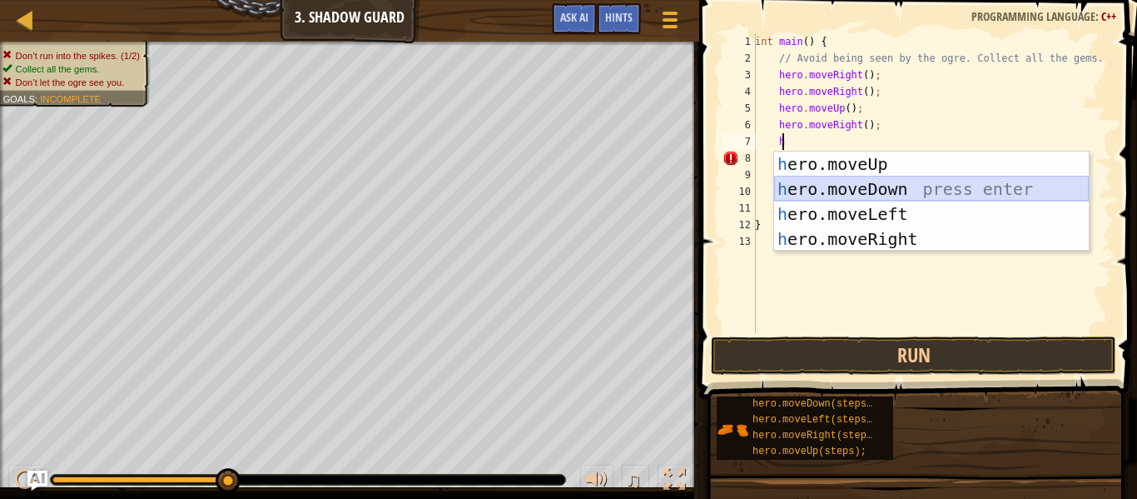
click at [879, 194] on div "h ero.moveUp press enter h ero.moveDown press enter h ero.moveLeft press enter …" at bounding box center [931, 226] width 315 height 150
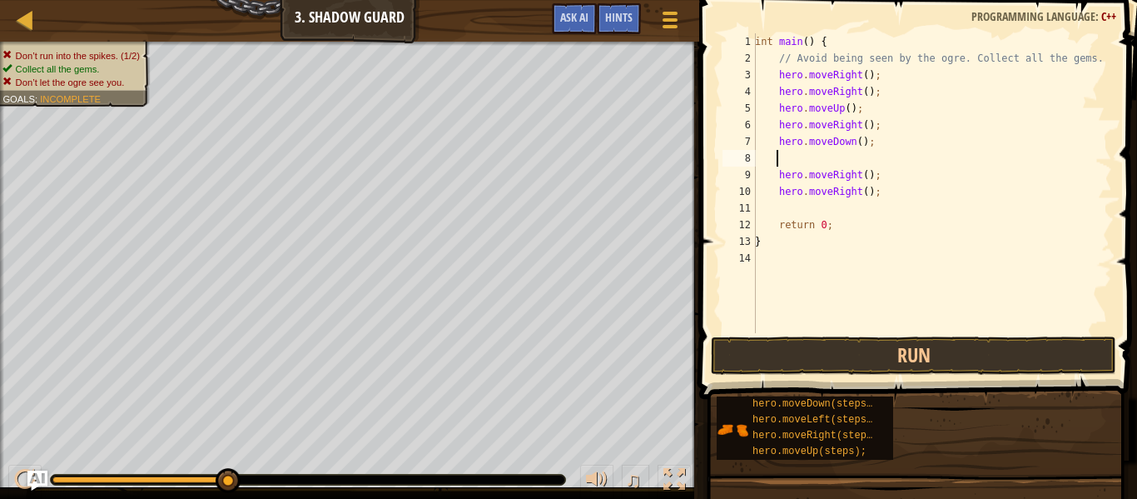
scroll to position [7, 0]
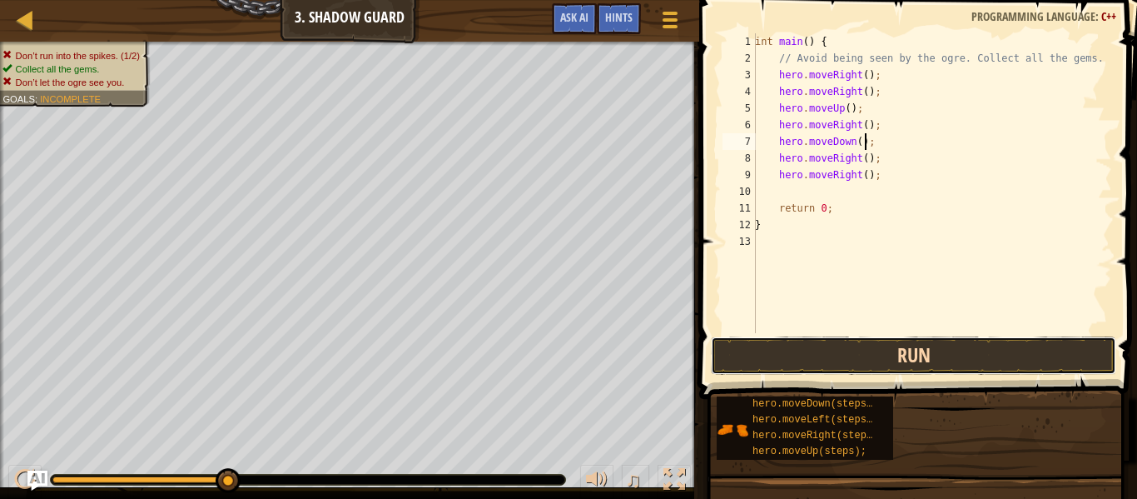
click at [842, 340] on button "Run" at bounding box center [913, 355] width 405 height 38
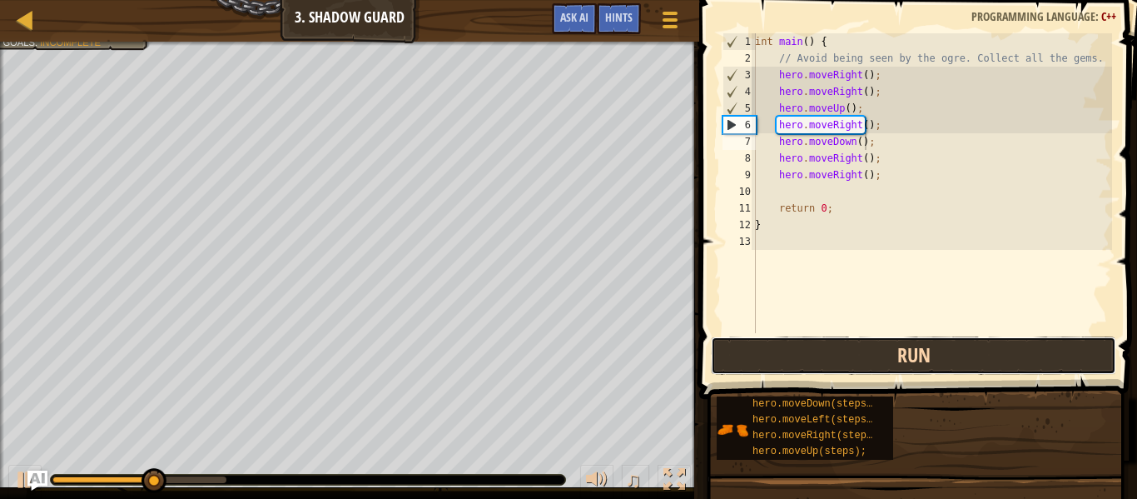
click at [842, 340] on button "Run" at bounding box center [913, 355] width 405 height 38
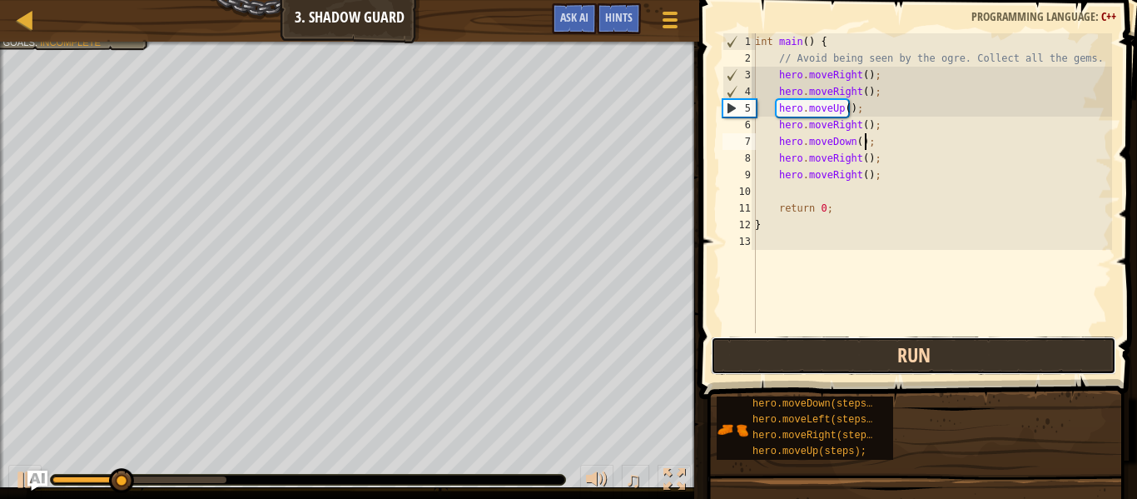
click at [842, 340] on button "Run" at bounding box center [913, 355] width 405 height 38
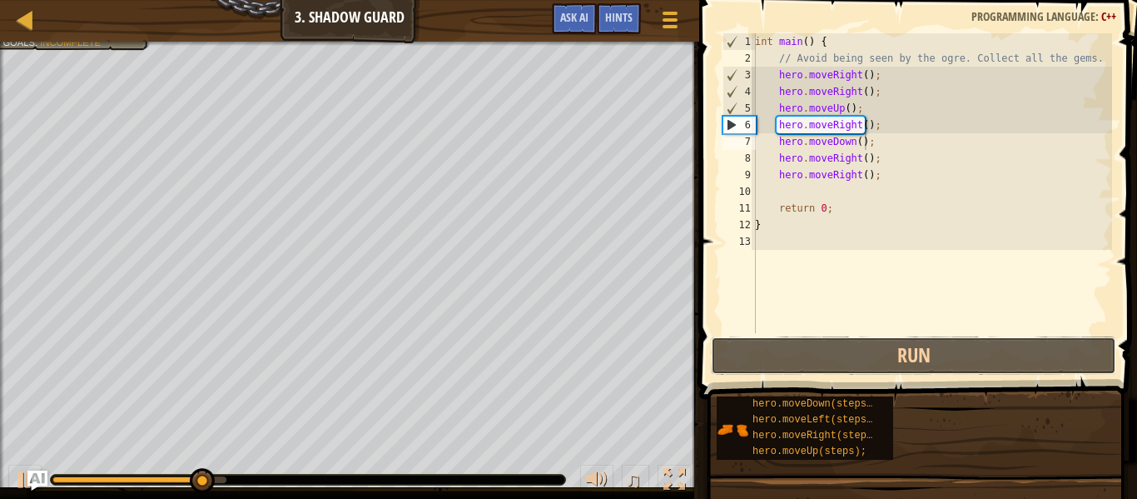
drag, startPoint x: 842, startPoint y: 340, endPoint x: 852, endPoint y: 226, distance: 114.4
click at [852, 226] on div "hero.moveDown(); 1 2 3 4 5 6 7 8 9 10 11 12 13 int main ( ) { // Avoid being se…" at bounding box center [915, 232] width 443 height 448
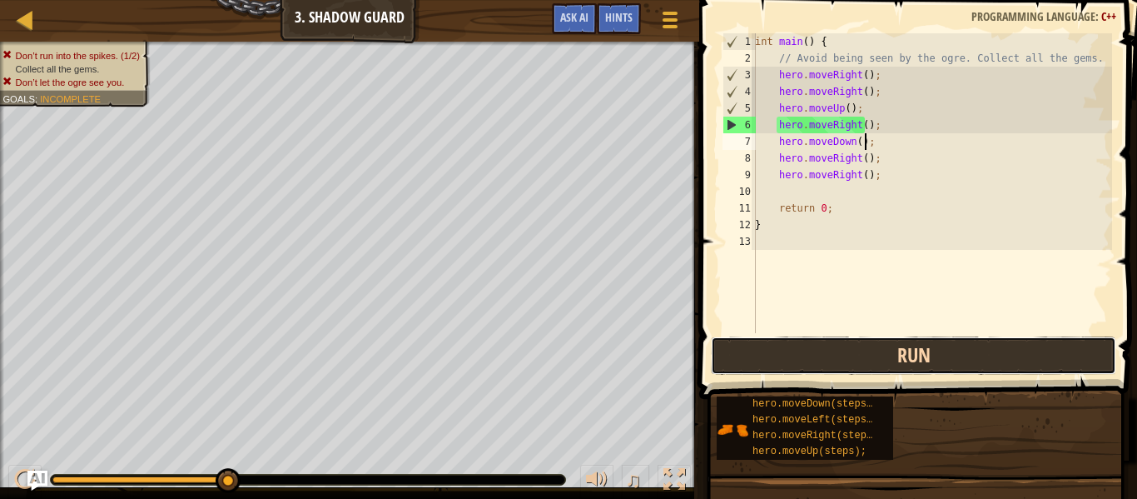
click at [832, 351] on button "Run" at bounding box center [913, 355] width 405 height 38
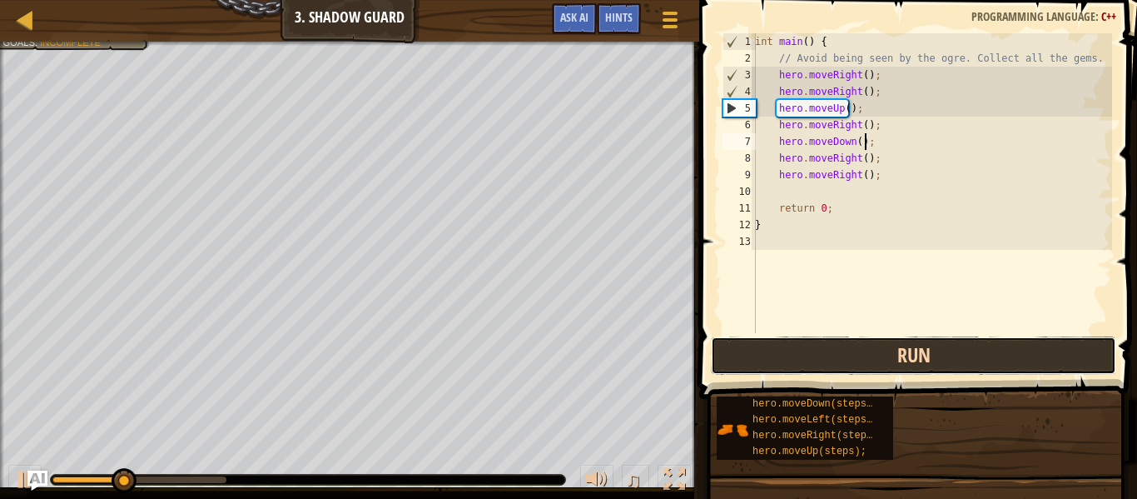
click at [835, 345] on button "Run" at bounding box center [913, 355] width 405 height 38
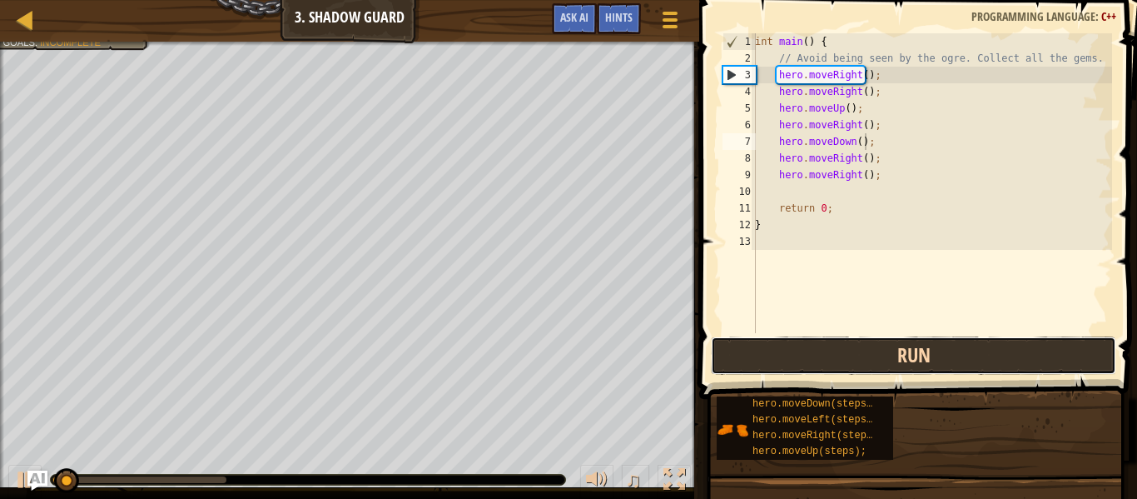
click at [835, 345] on button "Run" at bounding box center [913, 355] width 405 height 38
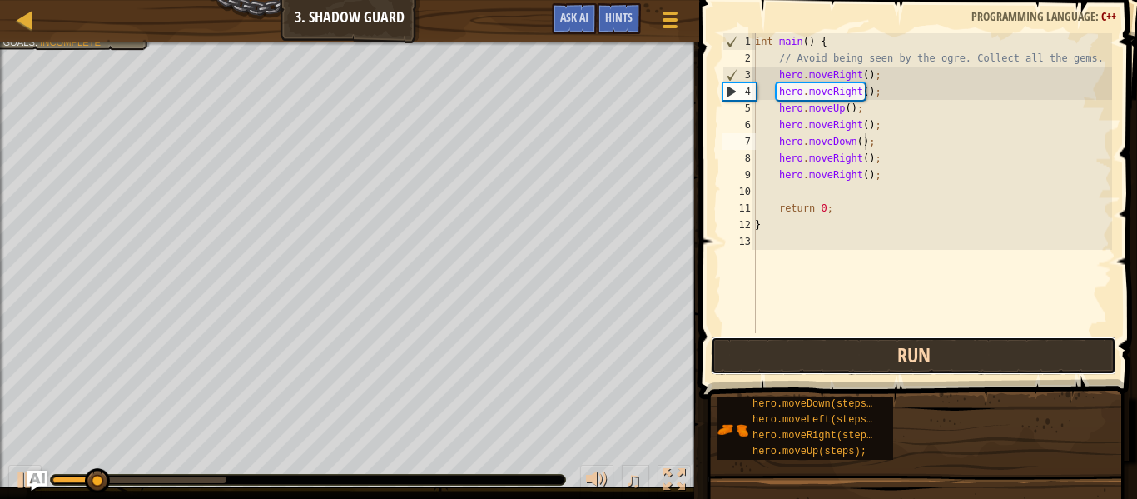
click at [835, 345] on button "Run" at bounding box center [913, 355] width 405 height 38
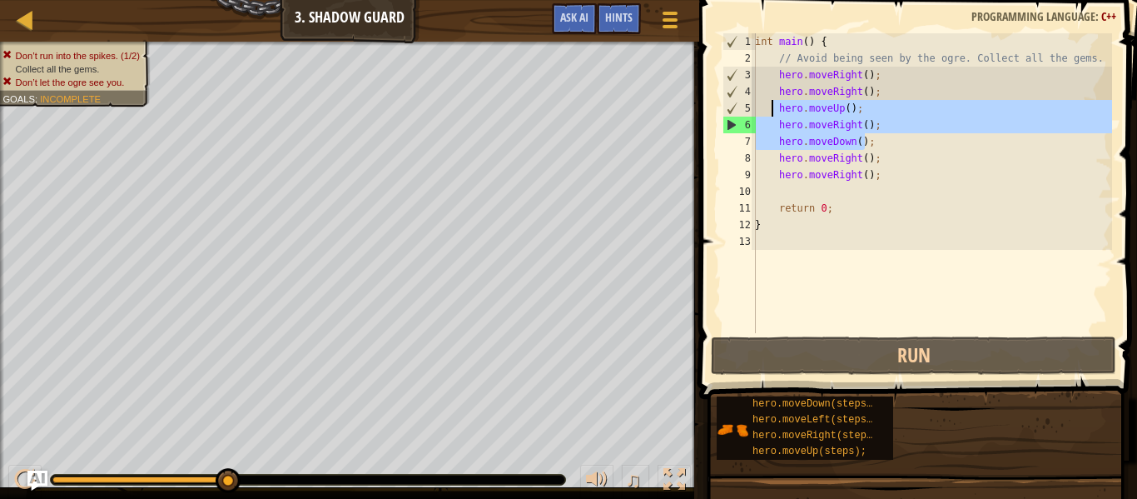
drag, startPoint x: 870, startPoint y: 140, endPoint x: 772, endPoint y: 110, distance: 101.9
click at [772, 110] on div "int main ( ) { // Avoid being seen by the ogre. Collect all the gems. hero . mo…" at bounding box center [932, 199] width 360 height 333
click at [930, 141] on div "int main ( ) { // Avoid being seen by the ogre. Collect all the gems. hero . mo…" at bounding box center [932, 183] width 360 height 300
drag, startPoint x: 929, startPoint y: 142, endPoint x: 760, endPoint y: 108, distance: 172.2
click at [760, 108] on div "int main ( ) { // Avoid being seen by the ogre. Collect all the gems. hero . mo…" at bounding box center [932, 199] width 360 height 333
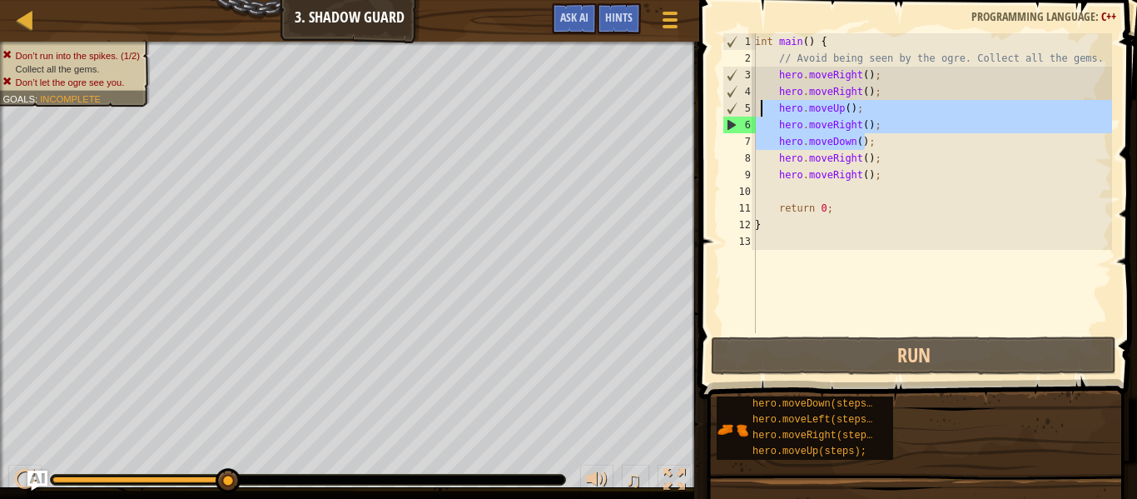
type textarea "hero.moveUp(); hero.moveRight();"
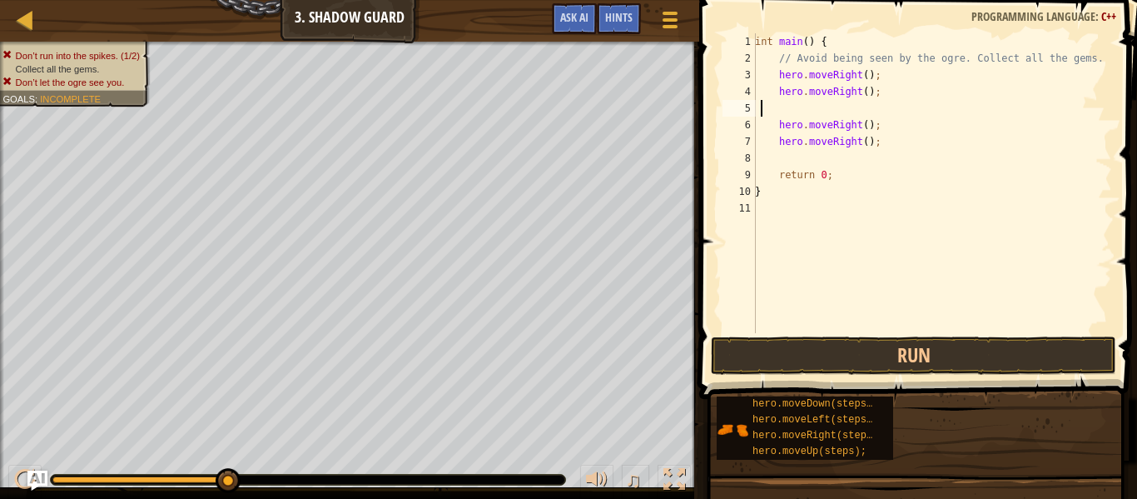
click at [875, 83] on div "int main ( ) { // Avoid being seen by the ogre. Collect all the gems. hero . mo…" at bounding box center [932, 199] width 360 height 333
type textarea "hero.moveRight();"
click at [875, 81] on div "int main ( ) { // Avoid being seen by the ogre. Collect all the gems. hero . mo…" at bounding box center [932, 199] width 360 height 333
paste textarea "hero.moveDown();"
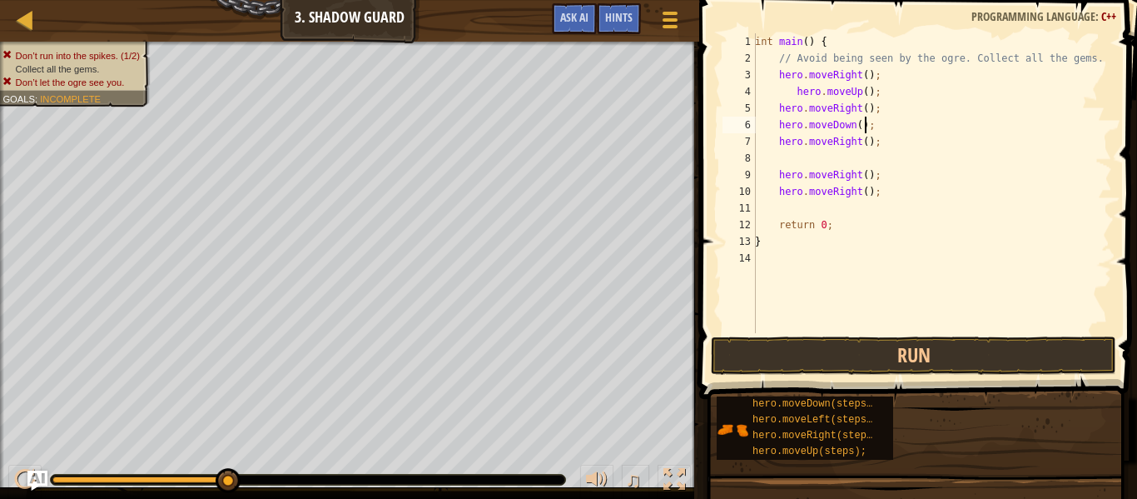
click at [787, 88] on div "int main ( ) { // Avoid being seen by the ogre. Collect all the gems. hero . mo…" at bounding box center [932, 199] width 360 height 333
click at [795, 92] on div "int main ( ) { // Avoid being seen by the ogre. Collect all the gems. hero . mo…" at bounding box center [932, 199] width 360 height 333
type textarea "hero.moveUp();"
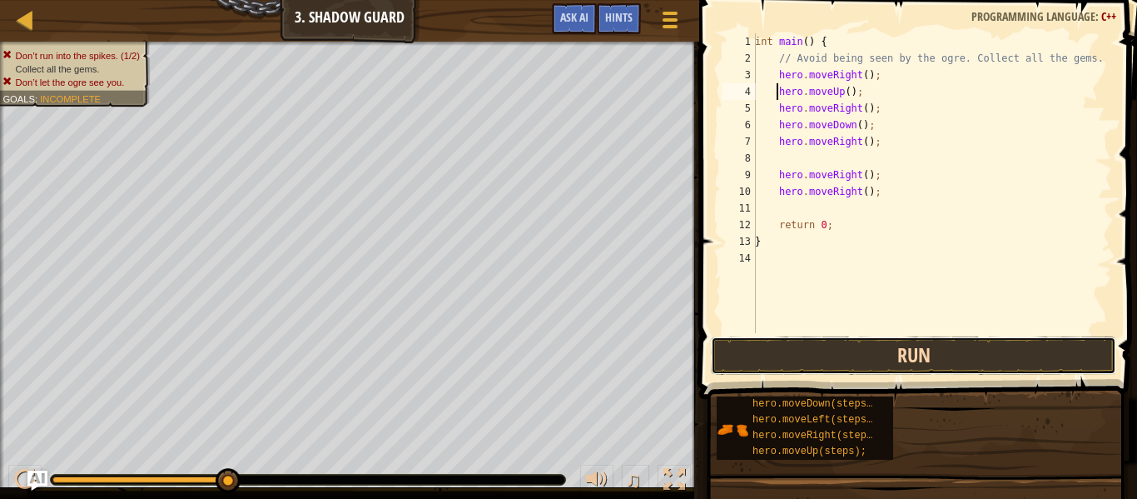
click at [760, 373] on button "Run" at bounding box center [913, 355] width 405 height 38
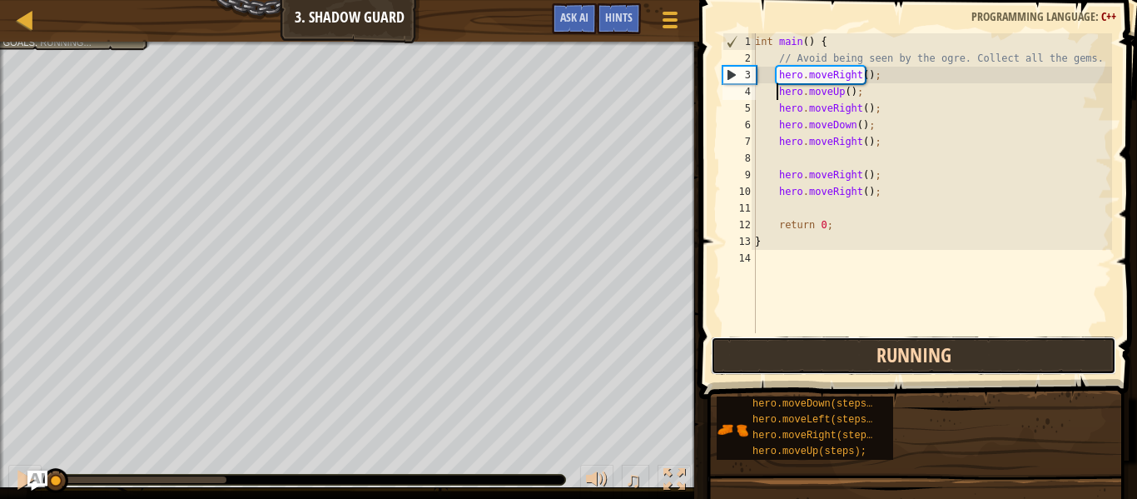
click at [783, 350] on button "Running" at bounding box center [913, 355] width 405 height 38
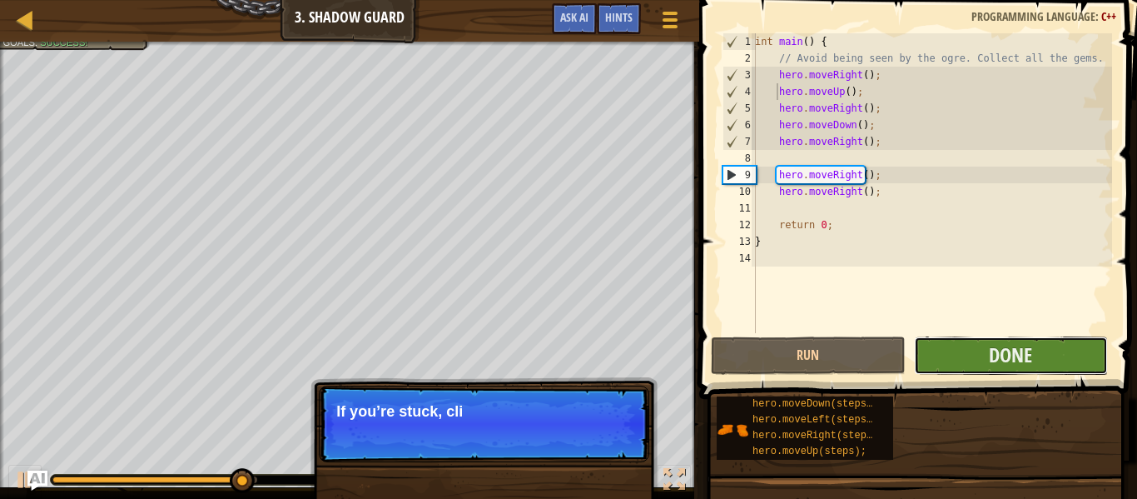
click at [1006, 338] on button "Done" at bounding box center [1011, 355] width 194 height 38
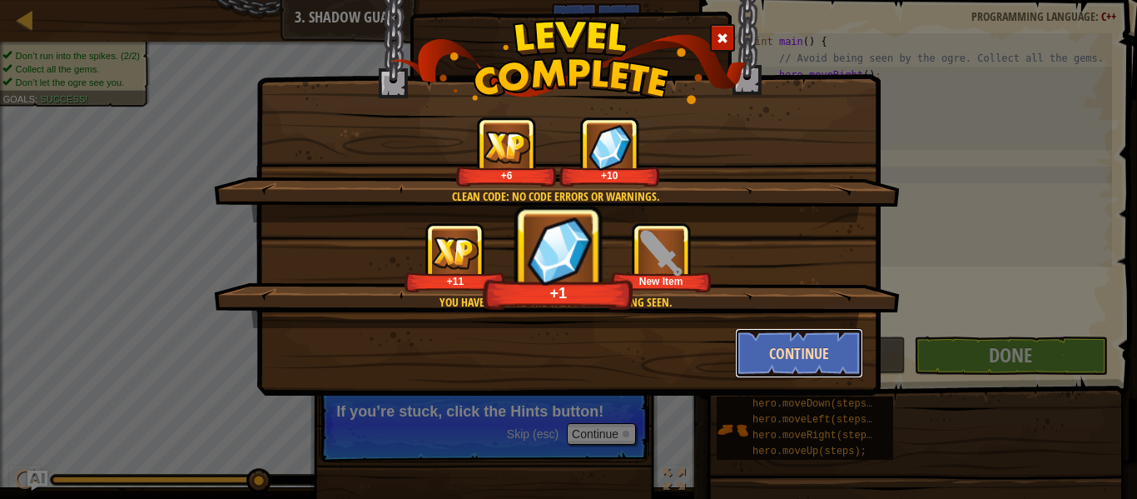
click at [809, 345] on button "Continue" at bounding box center [799, 353] width 129 height 50
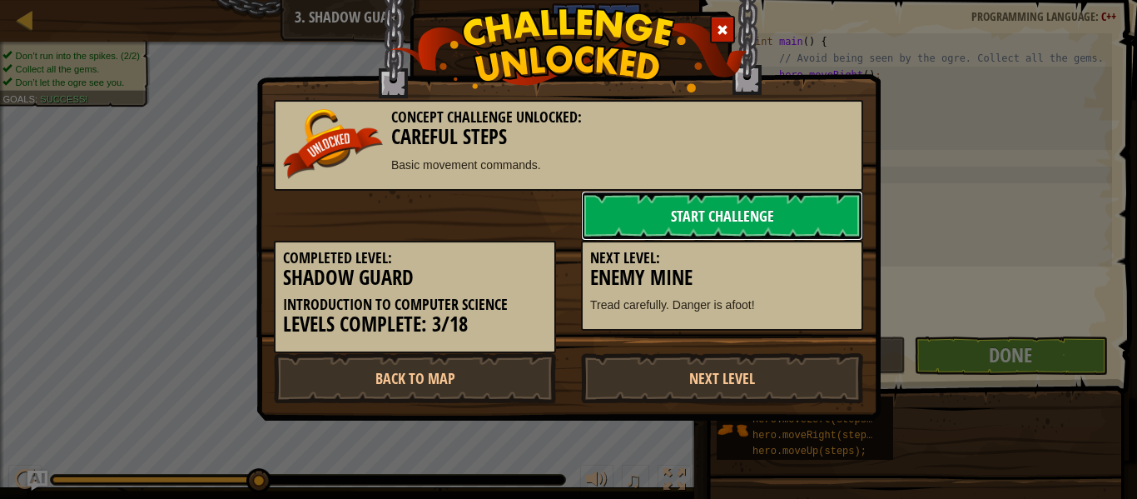
click at [741, 200] on link "Start Challenge" at bounding box center [722, 216] width 282 height 50
